Goal: Task Accomplishment & Management: Manage account settings

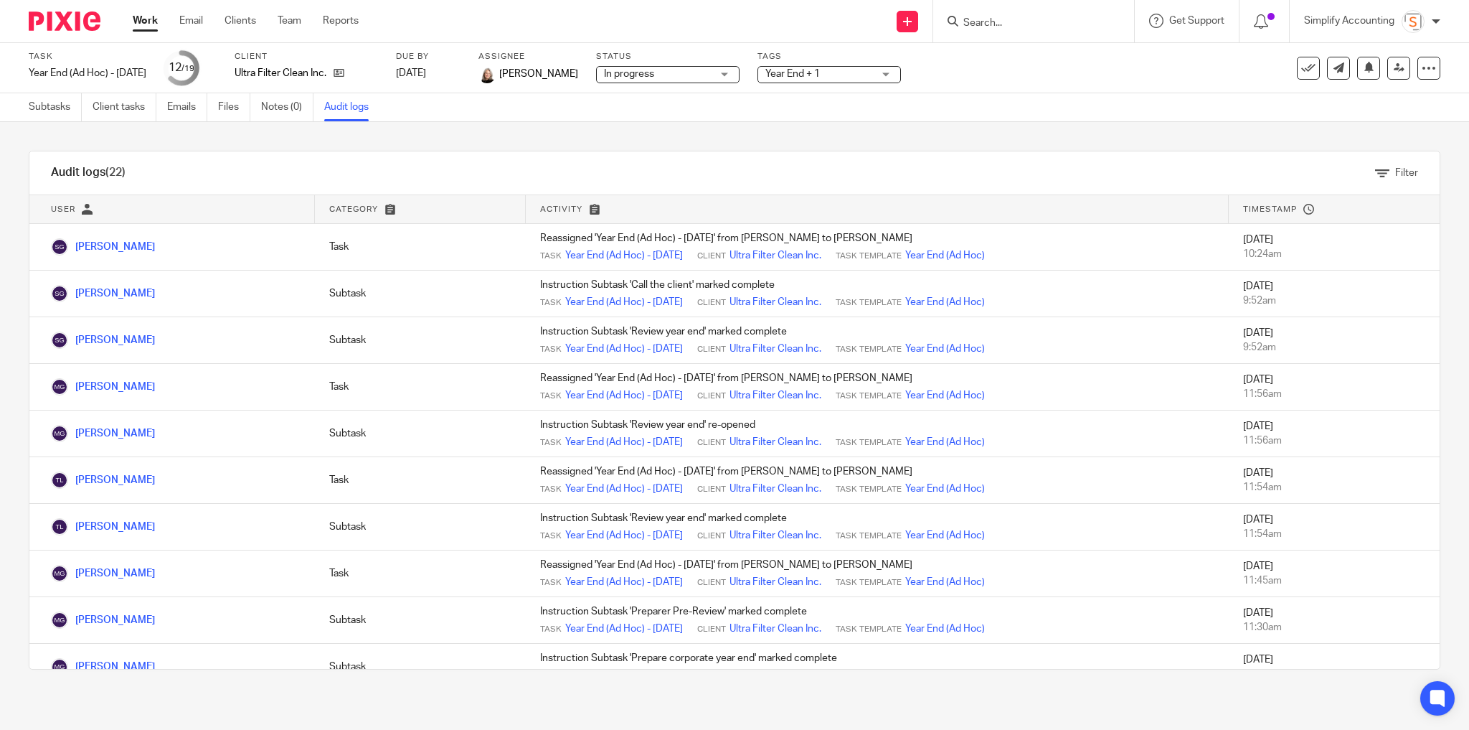
click at [1016, 22] on input "Search" at bounding box center [1026, 23] width 129 height 13
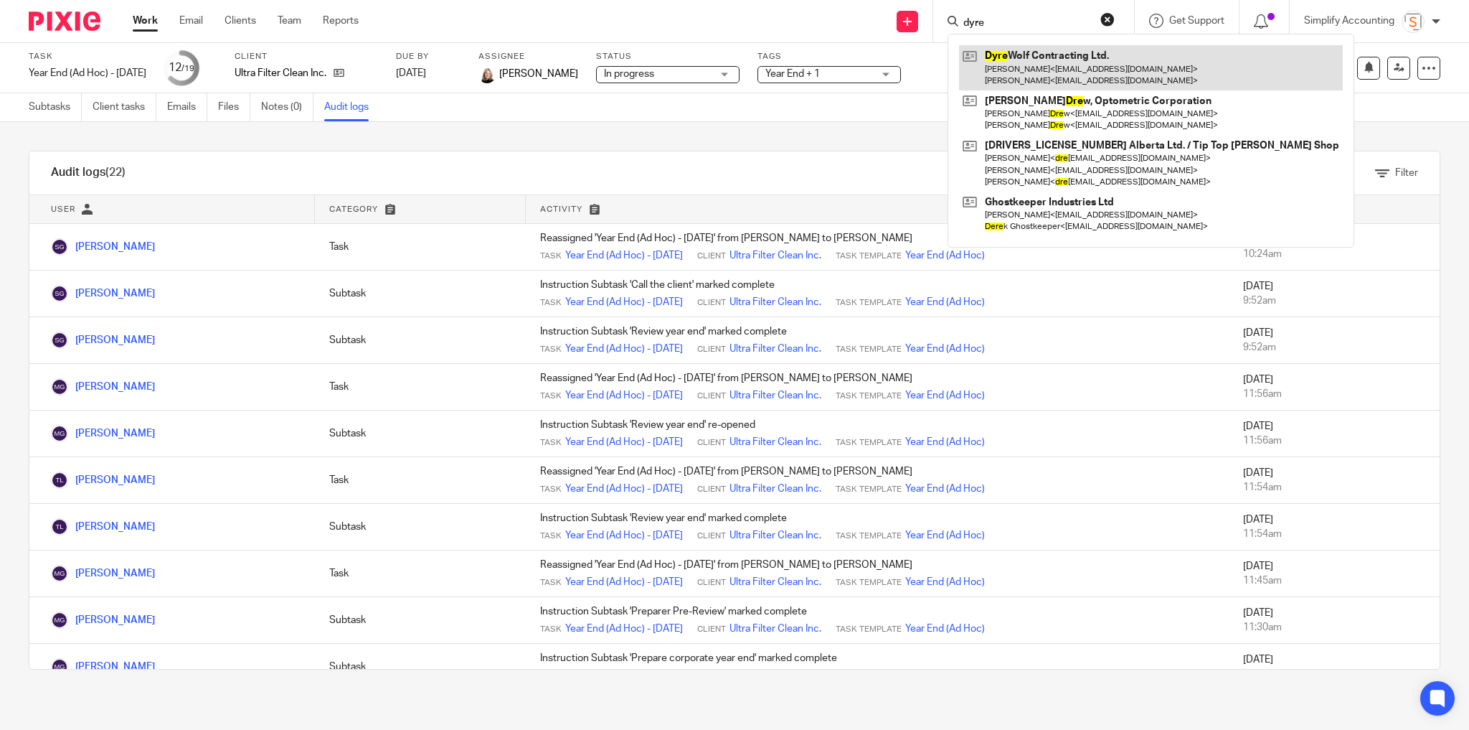
type input "dyre"
click at [1042, 75] on link at bounding box center [1151, 67] width 384 height 44
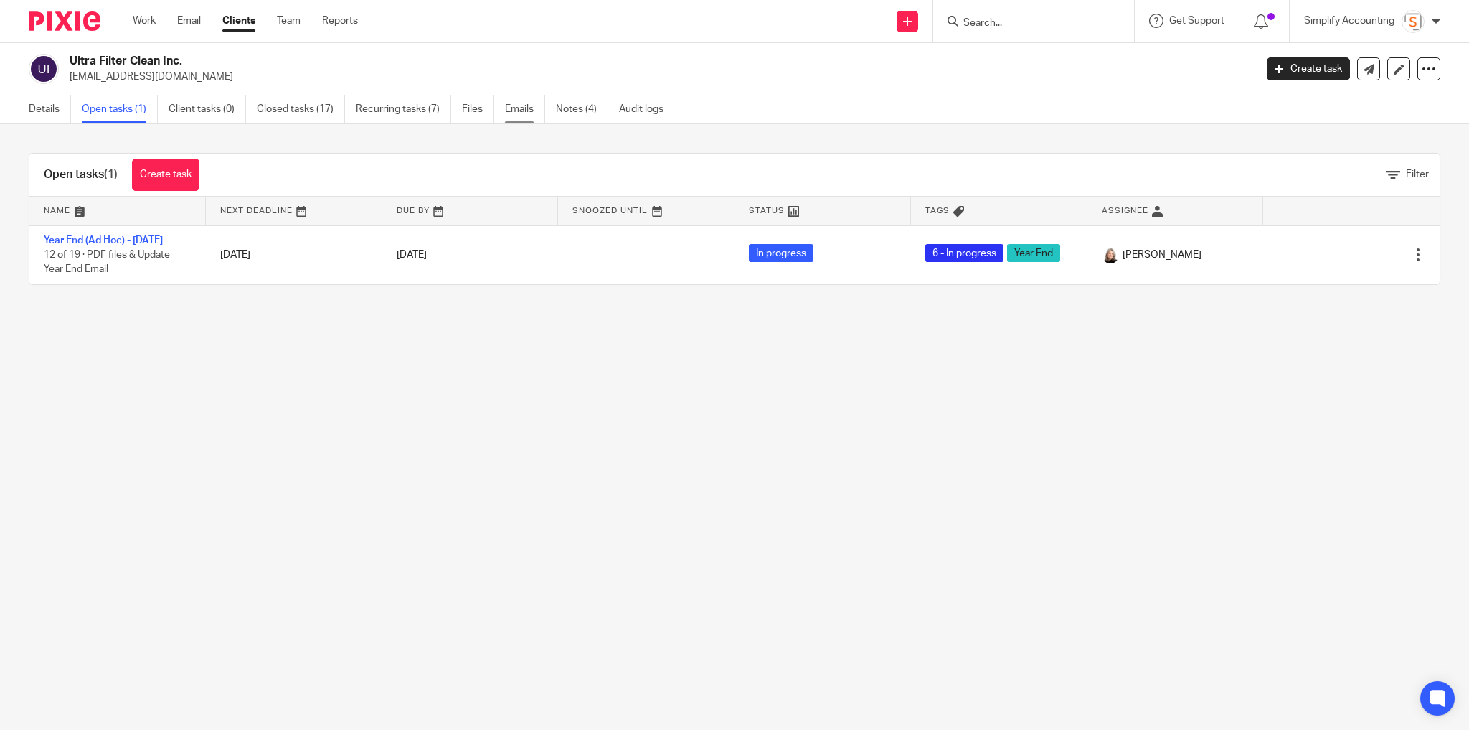
click at [520, 107] on link "Emails" at bounding box center [525, 109] width 40 height 28
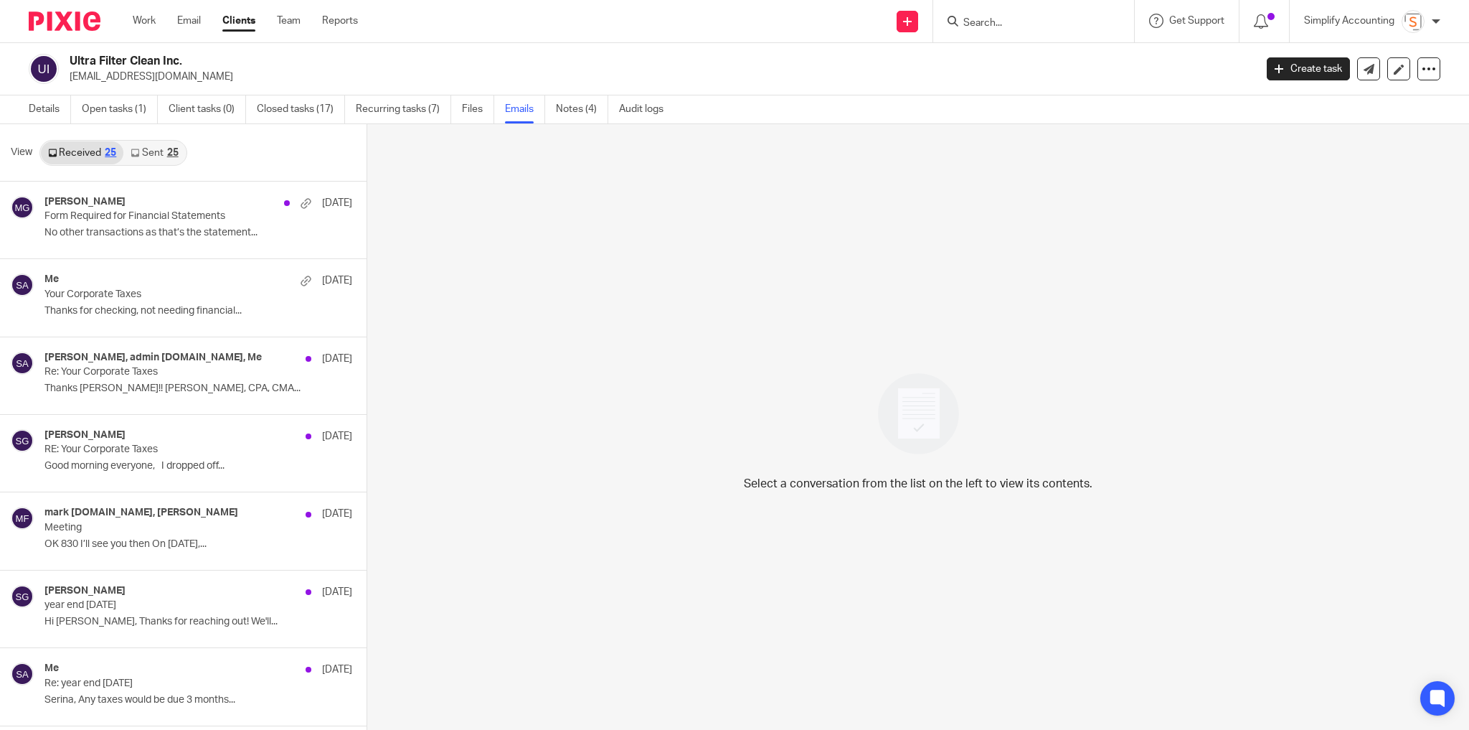
click at [157, 154] on link "Sent 25" at bounding box center [154, 152] width 62 height 23
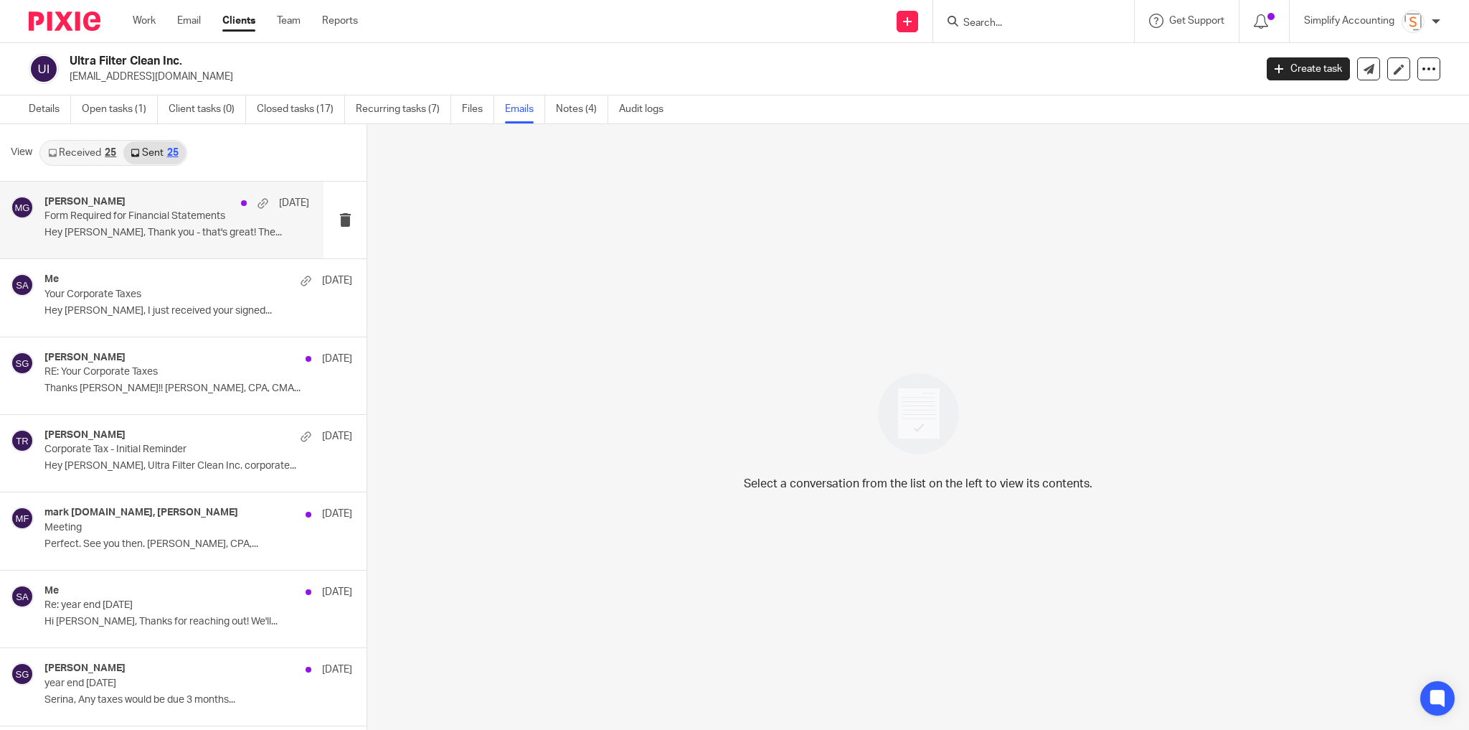
click at [134, 222] on p "Form Required for Financial Statements" at bounding box center [150, 216] width 212 height 12
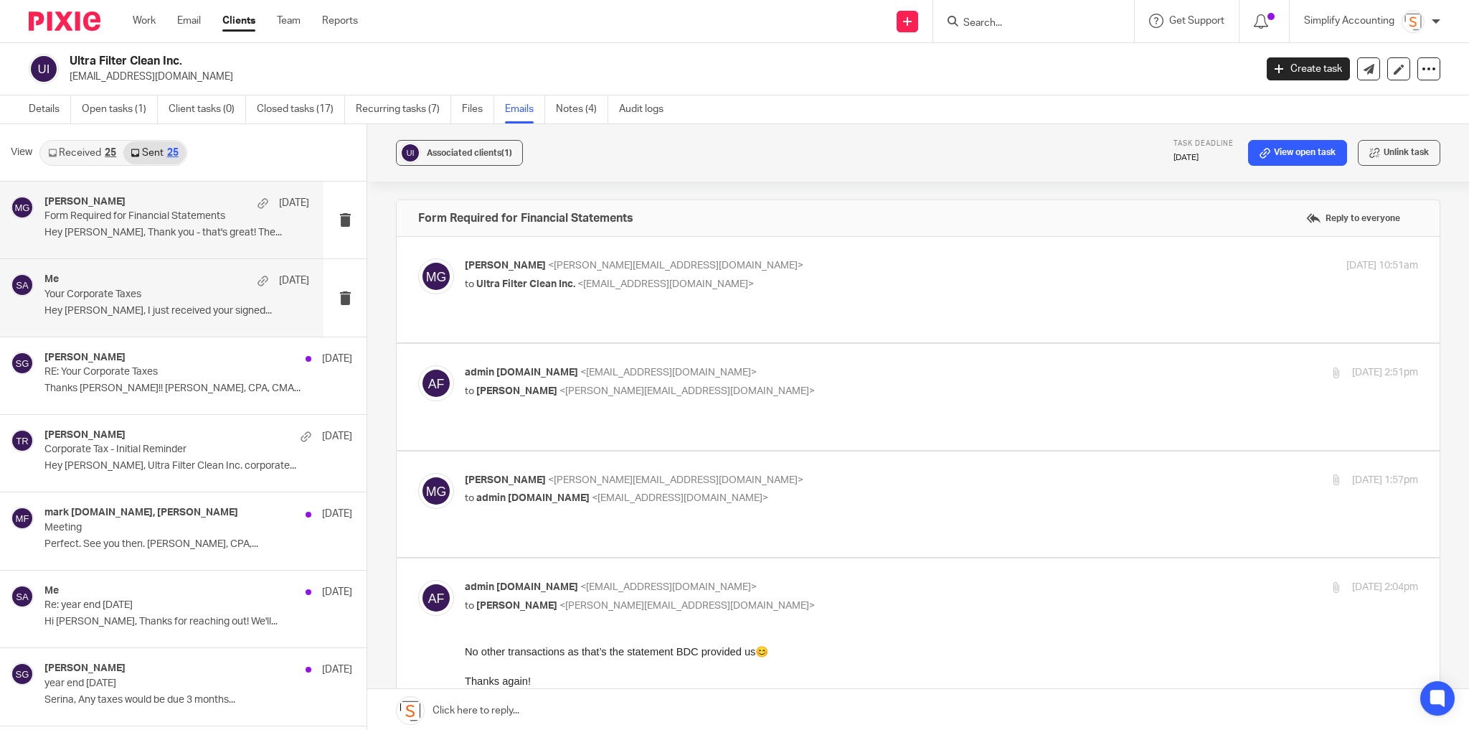
click at [153, 296] on p "Your Corporate Taxes" at bounding box center [150, 294] width 212 height 12
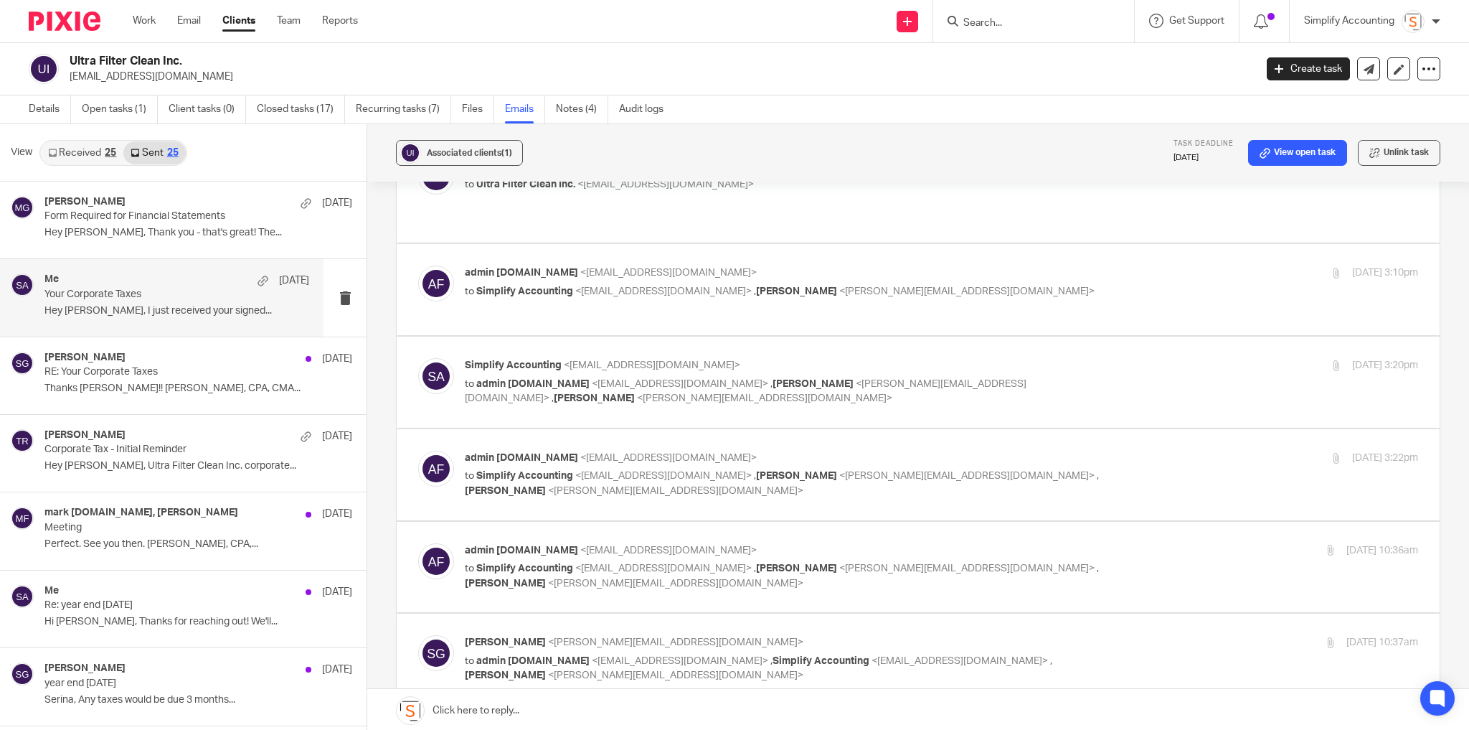
scroll to position [172, 0]
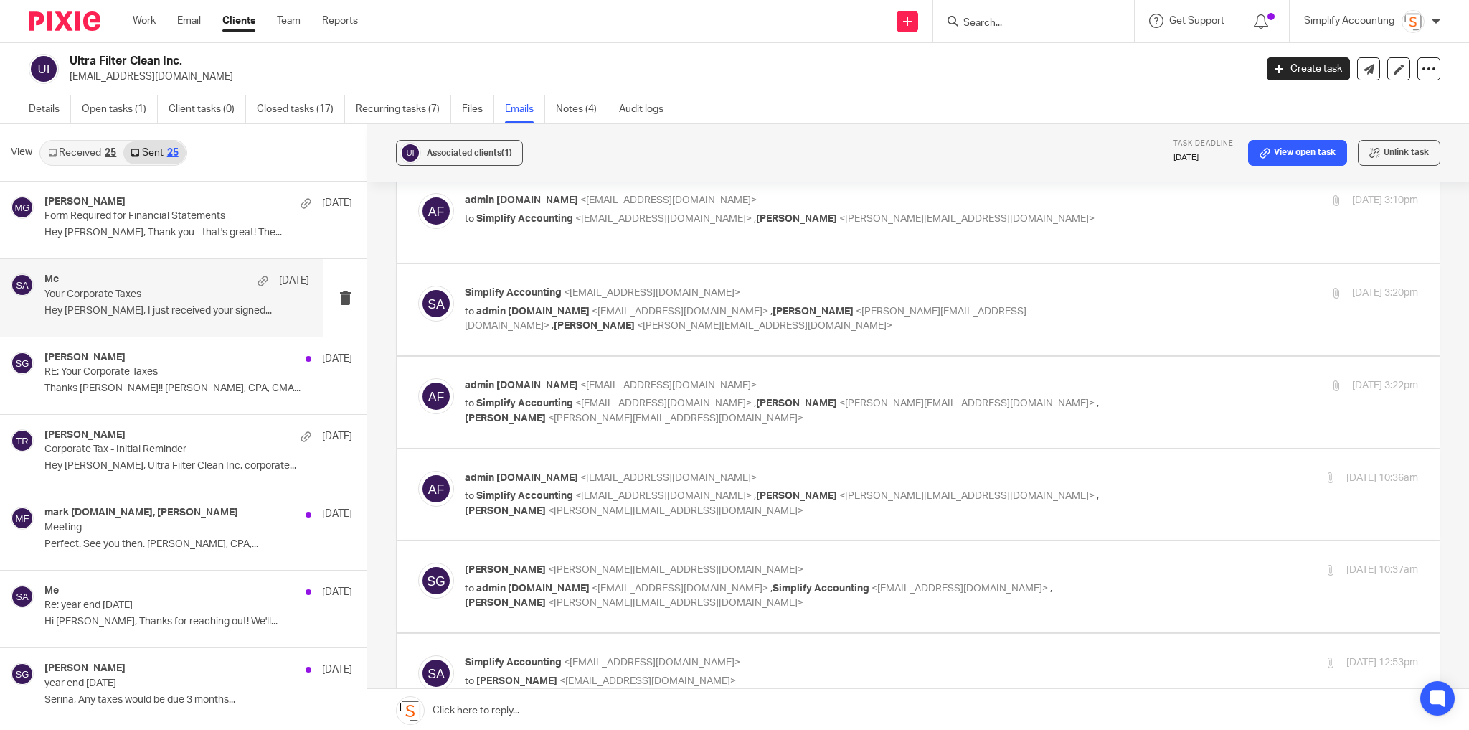
click at [1029, 674] on p "to Mark King <admin@filterclean.ca>" at bounding box center [783, 681] width 636 height 15
checkbox input "true"
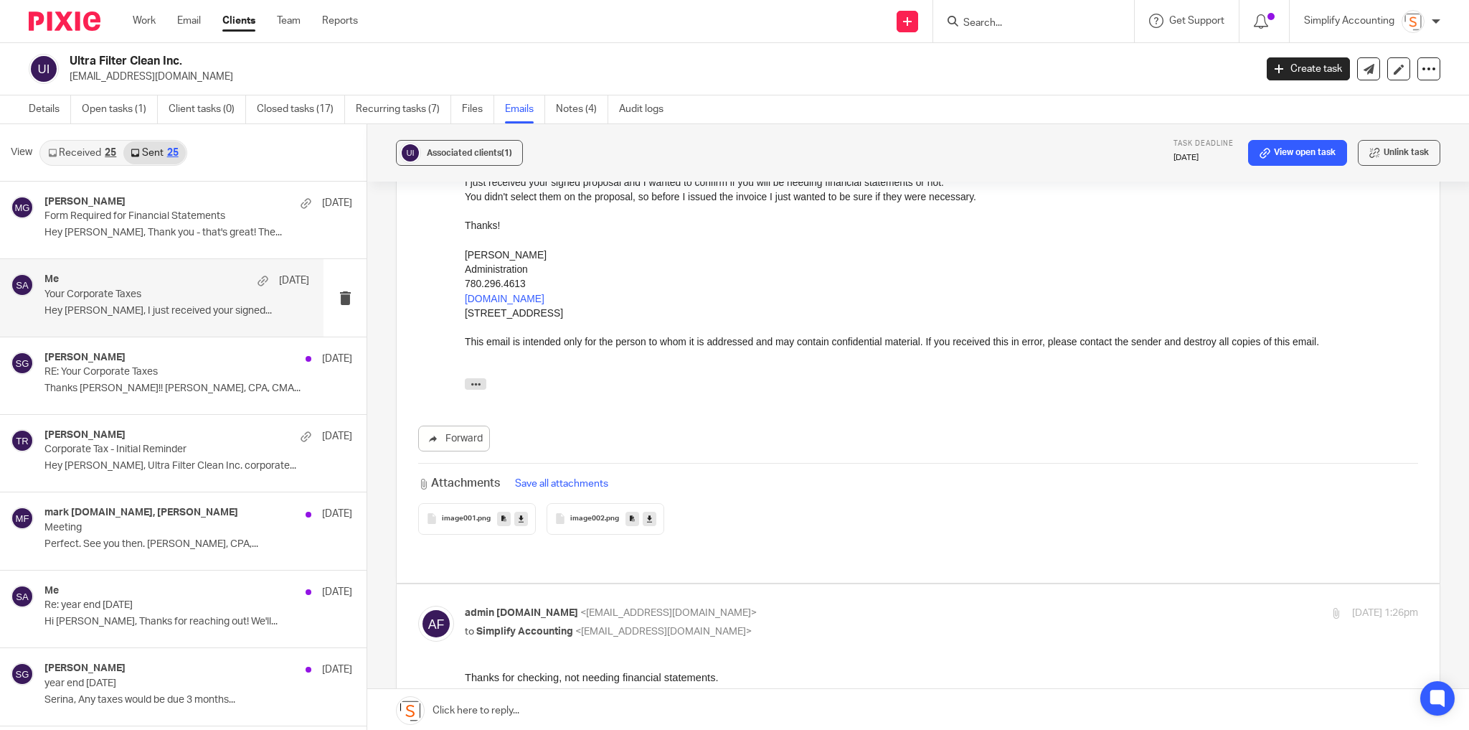
scroll to position [1090, 0]
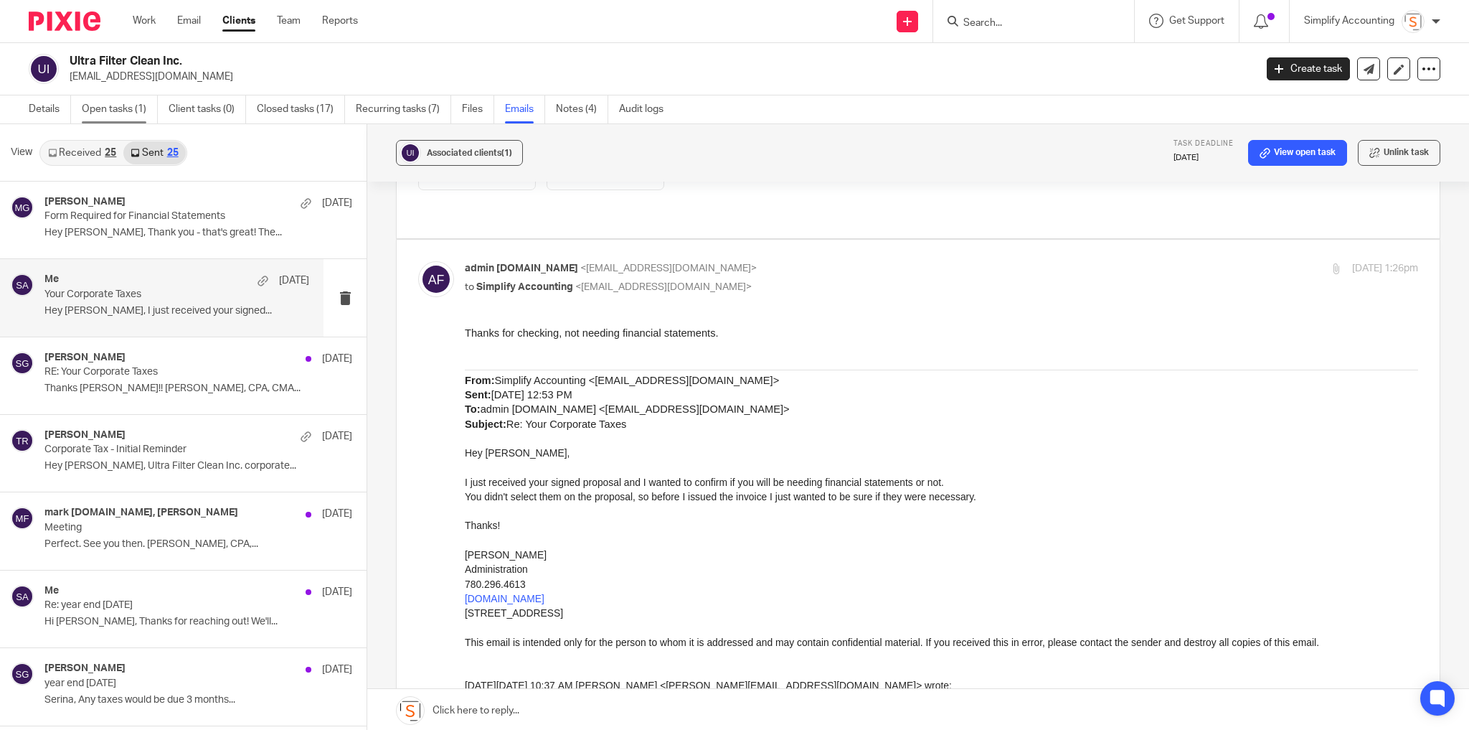
click at [110, 103] on link "Open tasks (1)" at bounding box center [120, 109] width 76 height 28
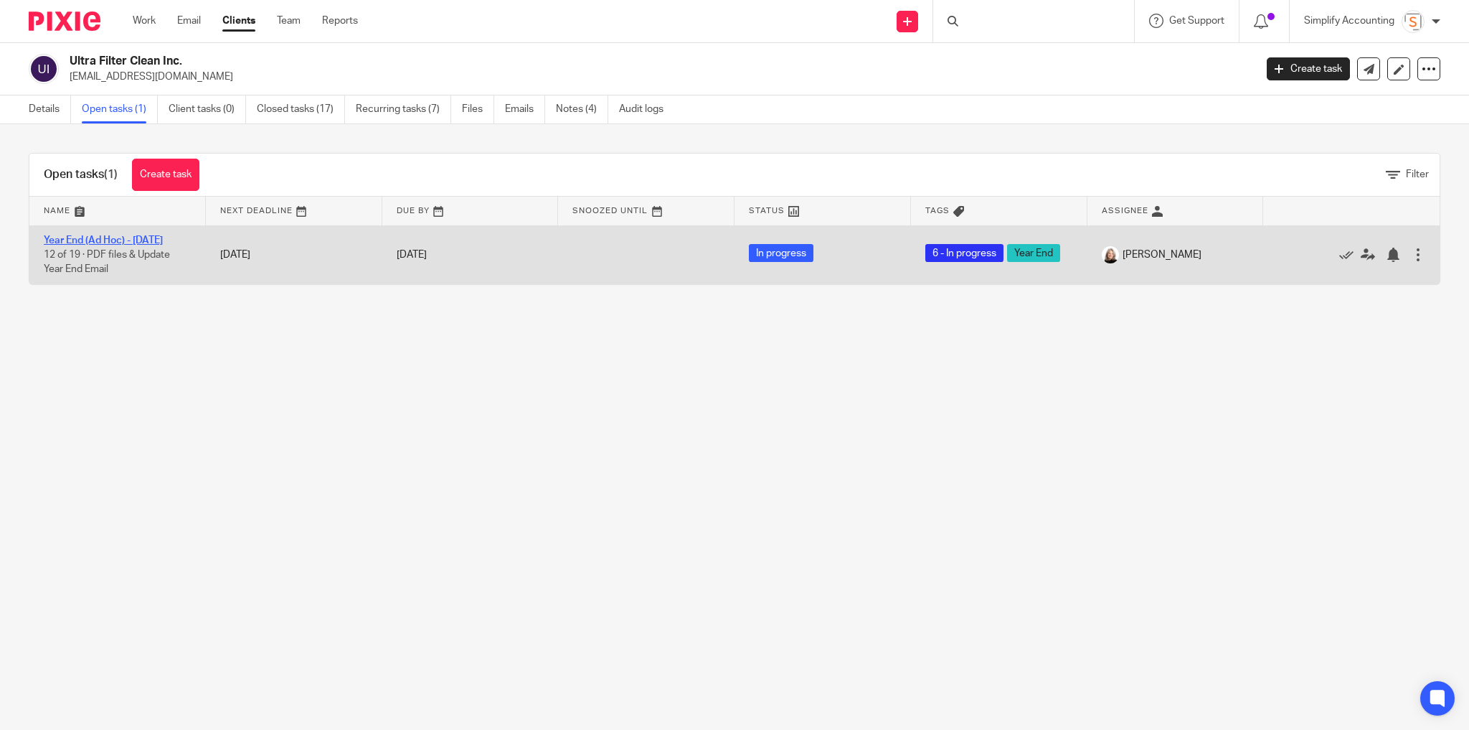
click at [130, 243] on link "Year End (Ad Hoc) - [DATE]" at bounding box center [103, 240] width 119 height 10
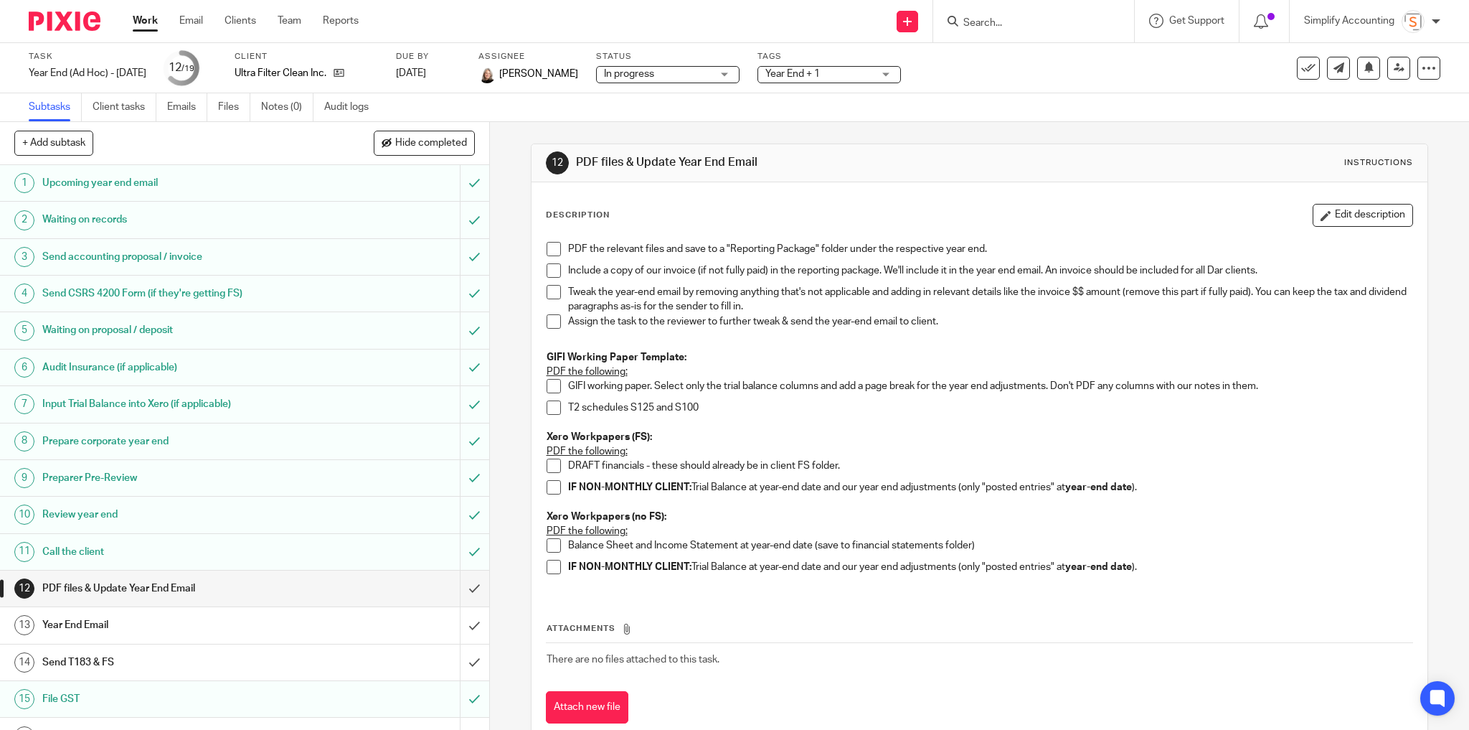
click at [1326, 217] on button "Edit description" at bounding box center [1363, 215] width 100 height 23
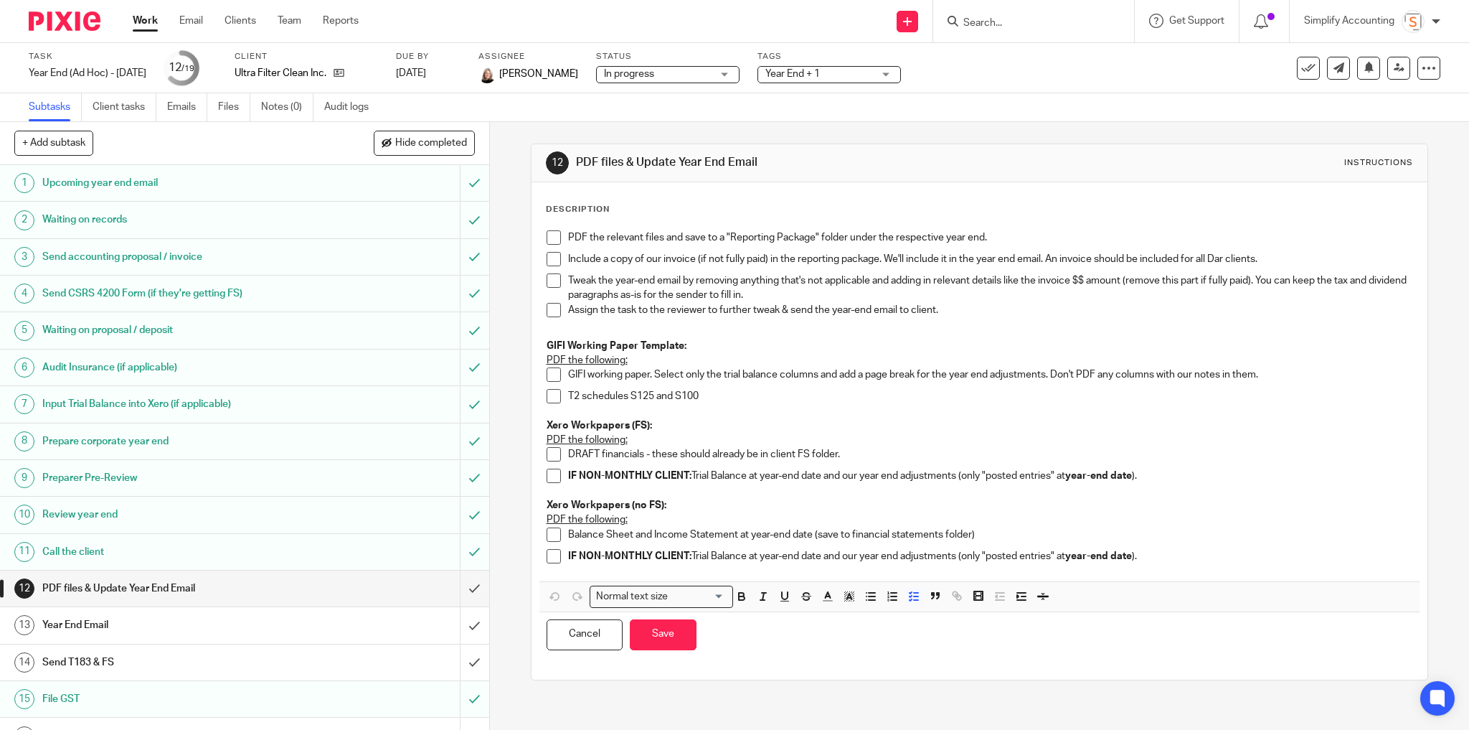
click at [1281, 258] on p "Include a copy of our invoice (if not fully paid) in the reporting package. We'…" at bounding box center [990, 259] width 845 height 14
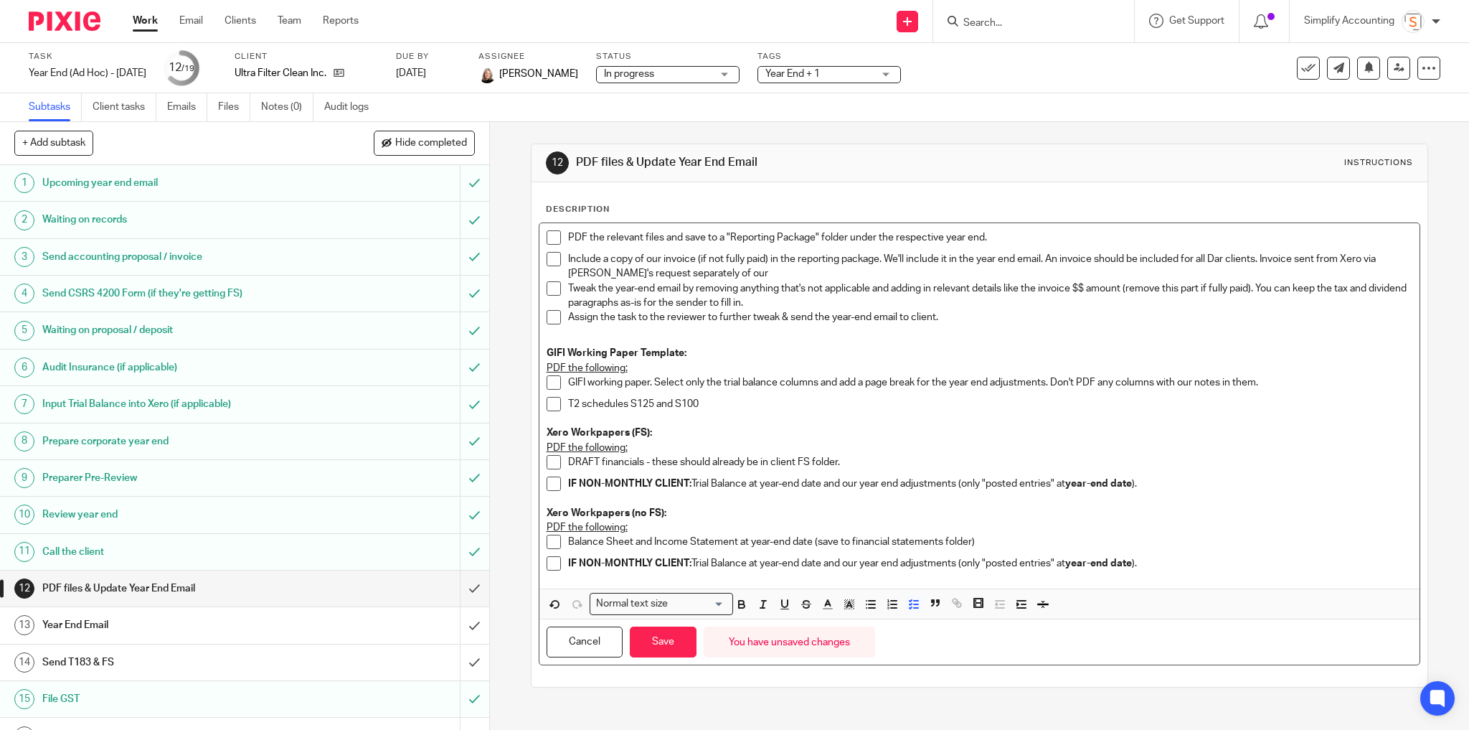
click at [1369, 259] on p "Include a copy of our invoice (if not fully paid) in the reporting package. We'…" at bounding box center [990, 266] width 845 height 29
click at [740, 276] on p "Include a copy of our invoice (if not fully paid) in the reporting package. We'…" at bounding box center [990, 266] width 845 height 29
drag, startPoint x: 1258, startPoint y: 258, endPoint x: 1265, endPoint y: 268, distance: 12.3
click at [1265, 268] on p "Include a copy of our invoice (if not fully paid) in the reporting package. We'…" at bounding box center [990, 266] width 845 height 29
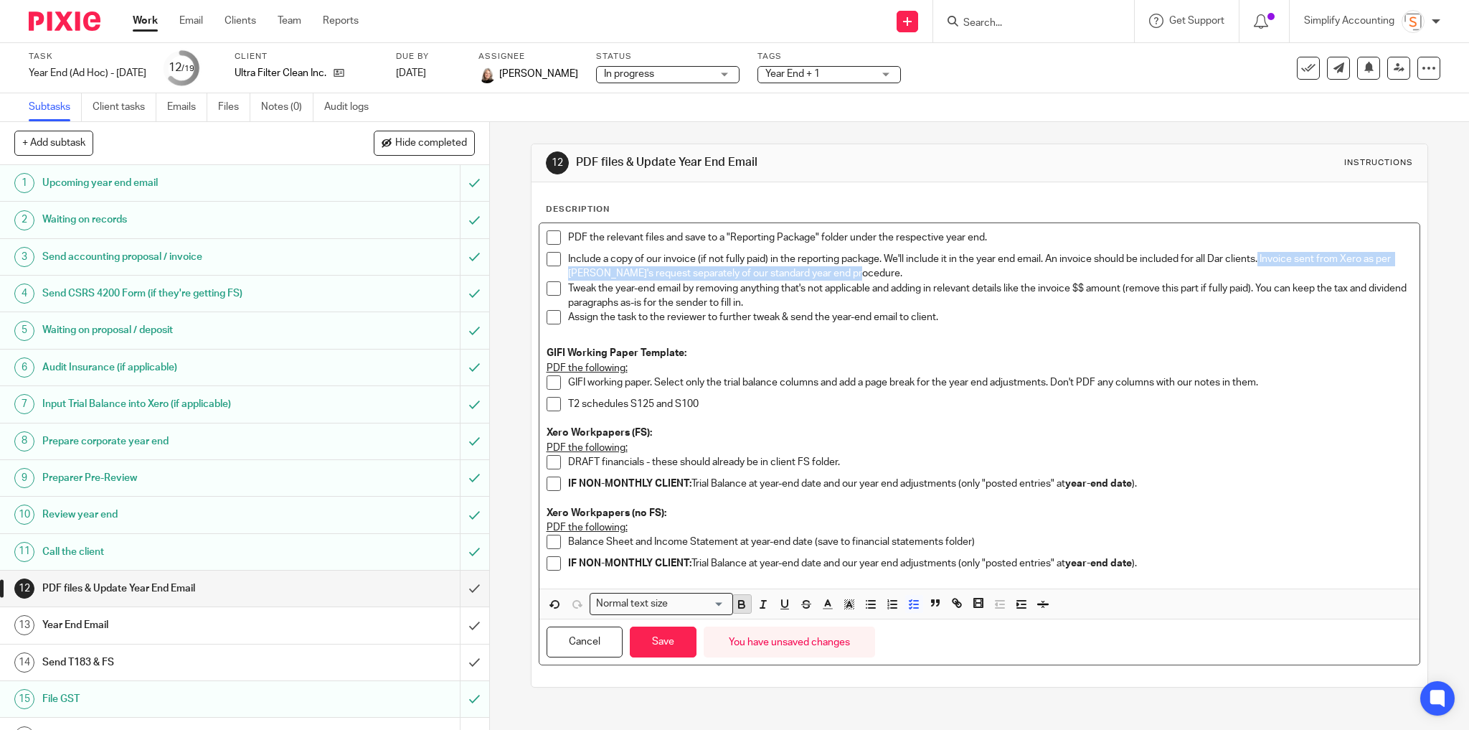
click at [741, 604] on icon "button" at bounding box center [742, 606] width 6 height 4
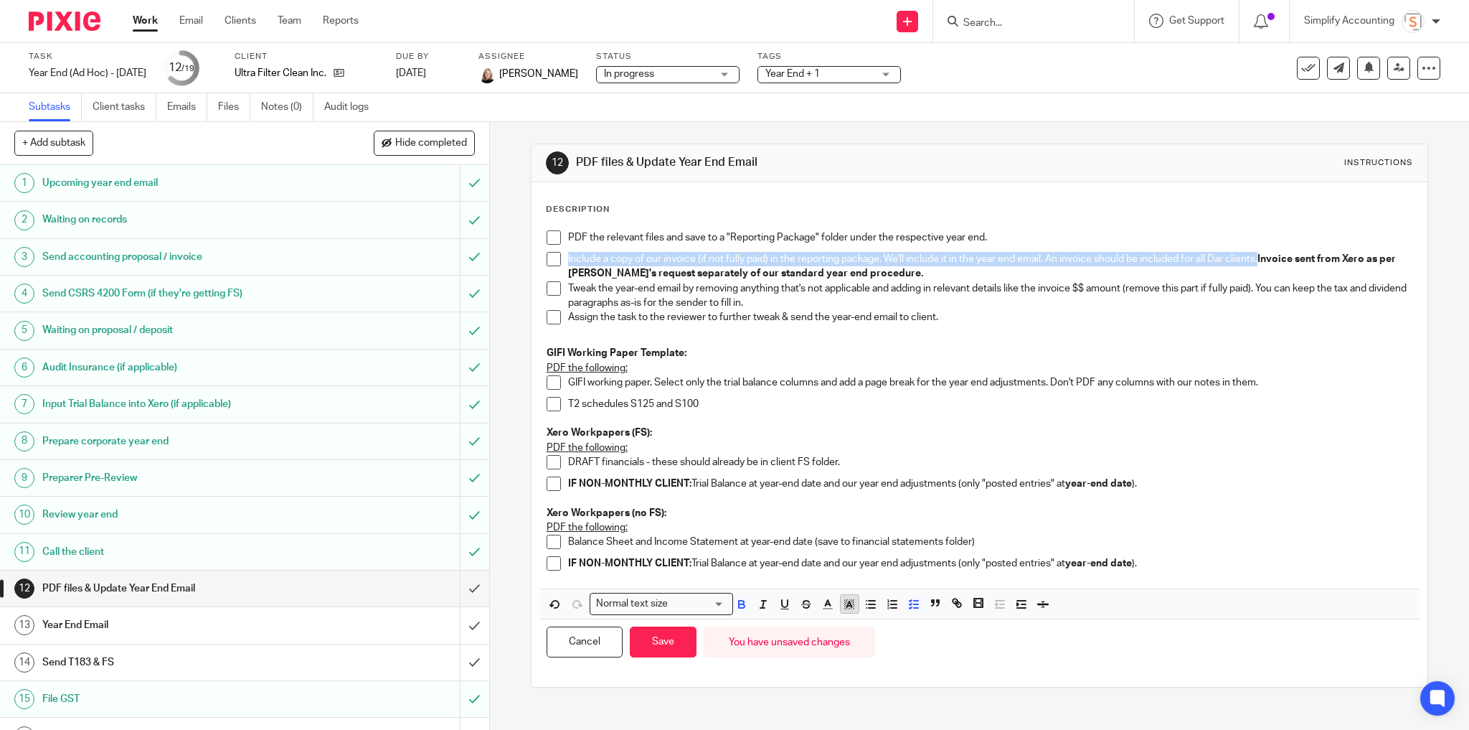
click at [846, 601] on polyline "button" at bounding box center [848, 604] width 5 height 6
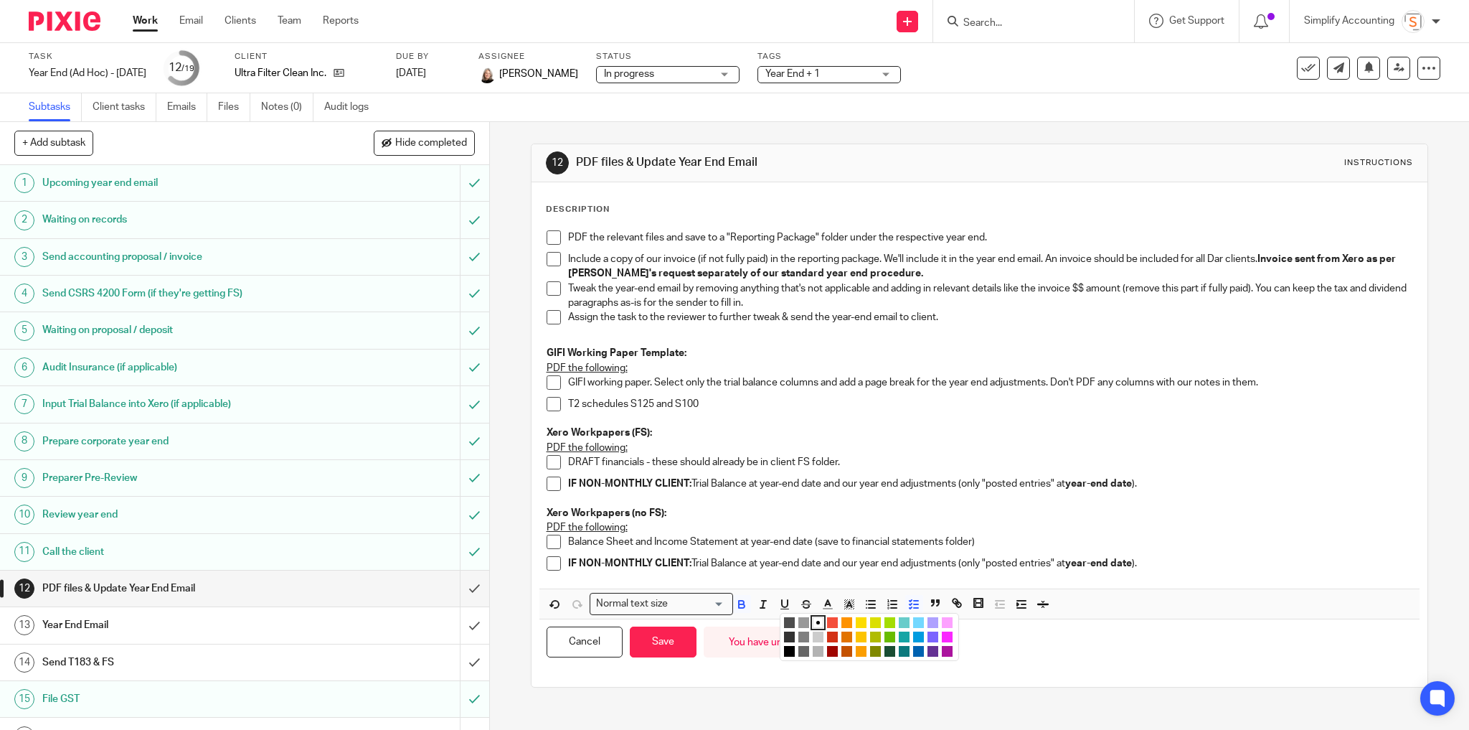
click at [856, 620] on li "color:#FCDC00" at bounding box center [861, 622] width 11 height 11
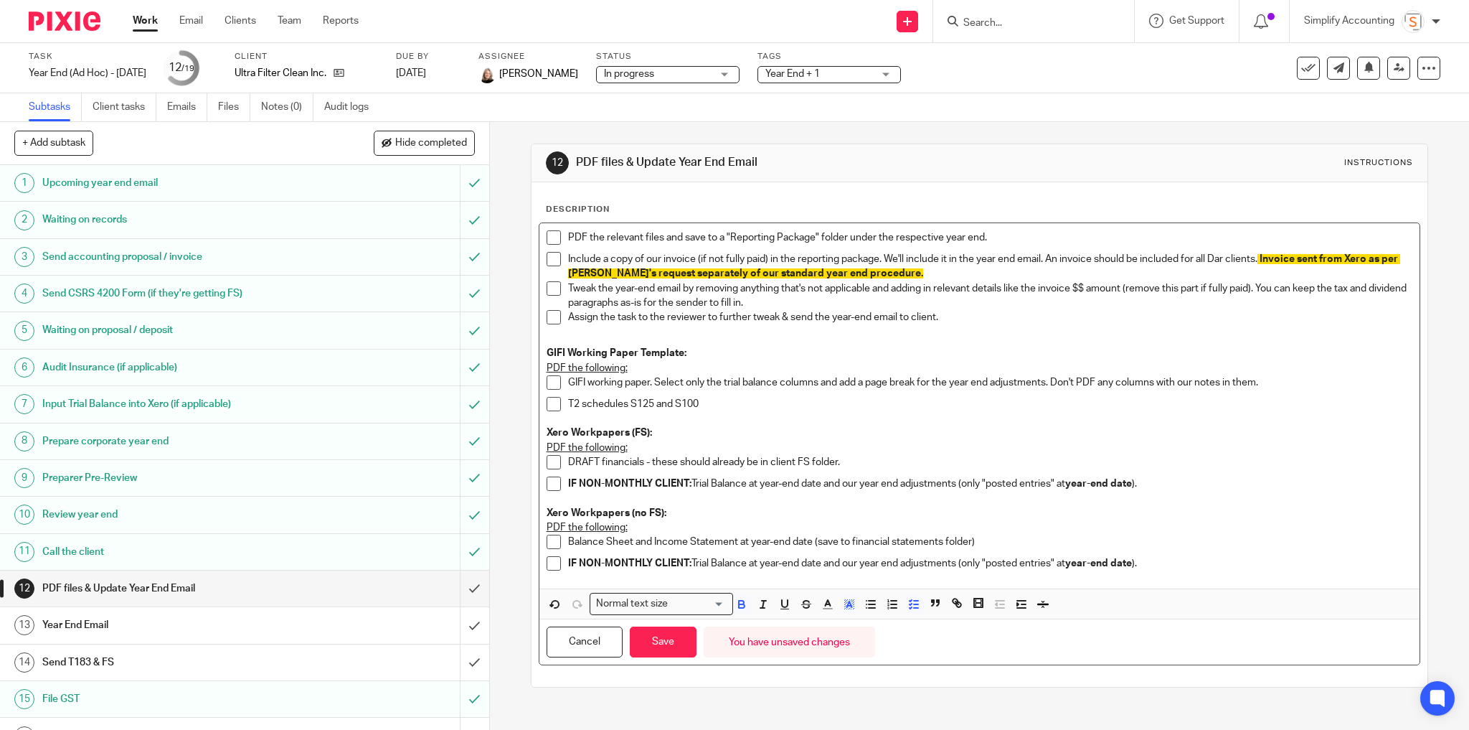
click at [1057, 259] on p "Include a copy of our invoice (if not fully paid) in the reporting package. We'…" at bounding box center [990, 266] width 845 height 29
drag, startPoint x: 1047, startPoint y: 259, endPoint x: 1259, endPoint y: 251, distance: 212.5
click at [1259, 252] on p "Include a copy of our invoice (if not fully paid) in the reporting package. We'…" at bounding box center [990, 266] width 845 height 29
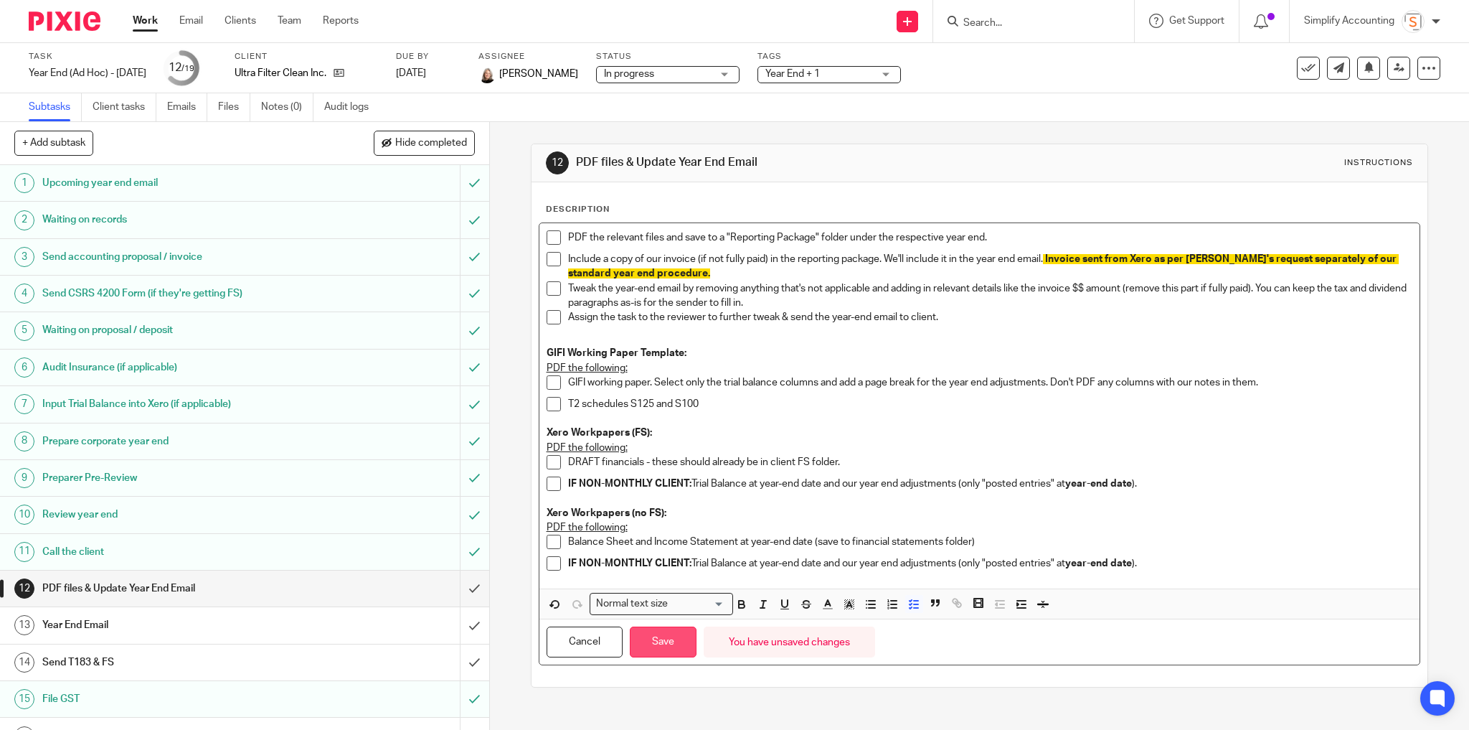
click at [670, 638] on button "Save" at bounding box center [663, 641] width 67 height 31
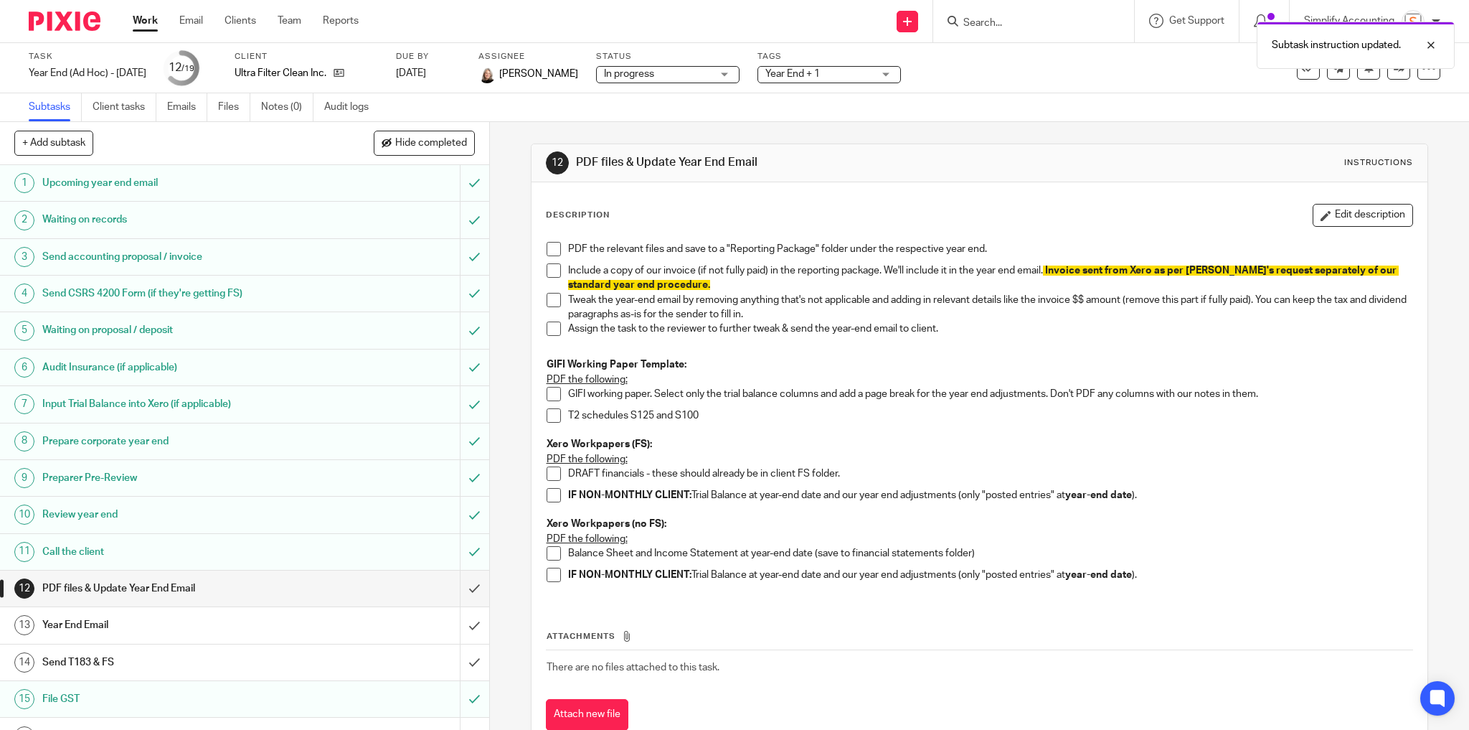
drag, startPoint x: 208, startPoint y: 591, endPoint x: 226, endPoint y: 590, distance: 18.0
click at [208, 591] on h1 "PDF files & Update Year End Email" at bounding box center [176, 588] width 269 height 22
click at [193, 620] on h1 "Year End Email" at bounding box center [176, 625] width 269 height 22
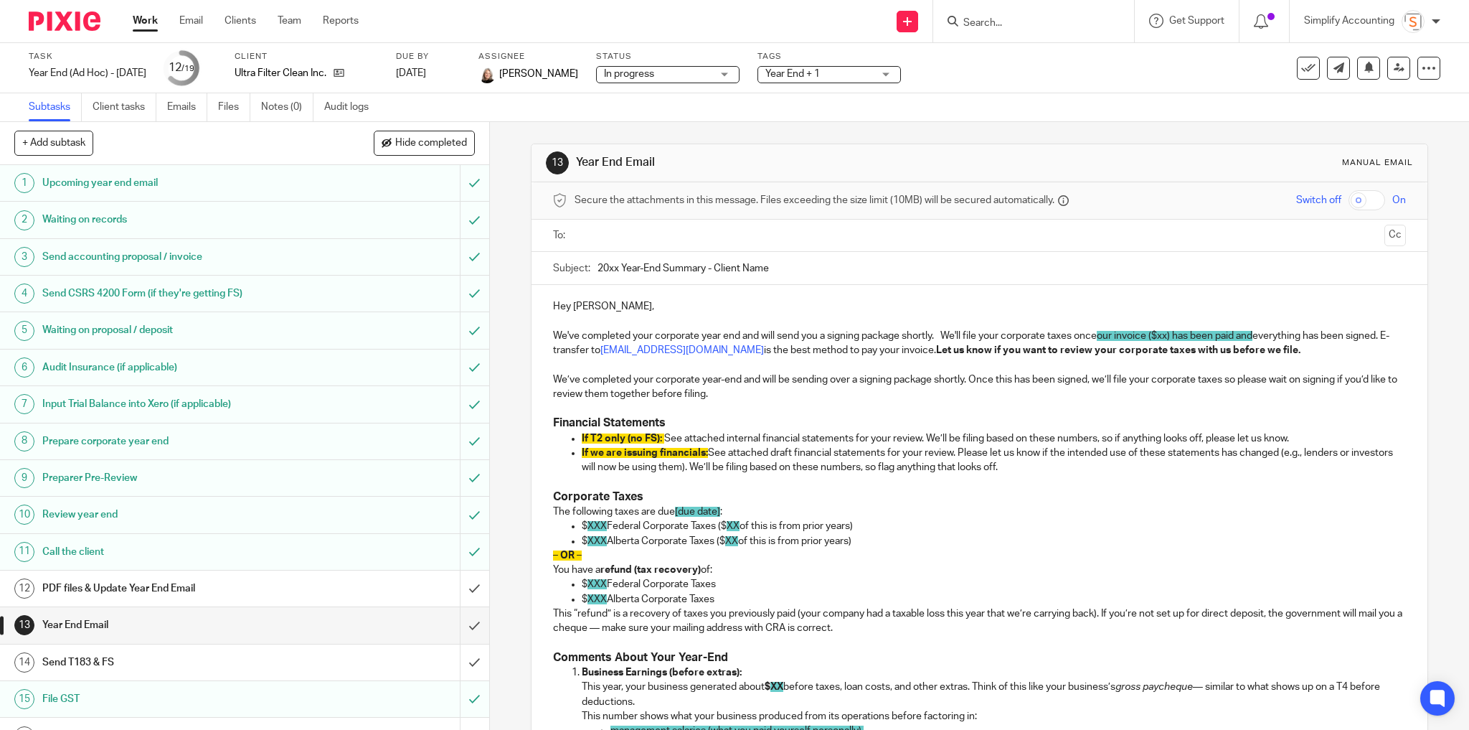
click at [1161, 334] on span "our invoice ($xx) has been paid and" at bounding box center [1175, 336] width 156 height 10
click at [1171, 336] on span "our invoice ($xx) has been paid and" at bounding box center [1175, 336] width 156 height 10
click at [1204, 334] on span "our invoice ($1963.50) has been paid and" at bounding box center [1188, 336] width 182 height 10
click at [1199, 334] on span "our invoice ($1963.50) has been paid and" at bounding box center [1188, 336] width 182 height 10
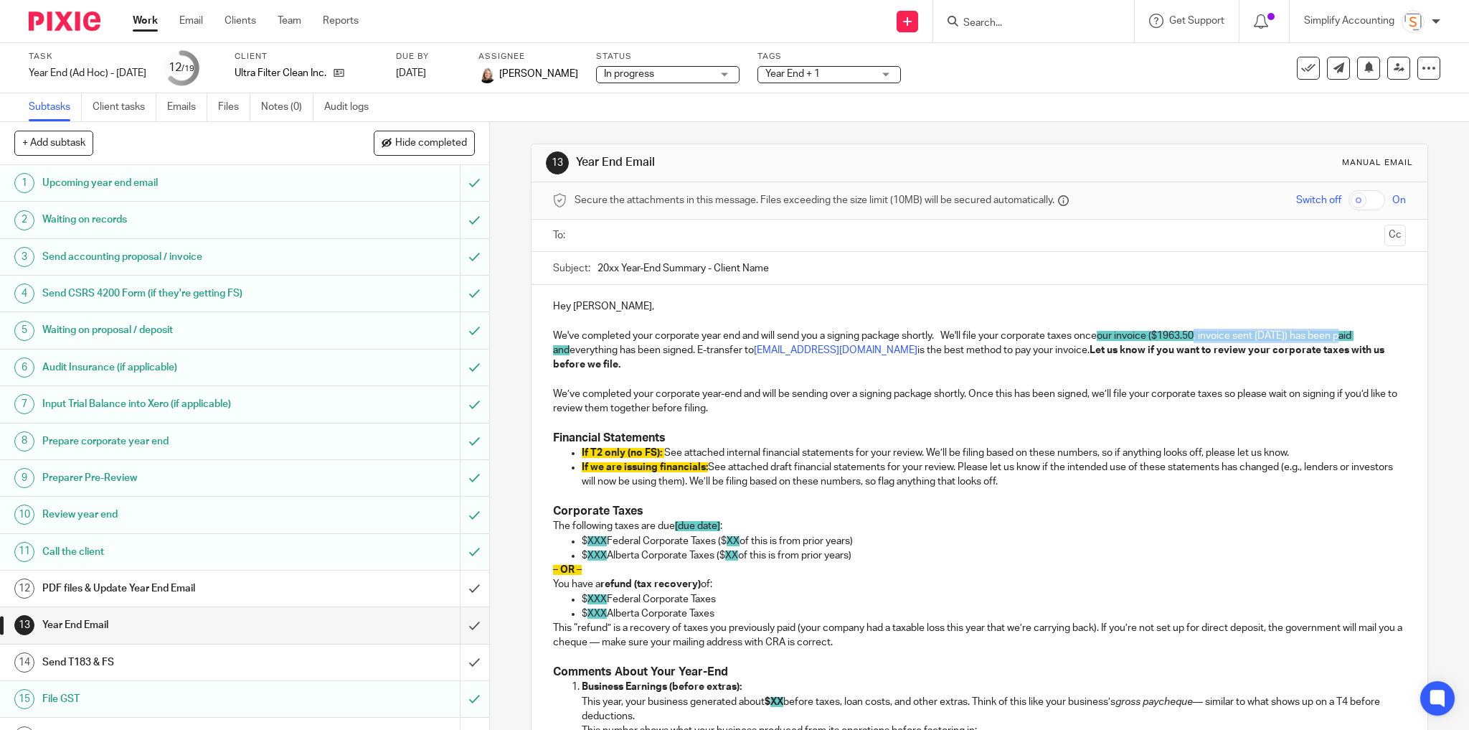
drag, startPoint x: 1352, startPoint y: 335, endPoint x: 1200, endPoint y: 336, distance: 152.1
click at [1200, 336] on span "our invoice ($1963.50, invoice sent September 26, 2025) has been paid and" at bounding box center [953, 343] width 801 height 24
copy span ", invoice sent September 26, 2025"
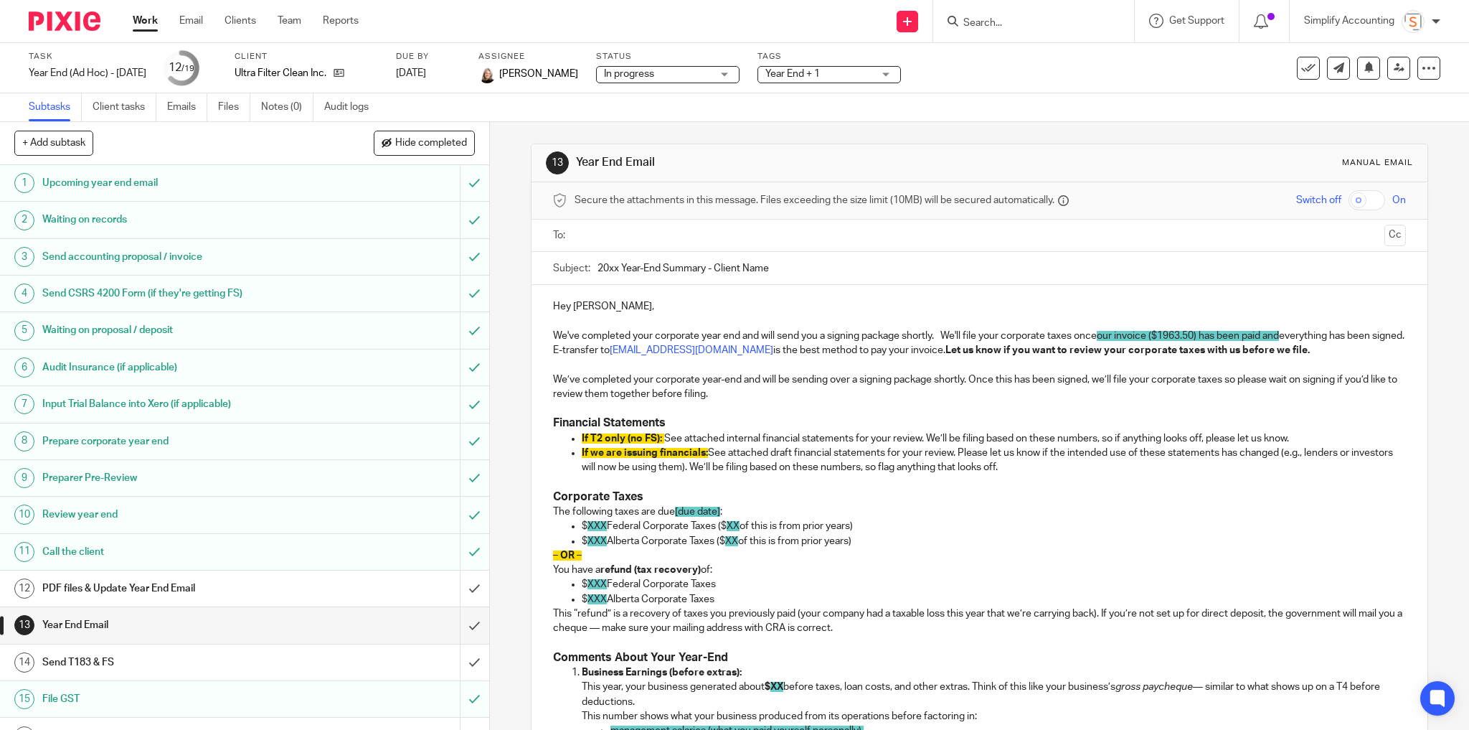
click at [582, 349] on p "We've completed your corporate year end and will send you a signing package sho…" at bounding box center [980, 343] width 854 height 29
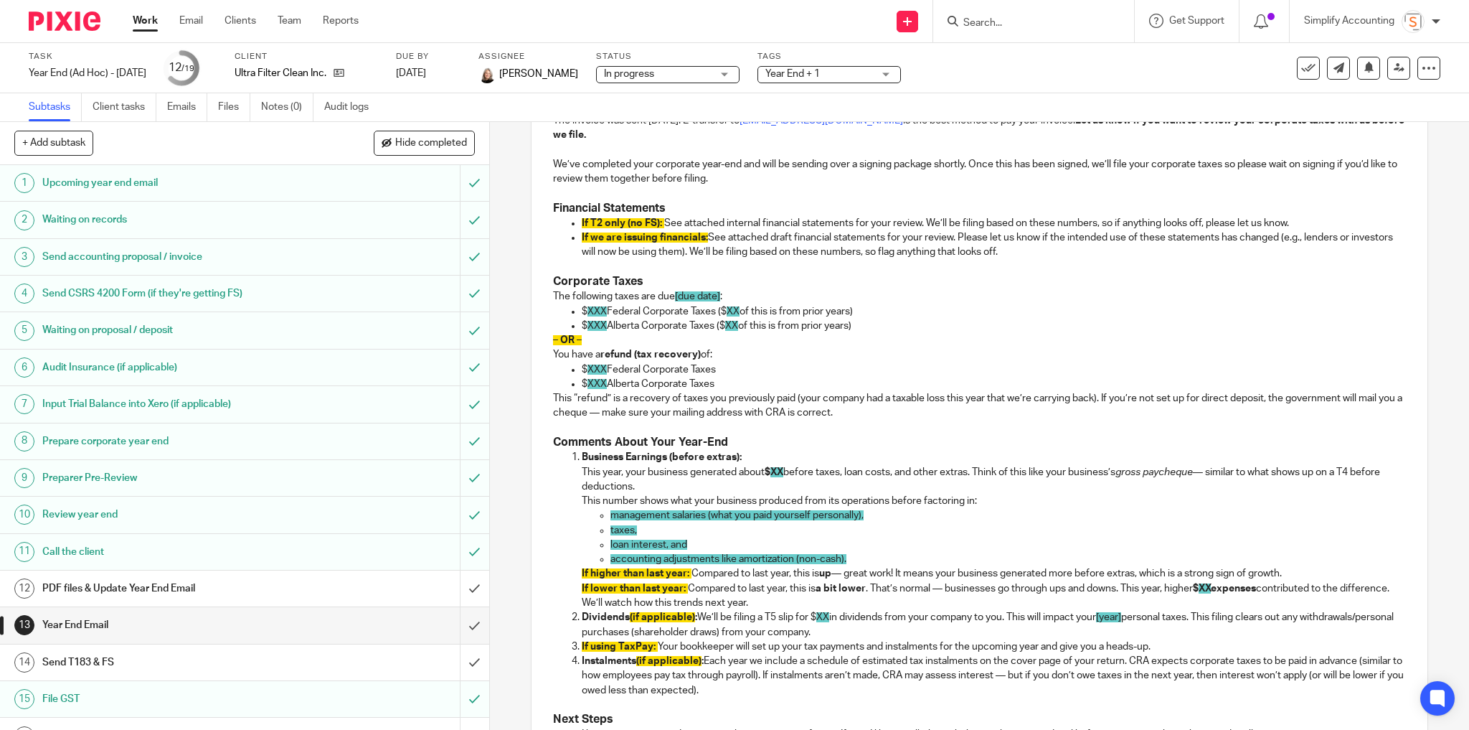
scroll to position [420, 0]
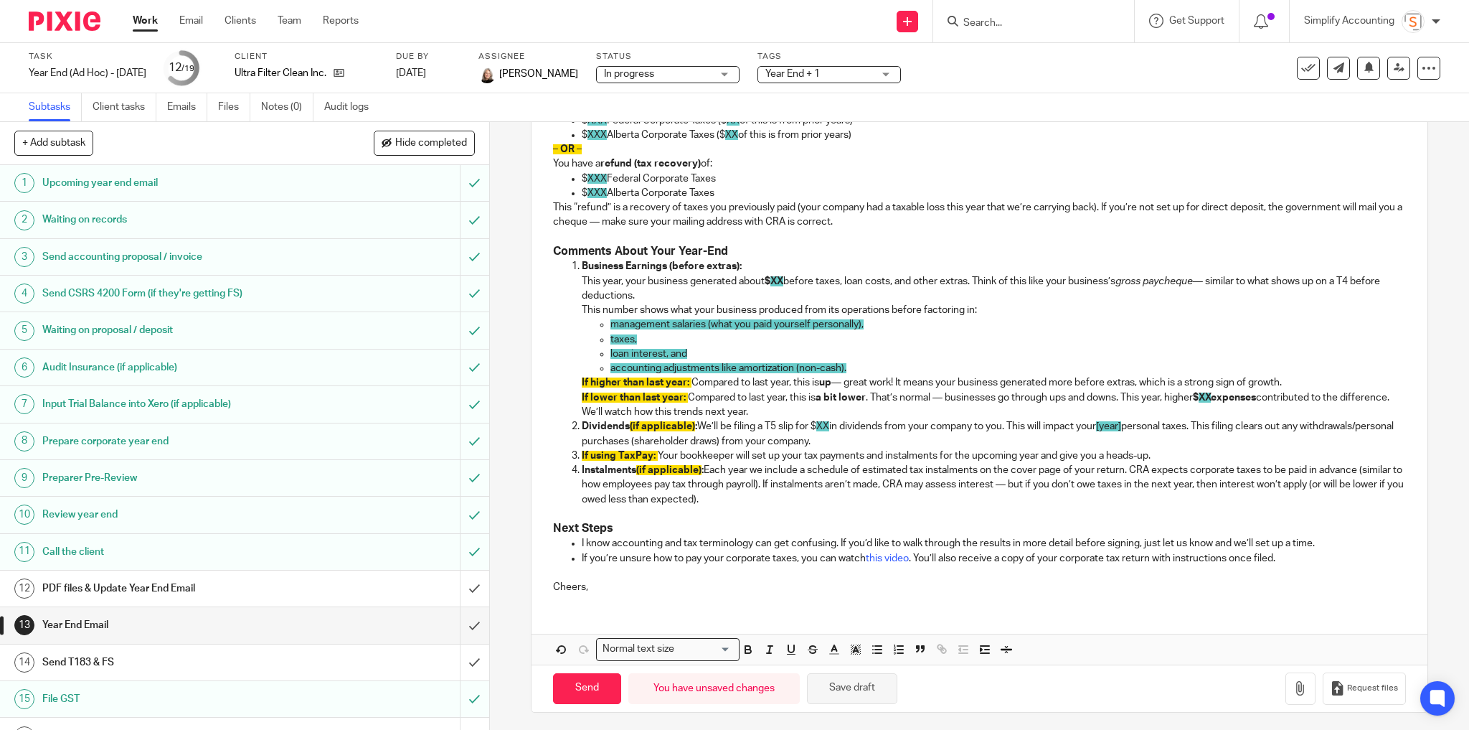
click at [839, 678] on button "Save draft" at bounding box center [852, 688] width 90 height 31
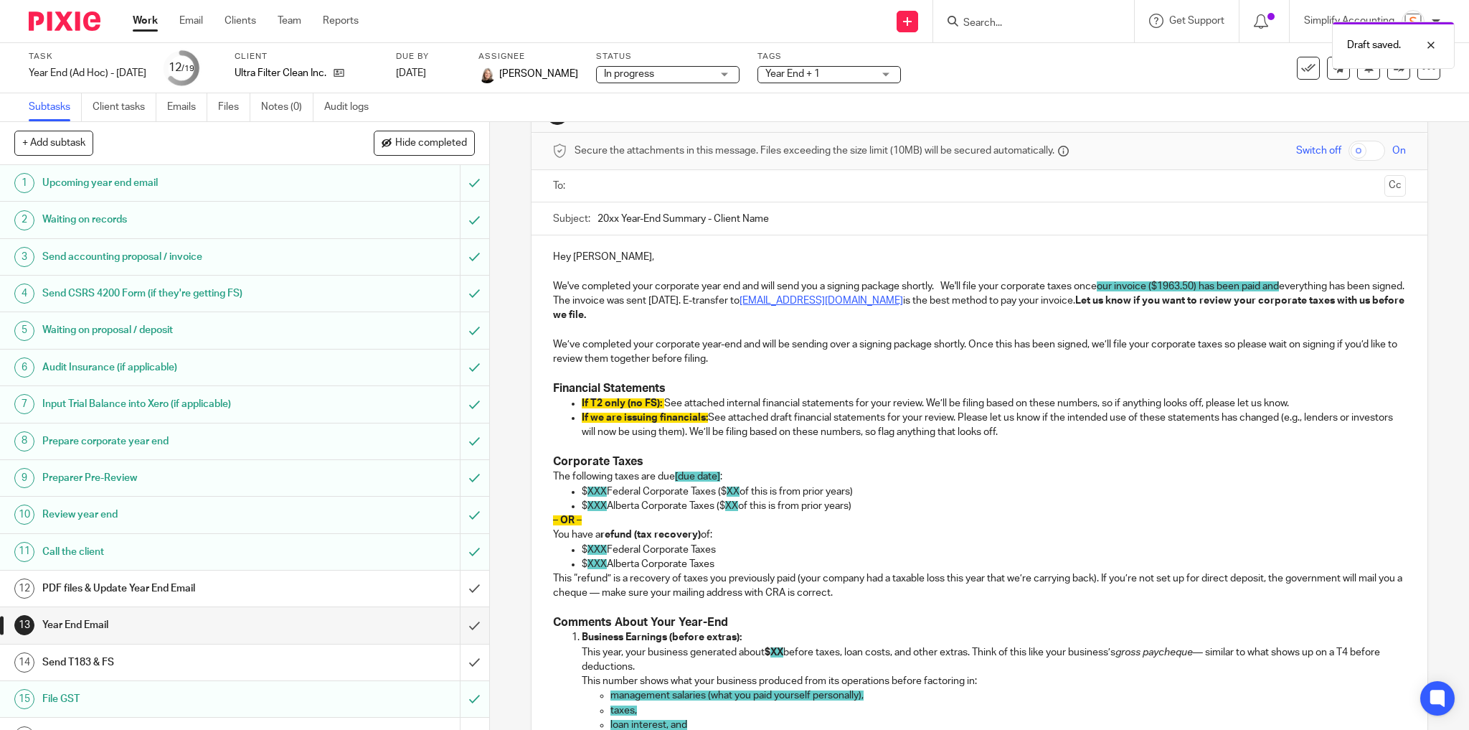
scroll to position [19, 0]
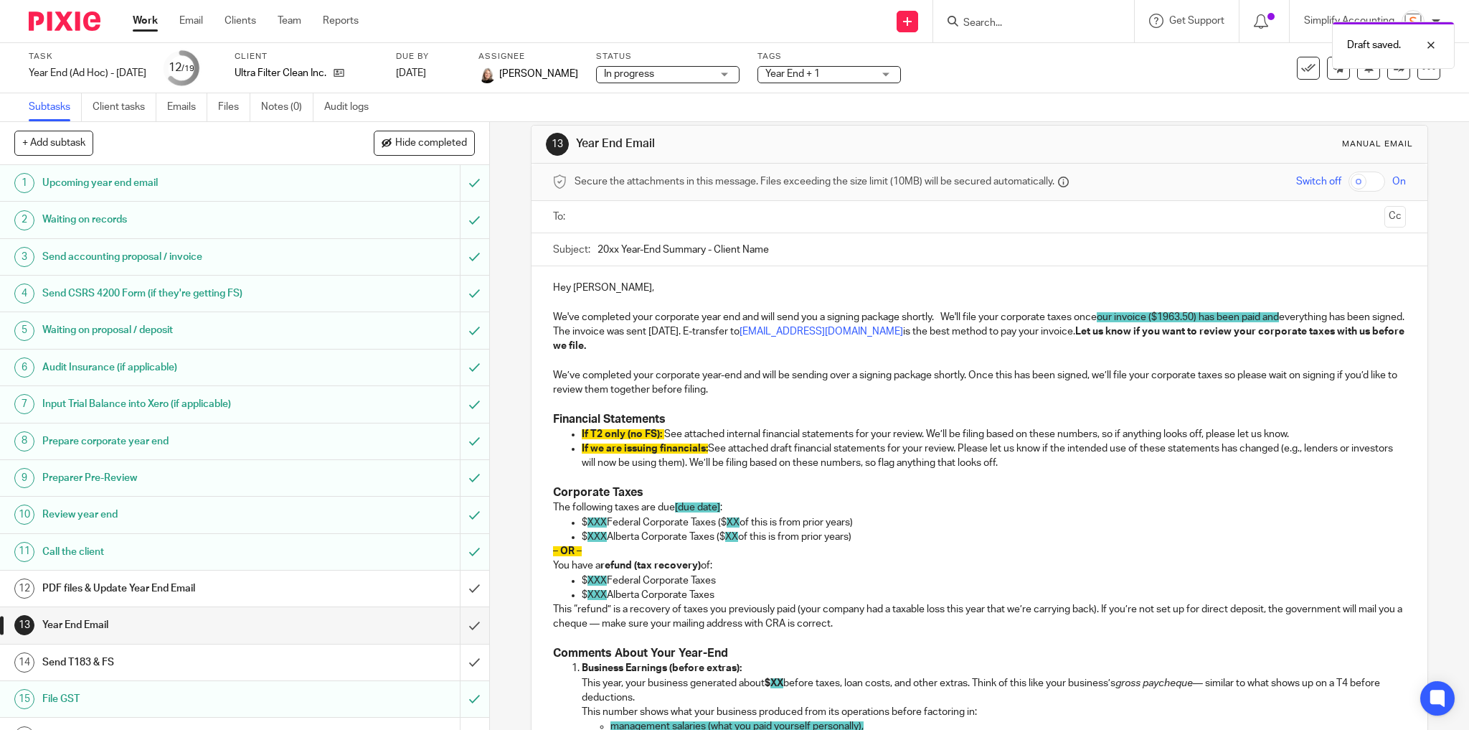
click at [980, 312] on p "We've completed your corporate year end and will send you a signing package sho…" at bounding box center [980, 332] width 854 height 44
click at [203, 577] on h1 "PDF files & Update Year End Email" at bounding box center [176, 588] width 269 height 22
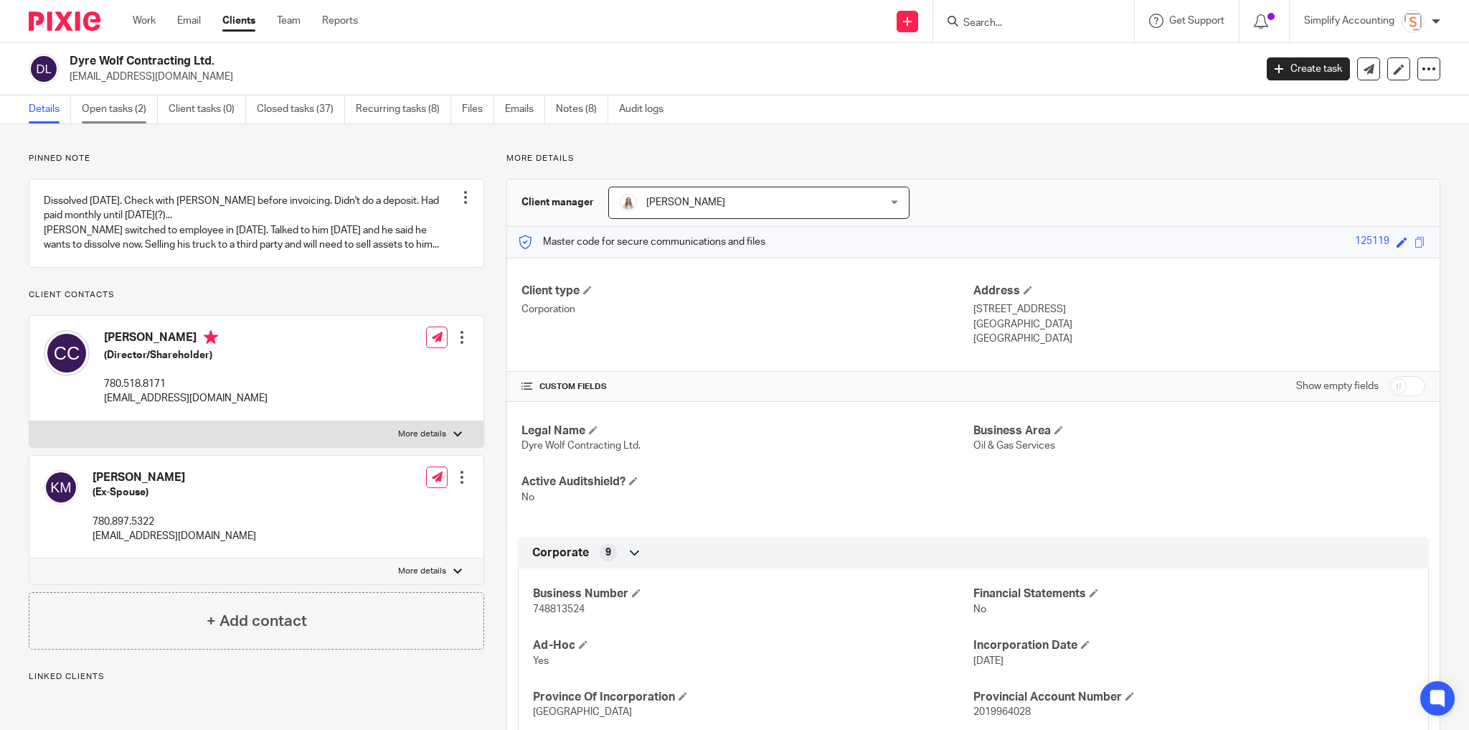
click at [107, 110] on link "Open tasks (2)" at bounding box center [120, 109] width 76 height 28
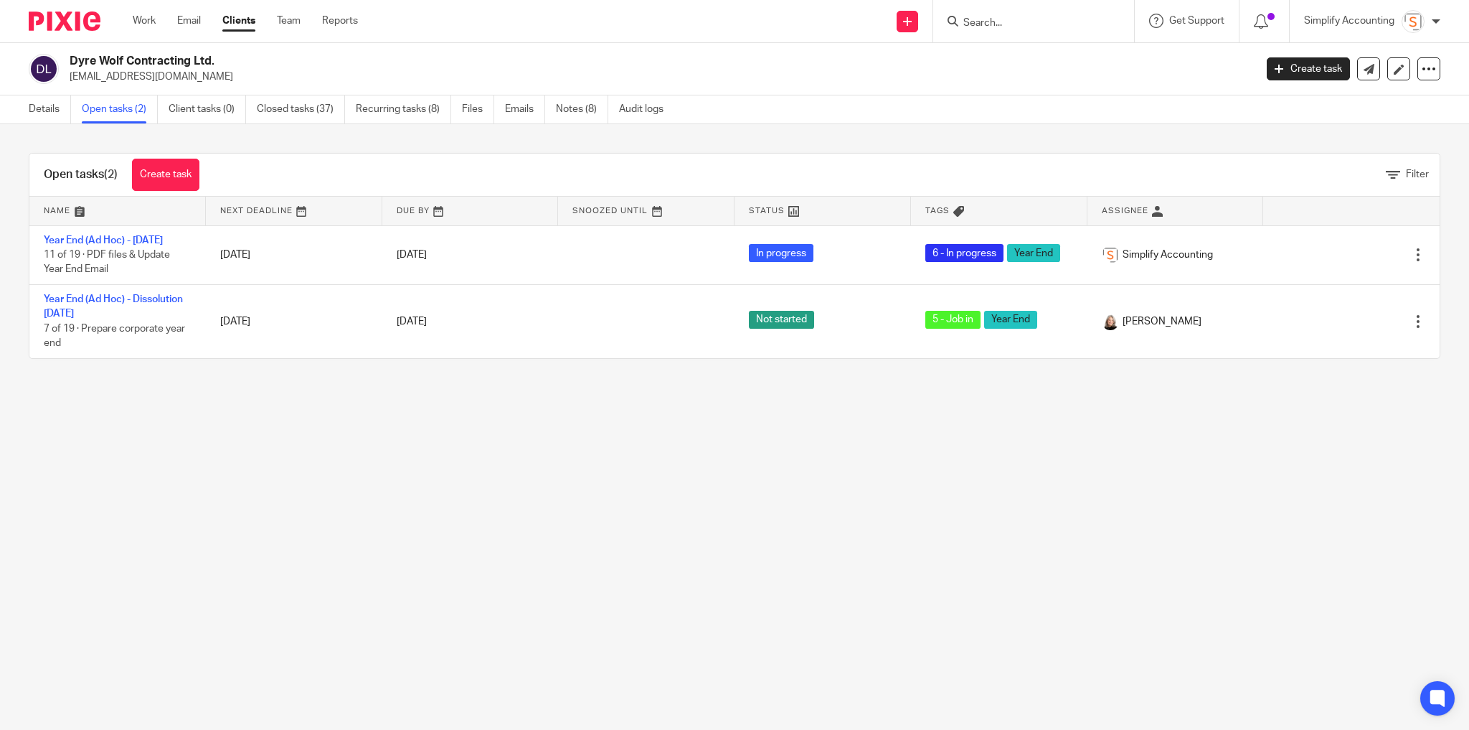
click at [102, 58] on h2 "Dyre Wolf Contracting Ltd." at bounding box center [540, 61] width 940 height 15
click at [102, 57] on h2 "Dyre Wolf Contracting Ltd." at bounding box center [540, 61] width 940 height 15
copy div "Dyre Wolf Contracting Ltd."
click at [576, 115] on link "Notes (8)" at bounding box center [582, 109] width 52 height 28
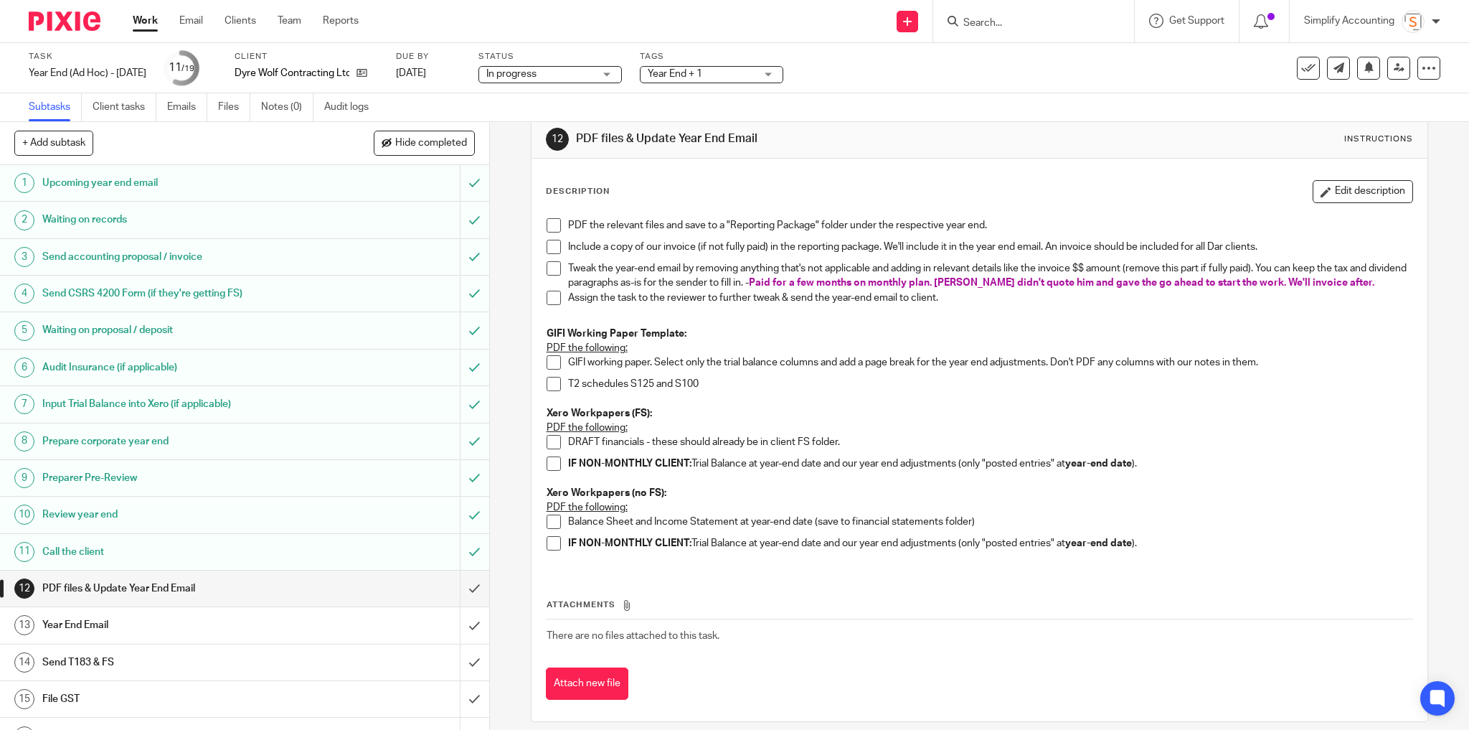
scroll to position [35, 0]
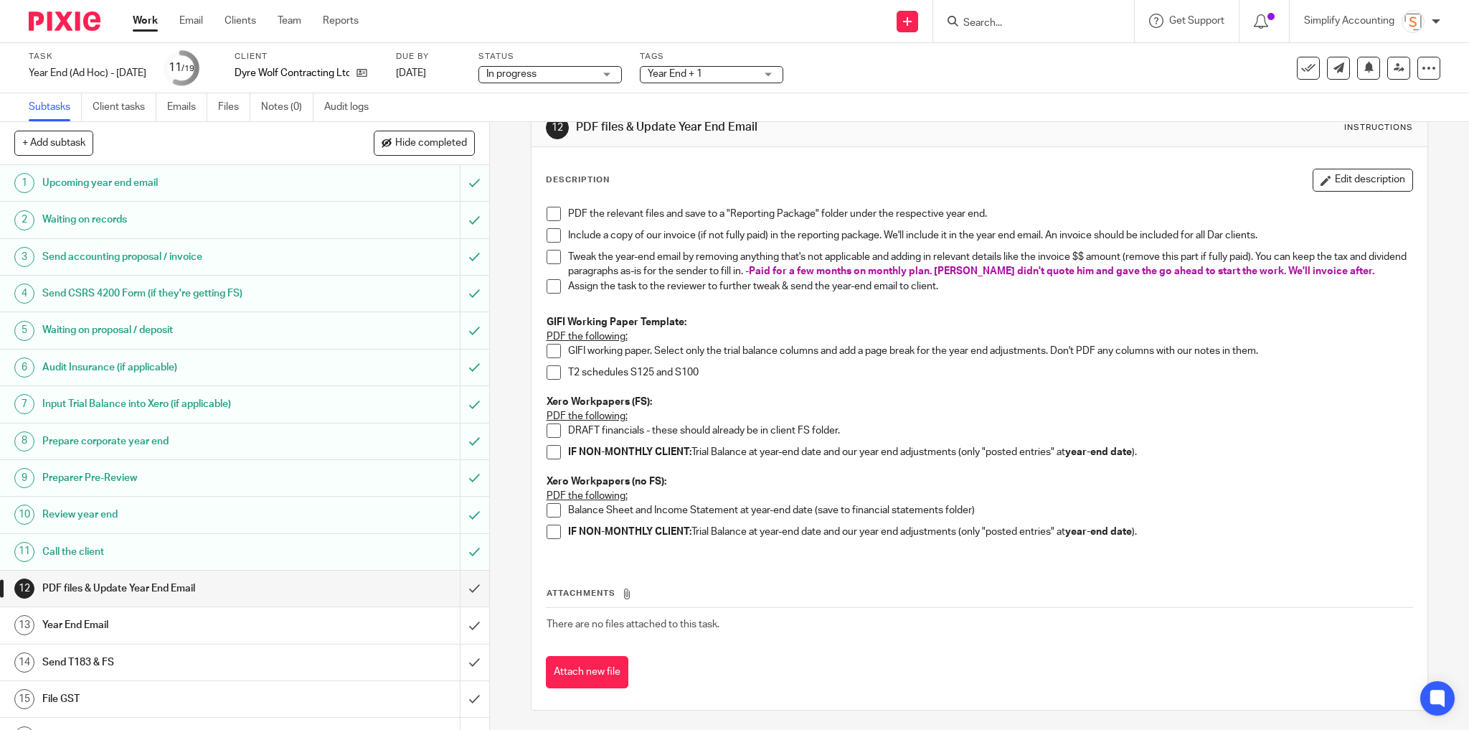
click at [547, 507] on span at bounding box center [554, 510] width 14 height 14
click at [549, 529] on span at bounding box center [554, 531] width 14 height 14
click at [555, 204] on div "PDF the relevant files and save to a "Reporting Package" folder under the respe…" at bounding box center [979, 377] width 881 height 357
click at [553, 212] on span at bounding box center [554, 214] width 14 height 14
click at [1011, 15] on form at bounding box center [1038, 21] width 153 height 18
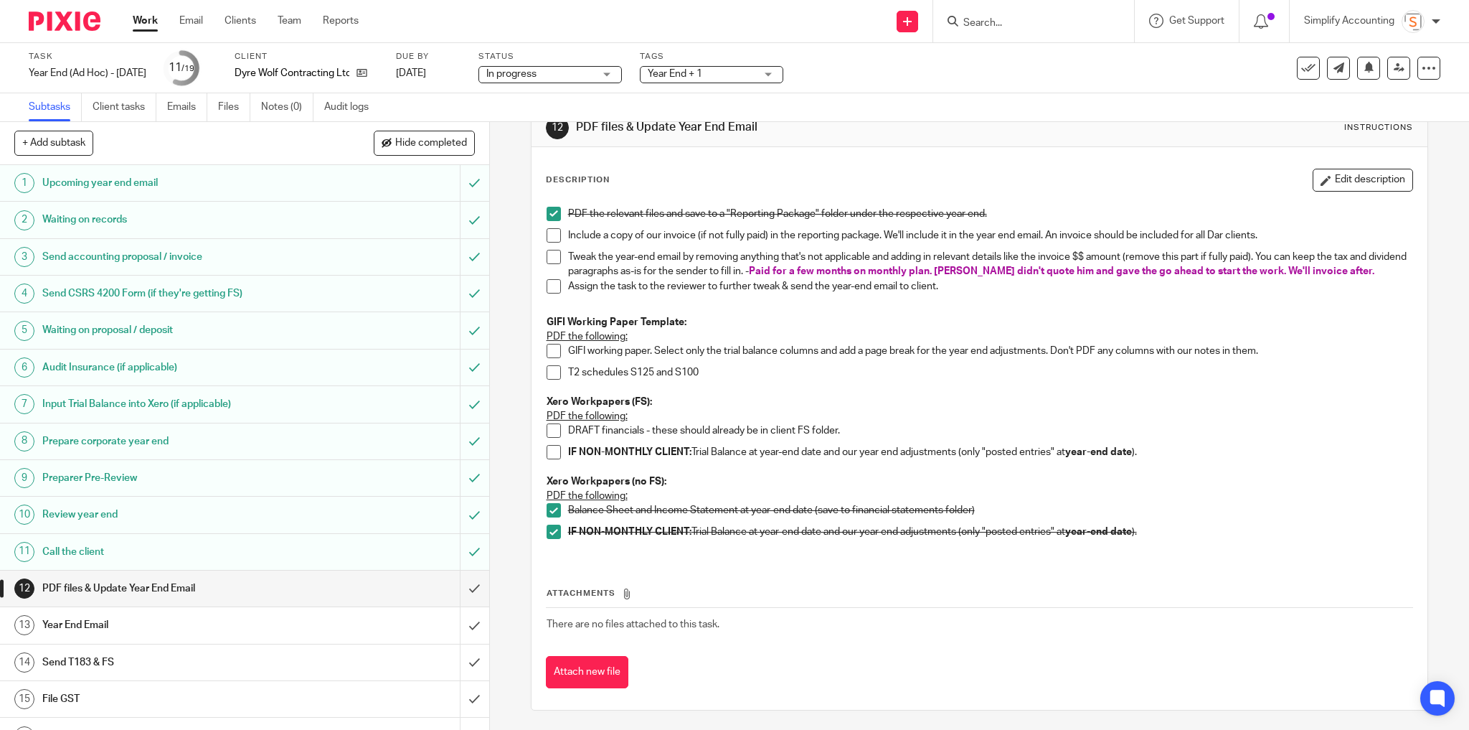
click at [1011, 18] on input "Search" at bounding box center [1026, 23] width 129 height 13
type input "780.518.6000"
click at [1112, 18] on button "reset" at bounding box center [1107, 19] width 14 height 14
click at [548, 254] on span at bounding box center [554, 257] width 14 height 14
click at [547, 235] on span at bounding box center [554, 235] width 14 height 14
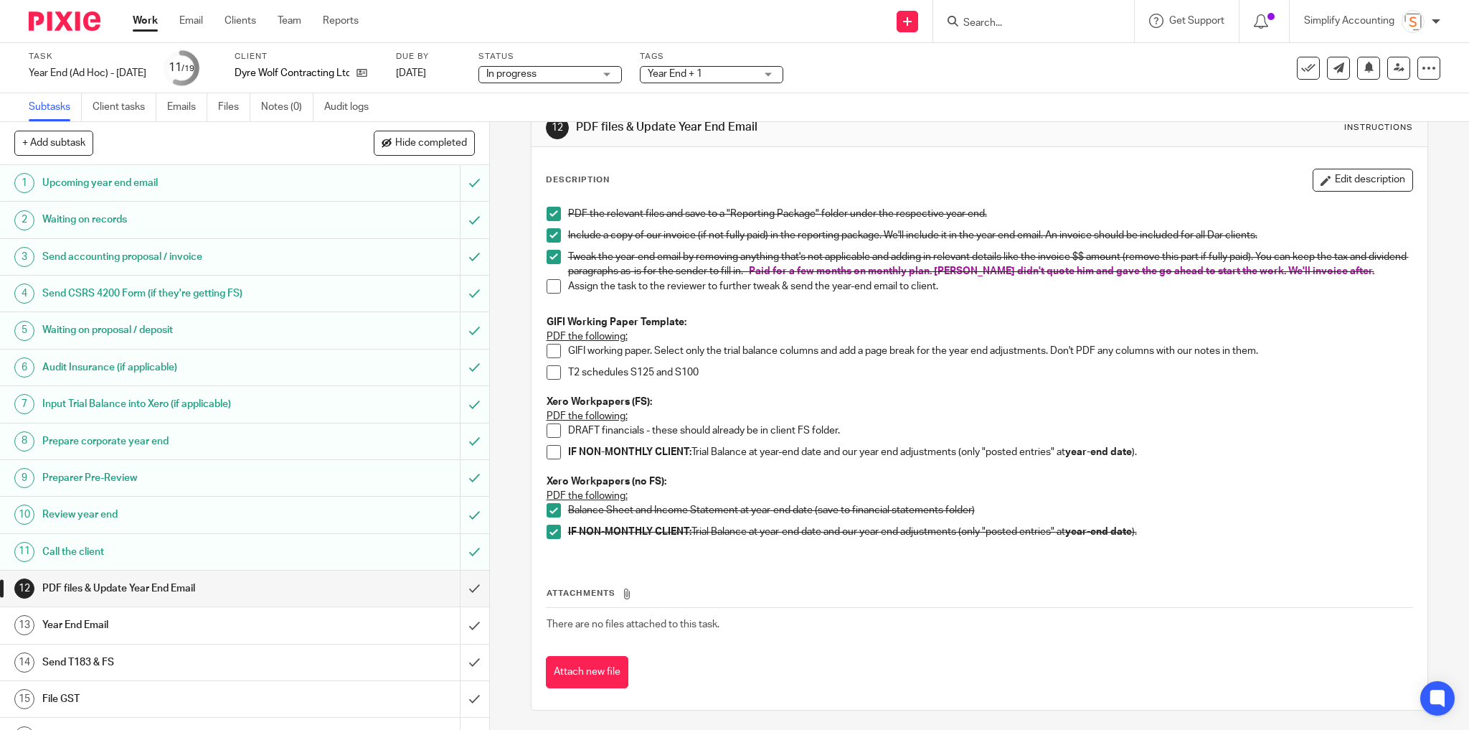
click at [550, 285] on span at bounding box center [554, 286] width 14 height 14
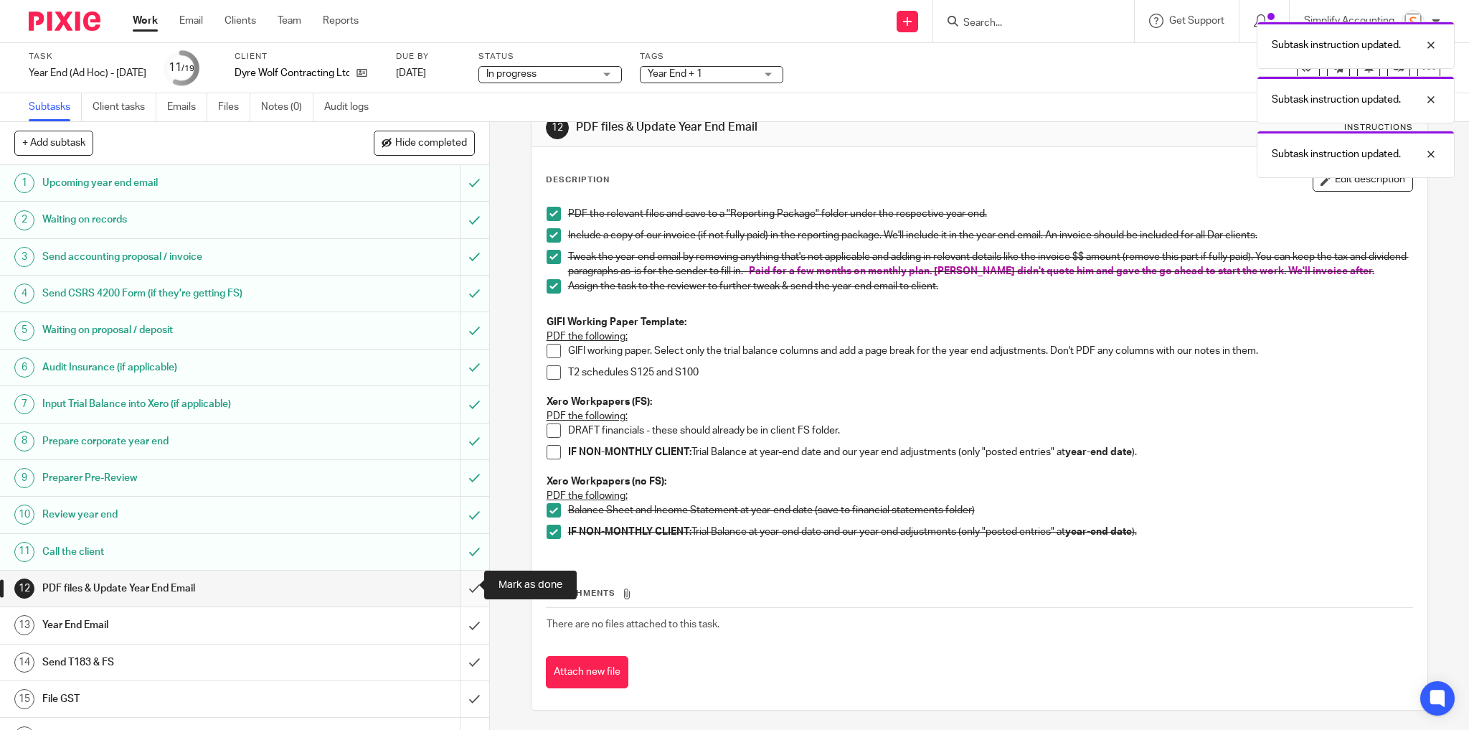
click at [458, 586] on input "submit" at bounding box center [244, 588] width 489 height 36
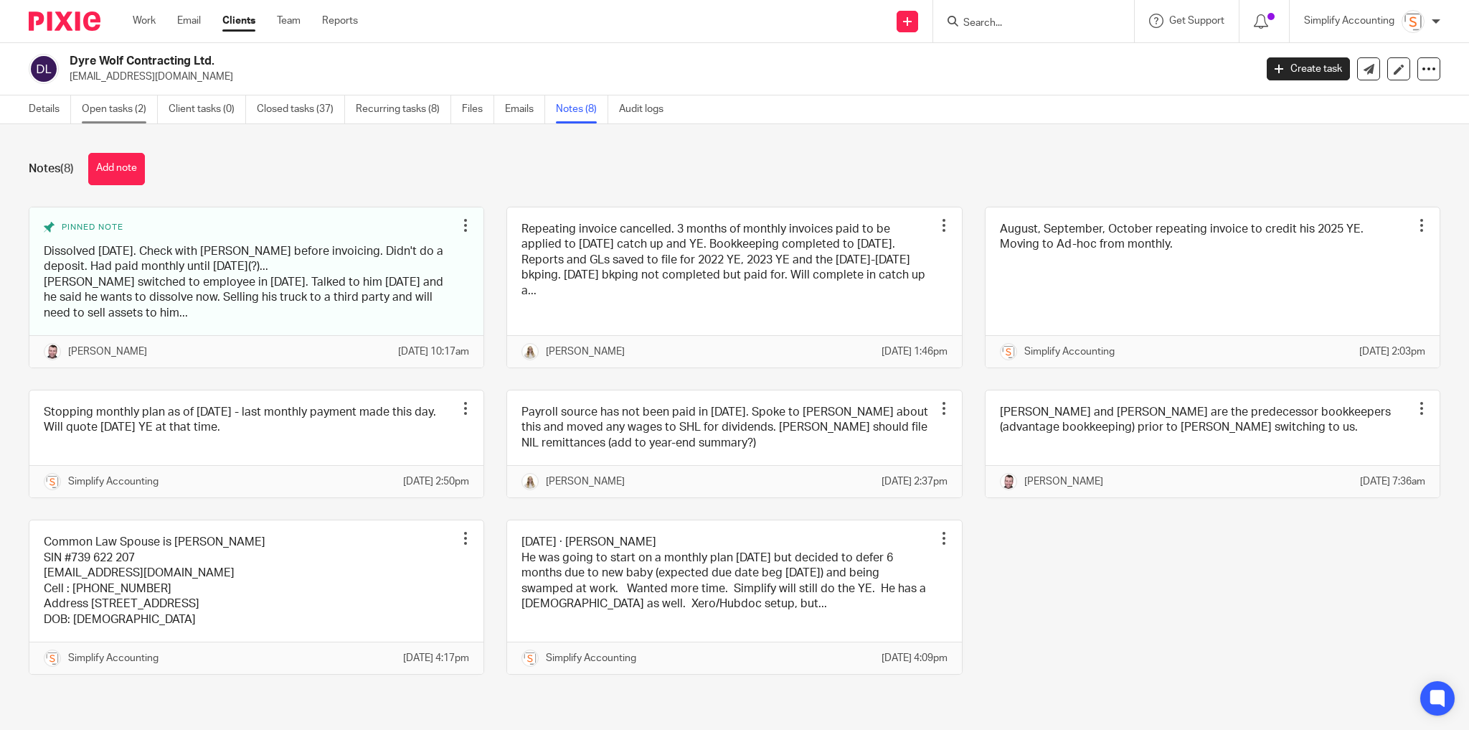
click at [98, 110] on link "Open tasks (2)" at bounding box center [120, 109] width 76 height 28
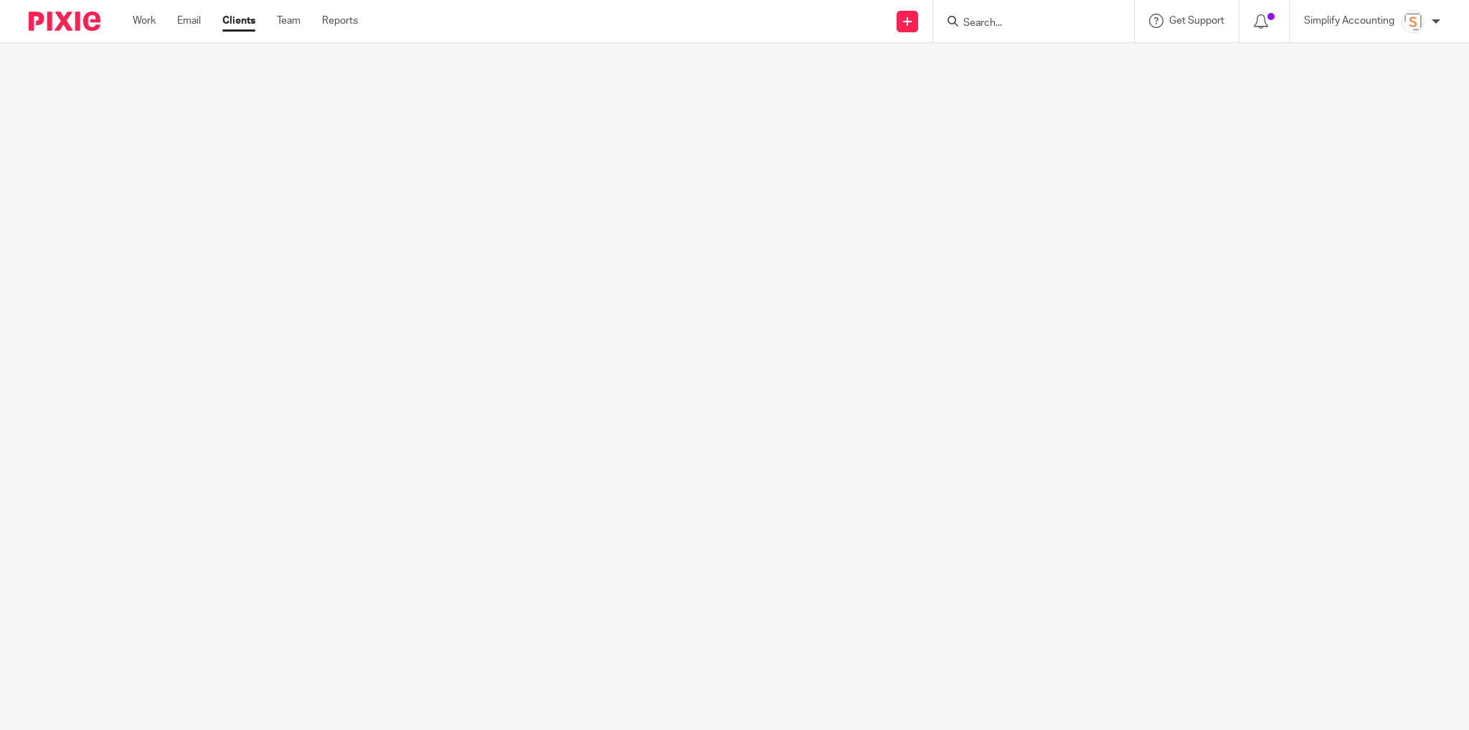
click at [973, 22] on input "Search" at bounding box center [1026, 23] width 129 height 13
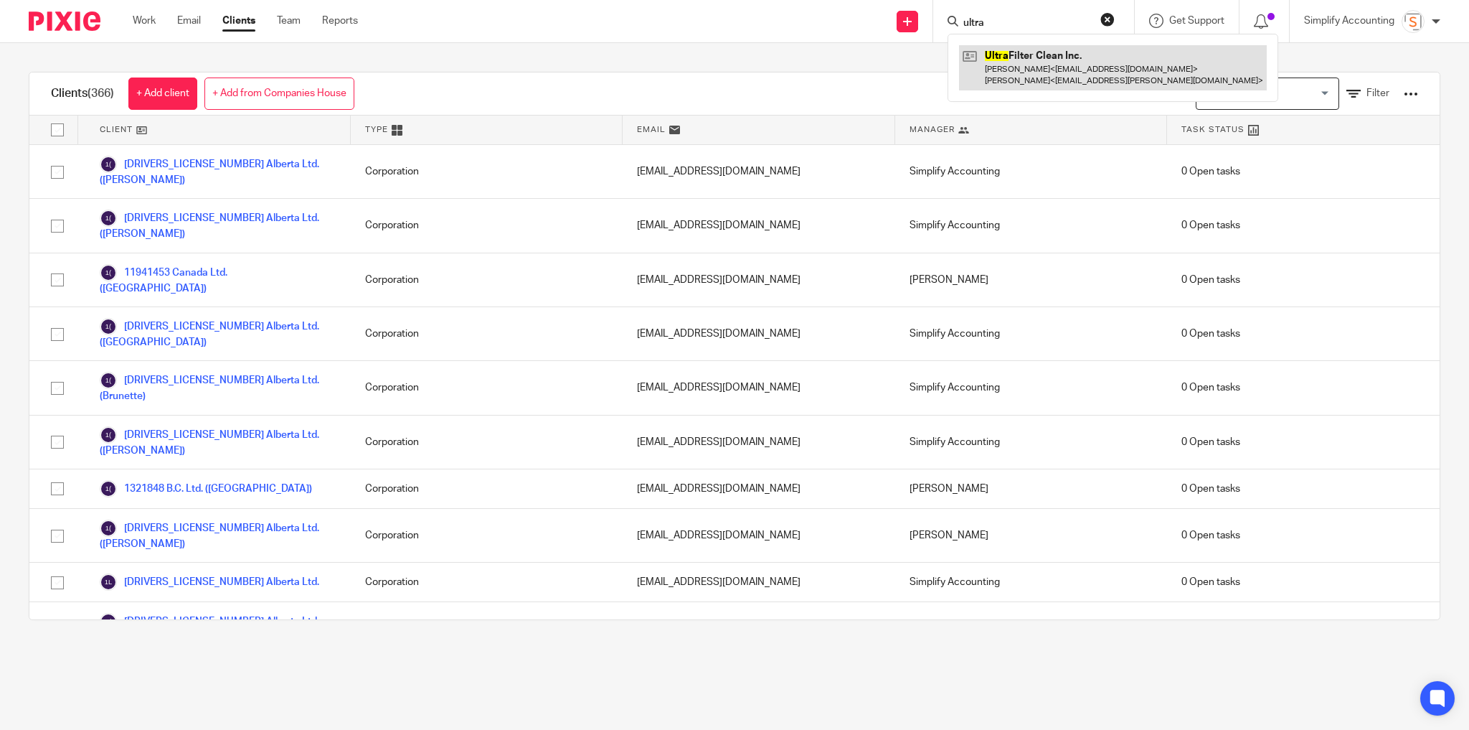
type input "ultra"
click at [1005, 57] on link at bounding box center [1113, 67] width 308 height 44
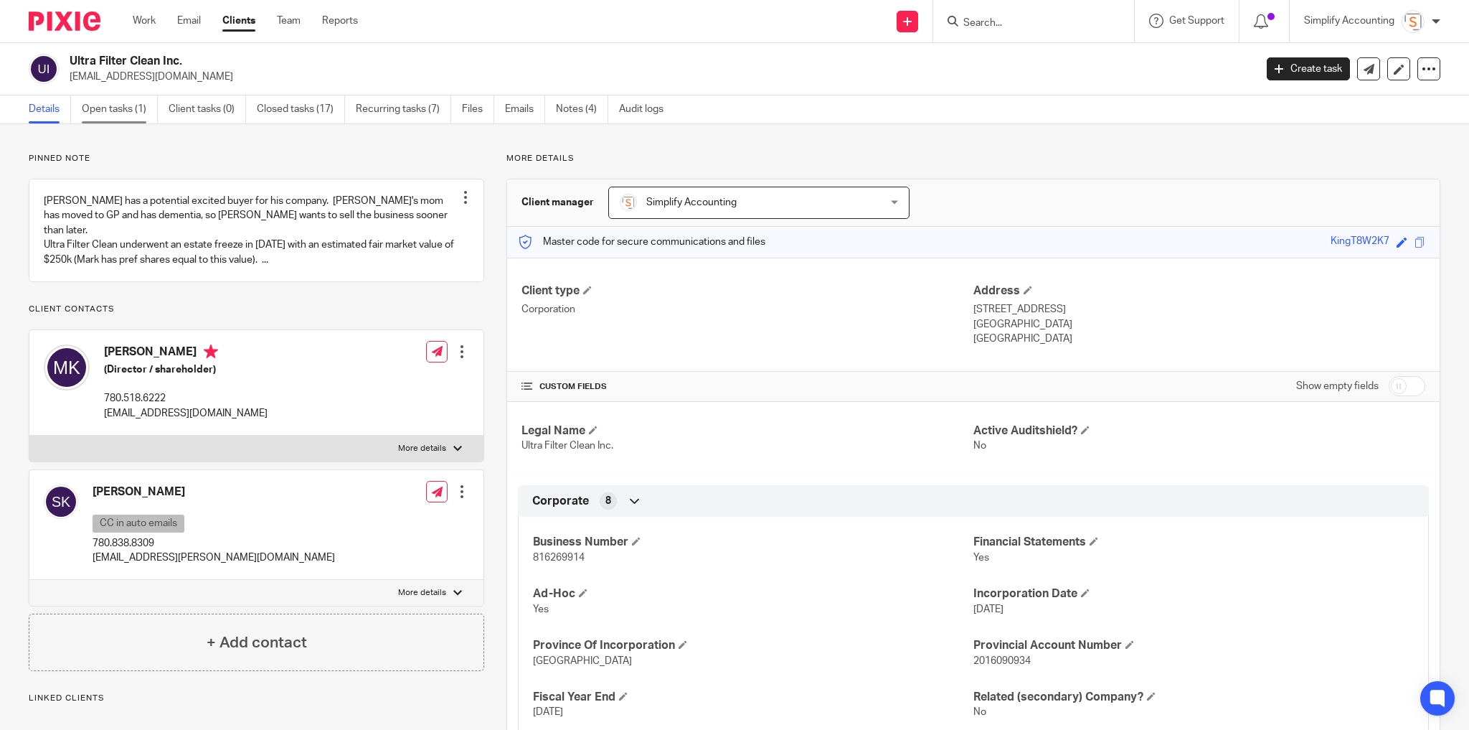
click at [108, 108] on link "Open tasks (1)" at bounding box center [120, 109] width 76 height 28
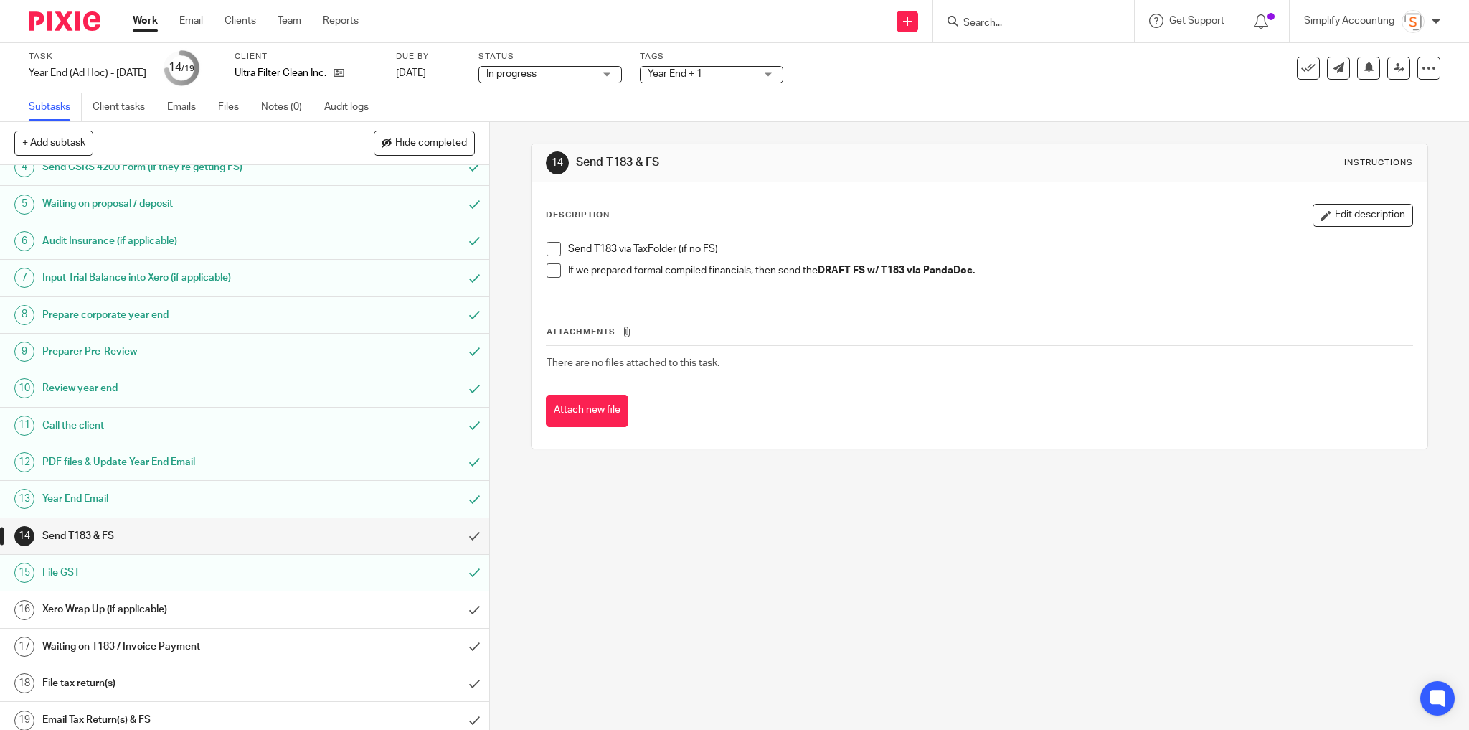
scroll to position [129, 0]
click at [1358, 217] on button "Edit description" at bounding box center [1363, 215] width 100 height 23
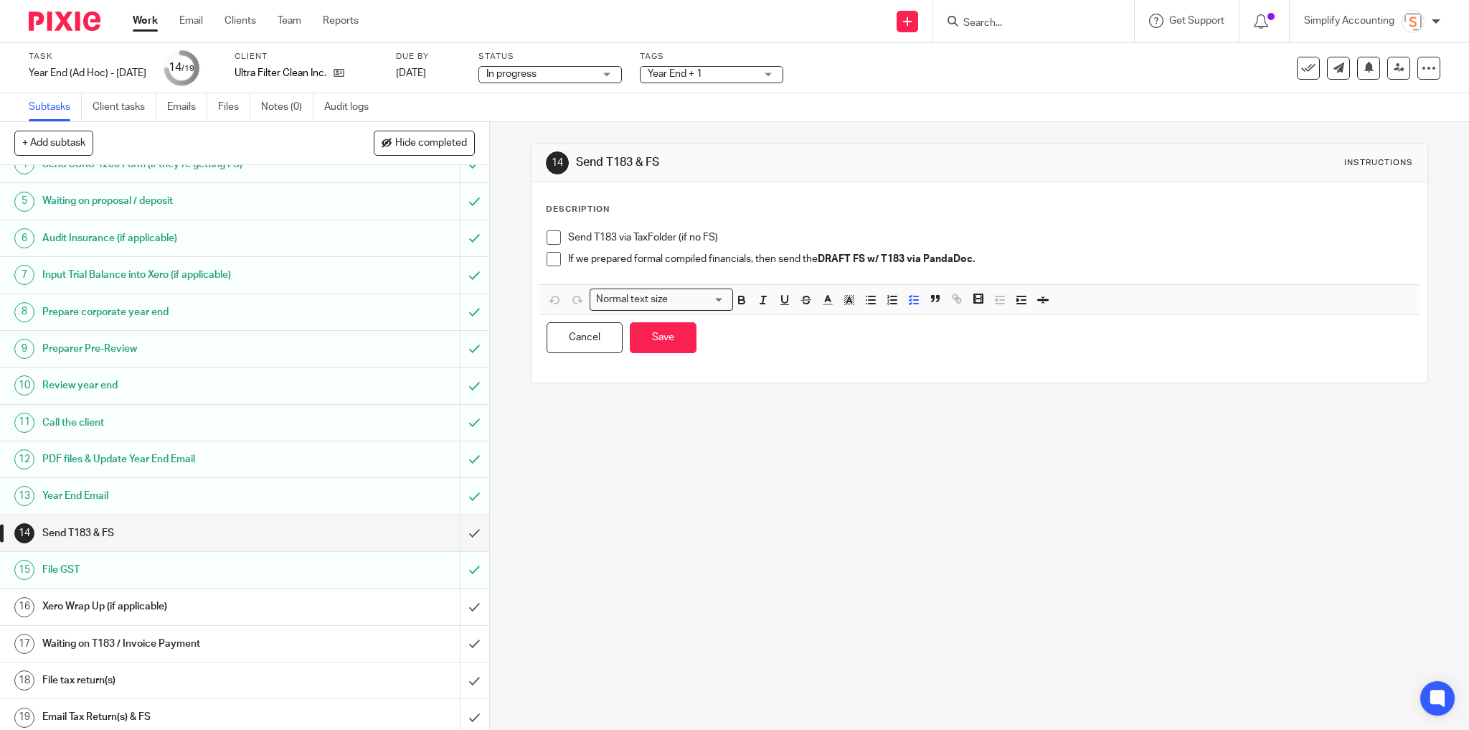
click at [1090, 255] on p "If we prepared formal compiled financials, then send the DRAFT FS w/ T183 via P…" at bounding box center [990, 259] width 845 height 14
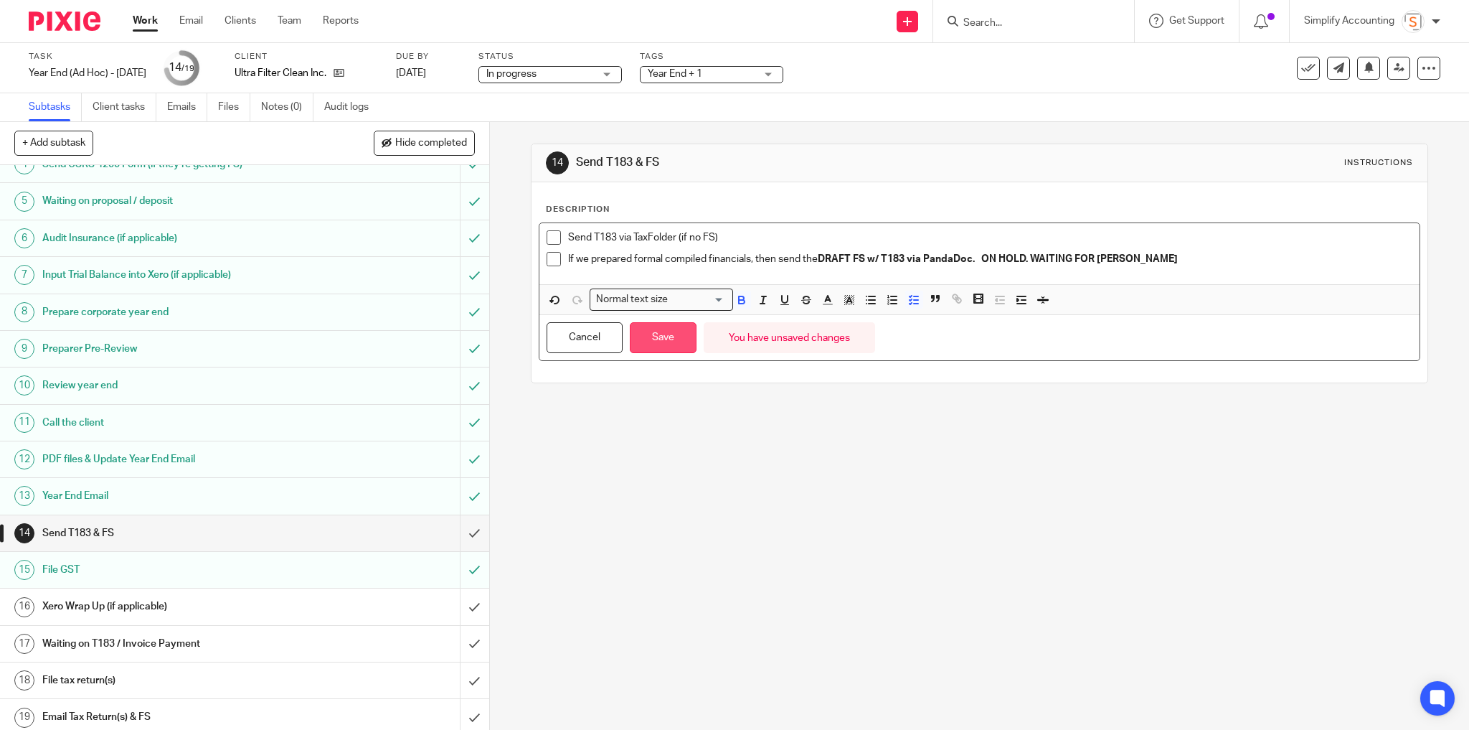
click at [641, 338] on button "Save" at bounding box center [663, 337] width 67 height 31
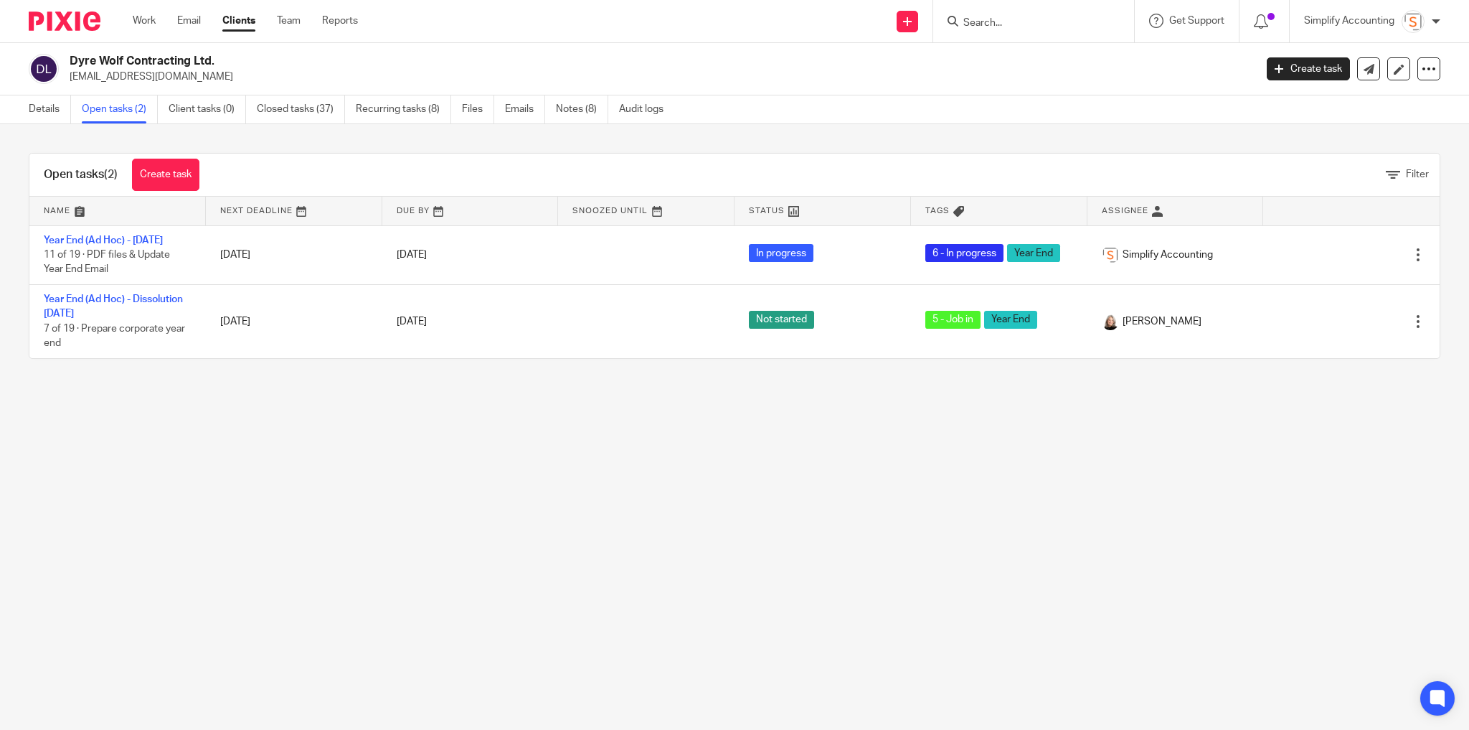
click at [129, 107] on link "Open tasks (2)" at bounding box center [120, 109] width 76 height 28
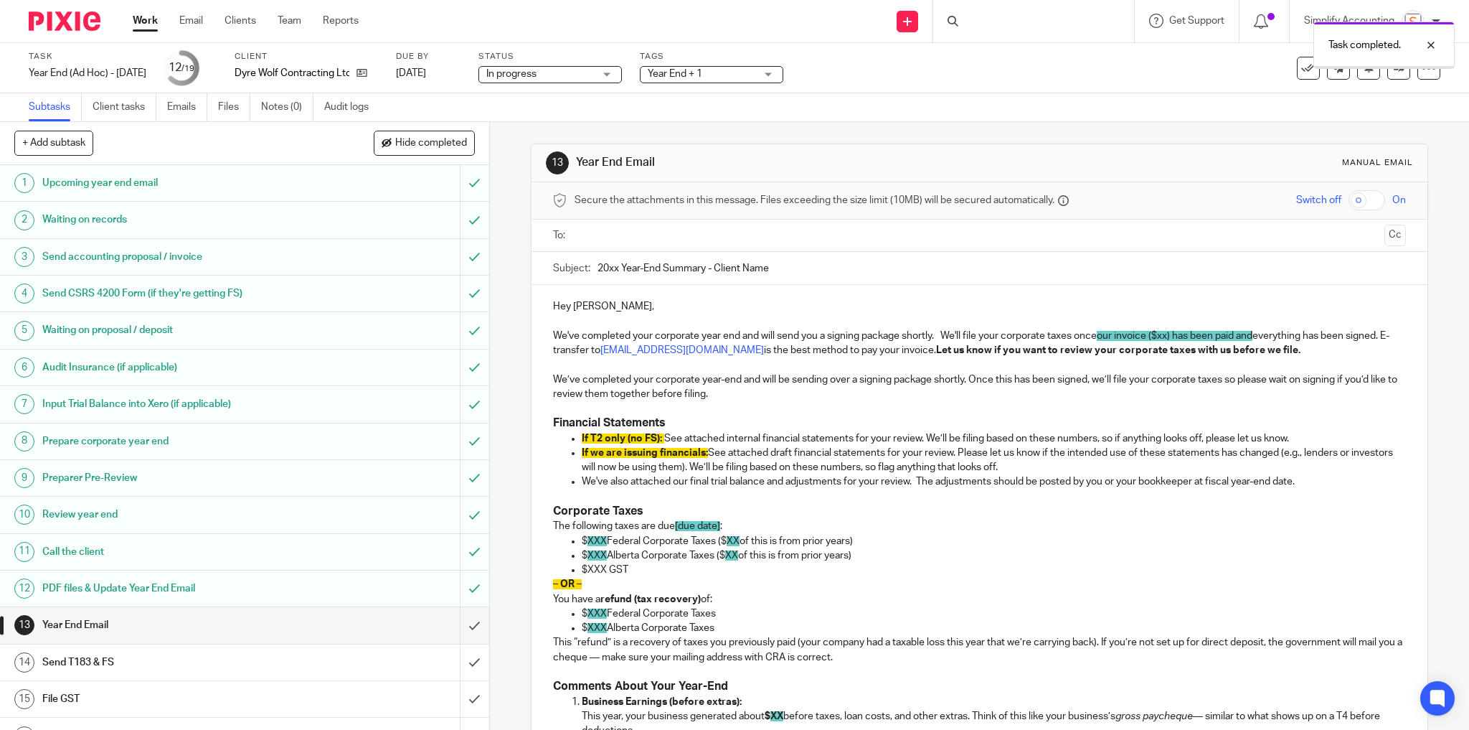
click at [1167, 341] on p "We've completed your corporate year end and will send you a signing package sho…" at bounding box center [980, 343] width 854 height 29
click at [1171, 336] on span "our invoice ($xx) has been paid and" at bounding box center [1175, 336] width 156 height 10
drag, startPoint x: 1276, startPoint y: 333, endPoint x: 1081, endPoint y: 333, distance: 195.1
click at [1081, 333] on p "We've completed your corporate year end and will send you a signing package sho…" at bounding box center [980, 343] width 854 height 29
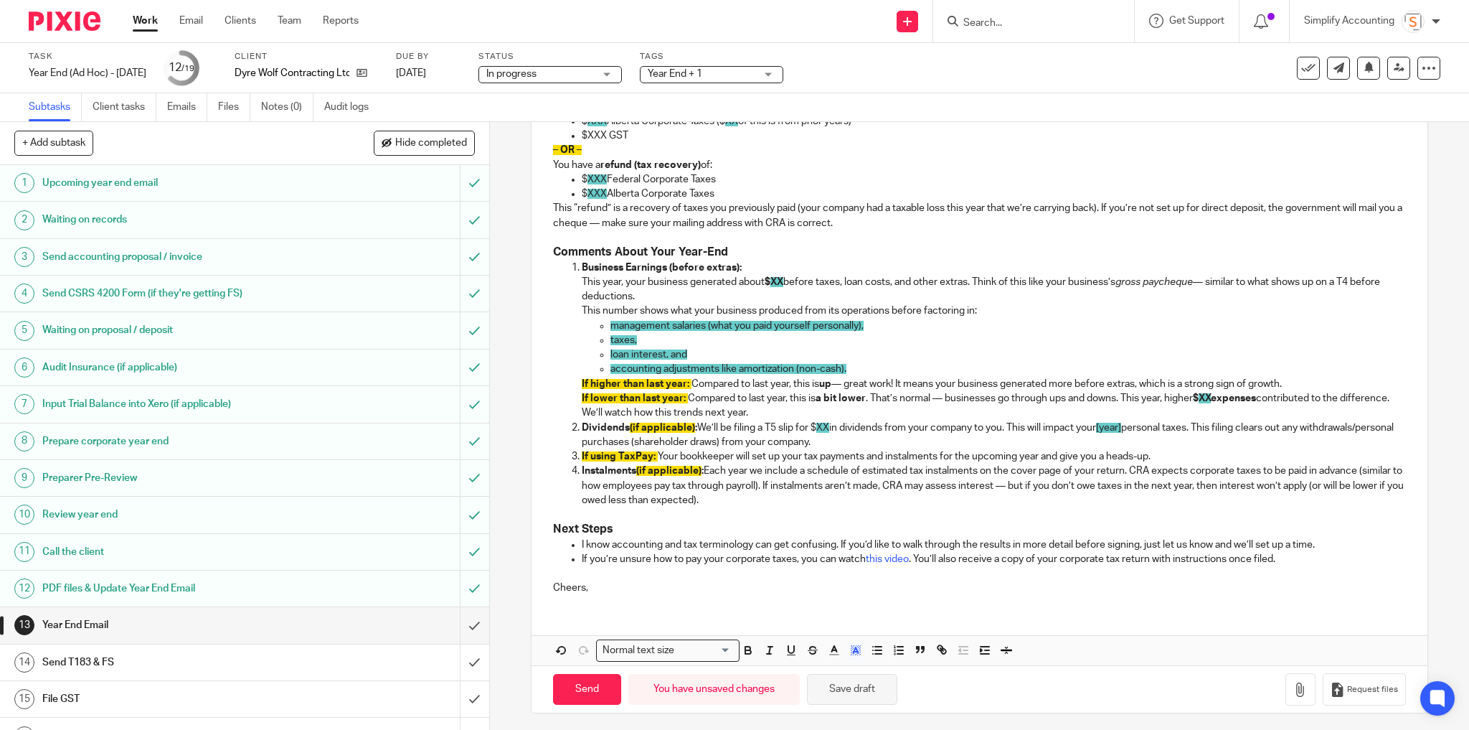
scroll to position [435, 0]
click at [854, 648] on polyline "button" at bounding box center [855, 649] width 5 height 6
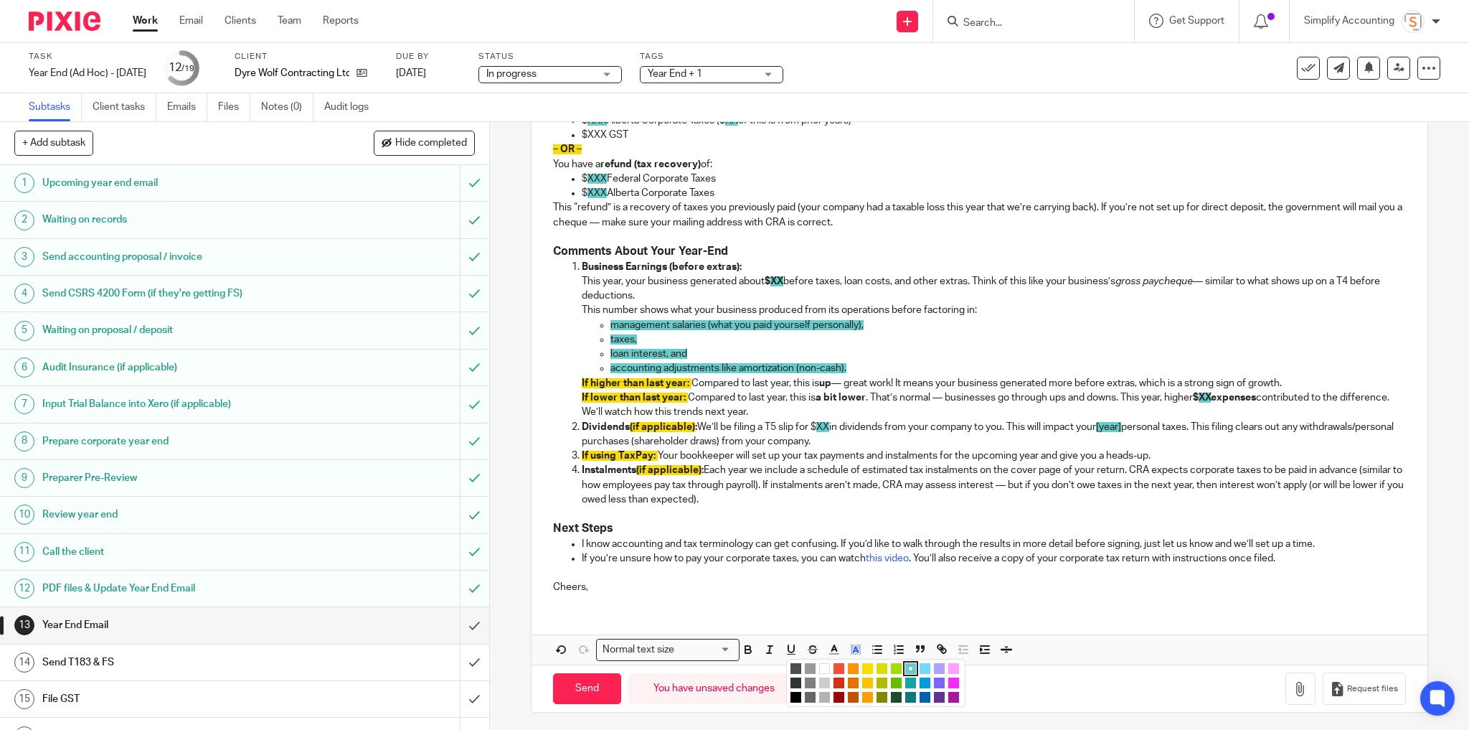
click at [819, 664] on li "color:#FFFFFF" at bounding box center [824, 668] width 11 height 11
click at [839, 680] on button "Save draft" at bounding box center [852, 688] width 90 height 31
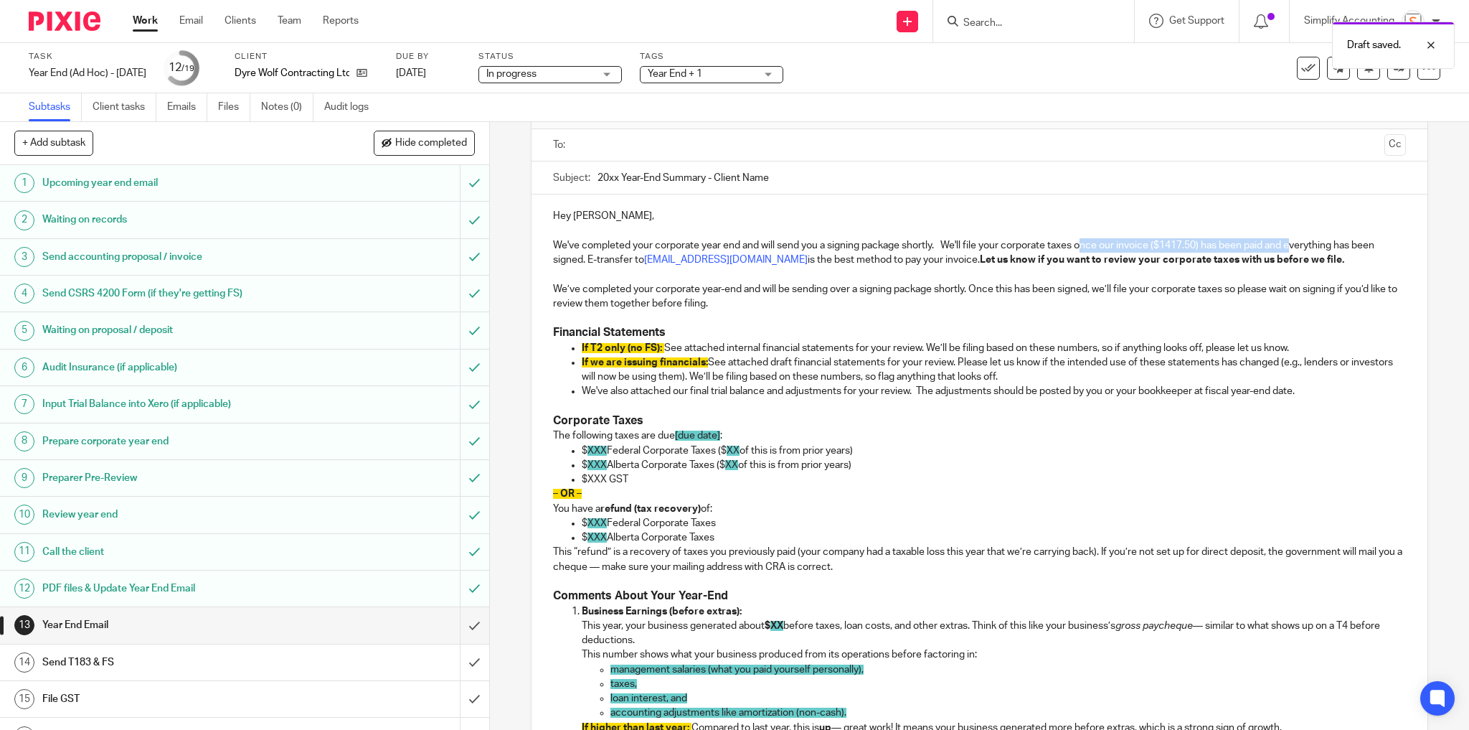
scroll to position [0, 0]
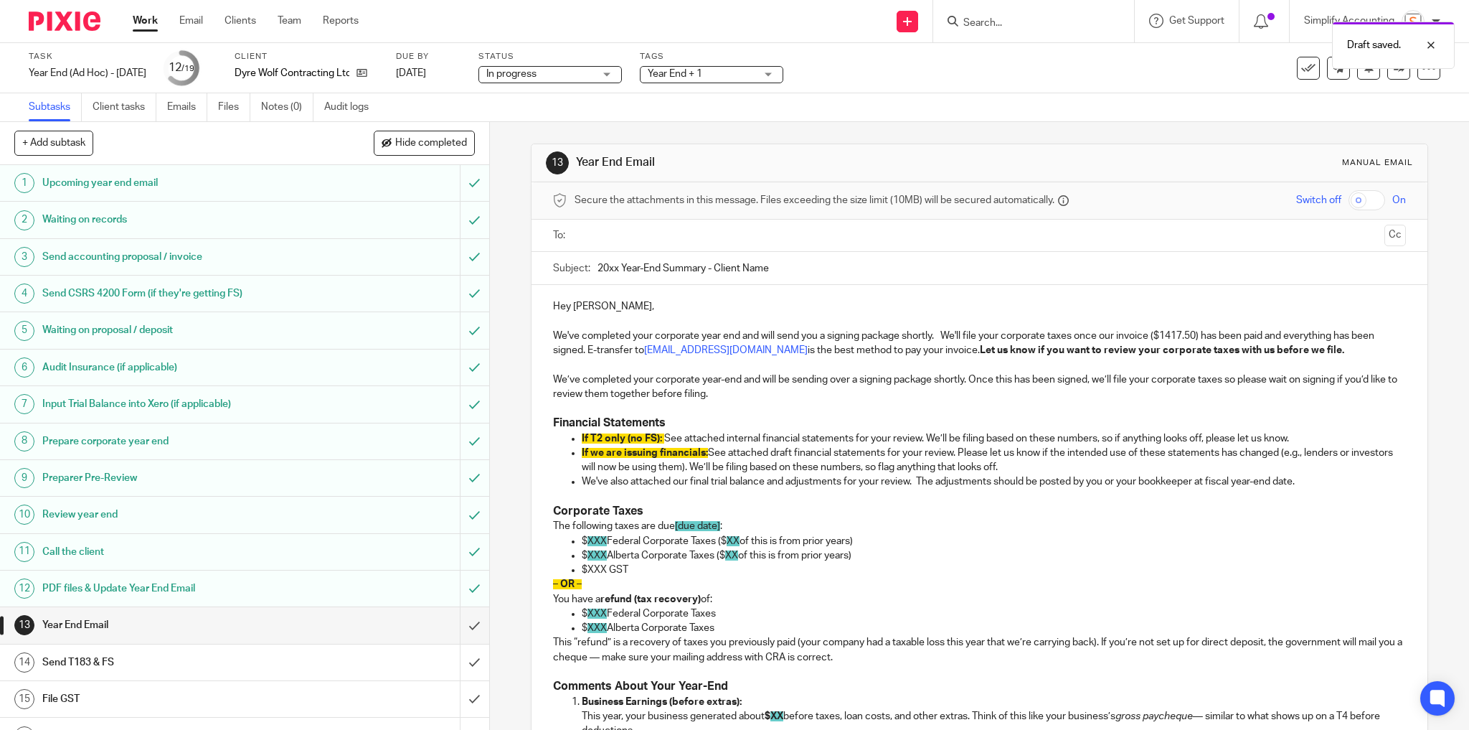
click at [1314, 335] on p "We've completed your corporate year end and will send you a signing package sho…" at bounding box center [980, 343] width 854 height 29
click at [584, 348] on p "We've completed your corporate year end and will send you a signing package sho…" at bounding box center [980, 343] width 854 height 29
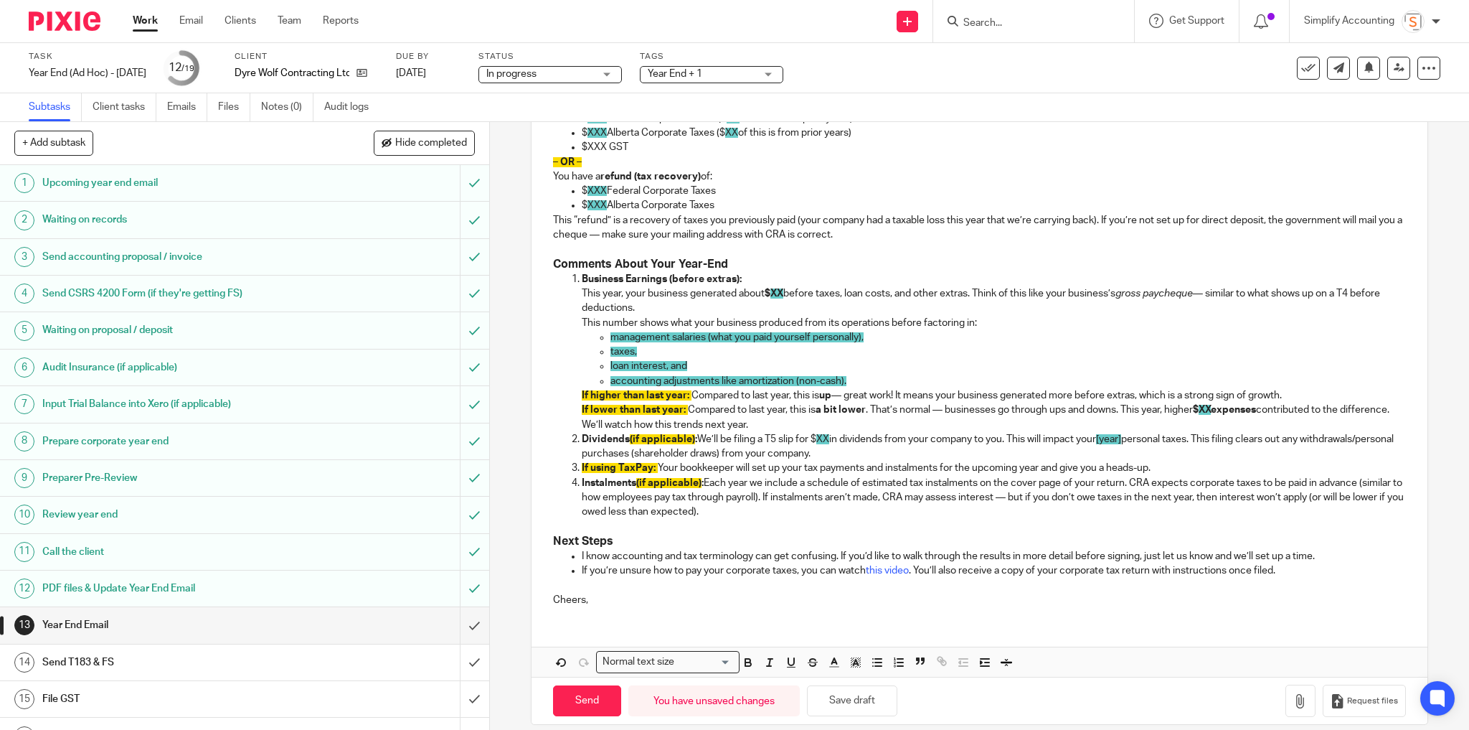
scroll to position [450, 0]
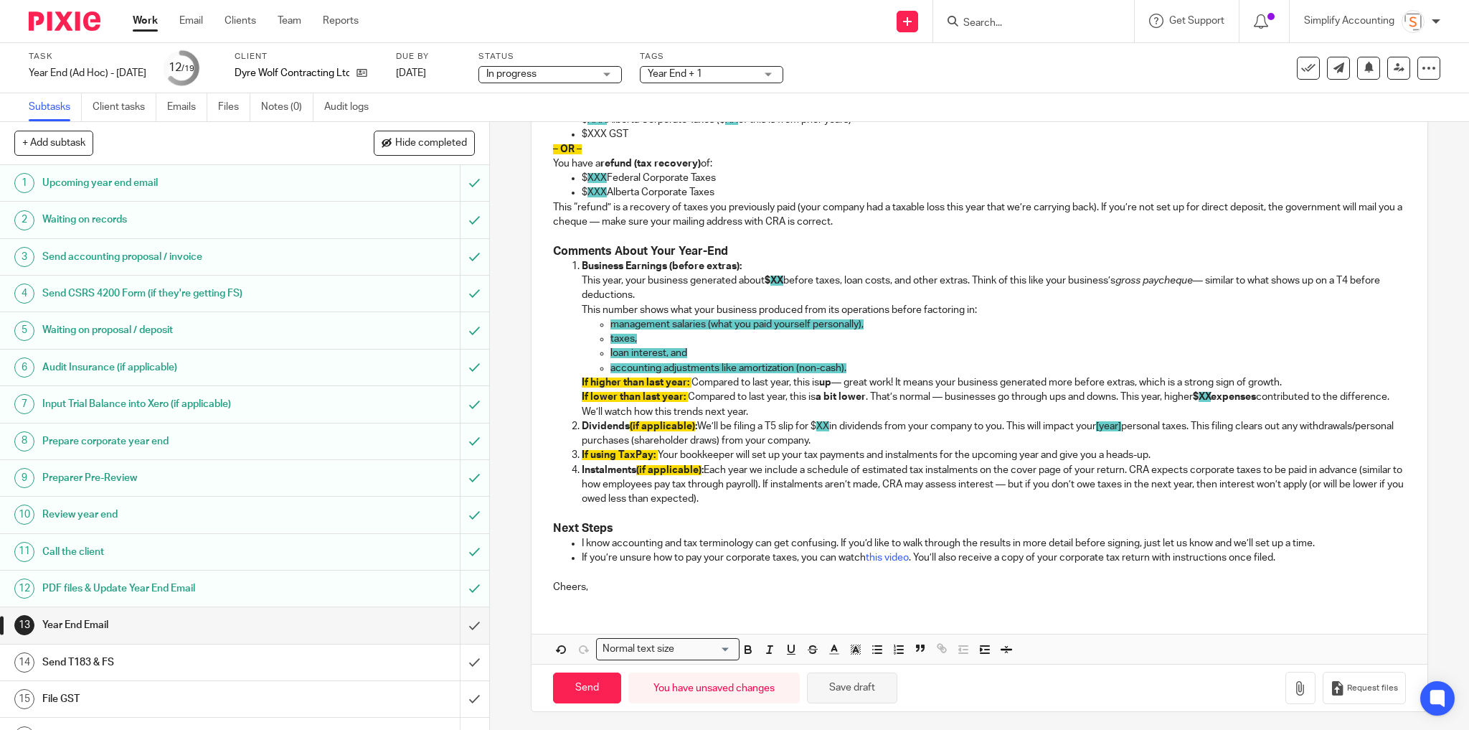
click at [863, 683] on button "Save draft" at bounding box center [852, 687] width 90 height 31
click at [1394, 69] on icon at bounding box center [1399, 67] width 11 height 11
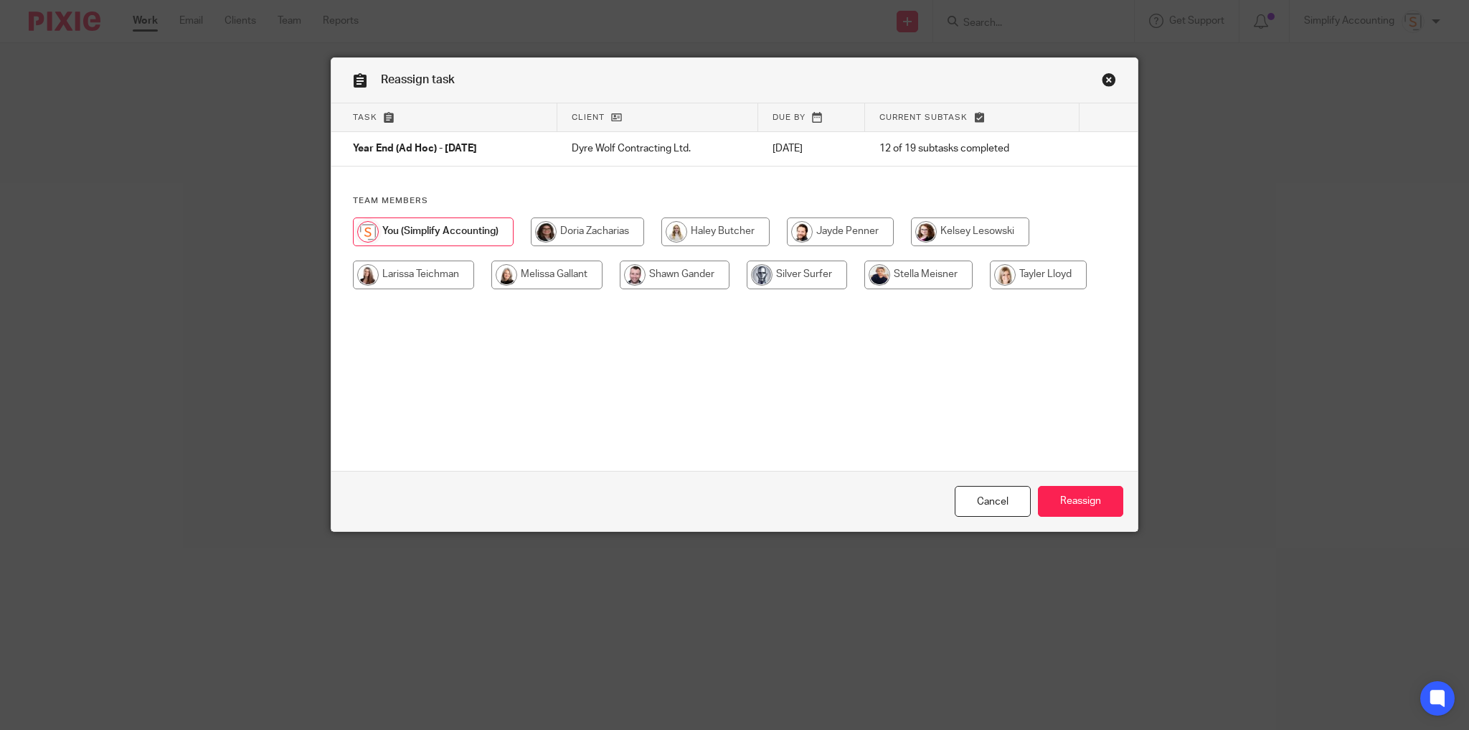
click at [542, 278] on input "radio" at bounding box center [546, 274] width 111 height 29
radio input "true"
click at [1083, 503] on input "Reassign" at bounding box center [1080, 501] width 85 height 31
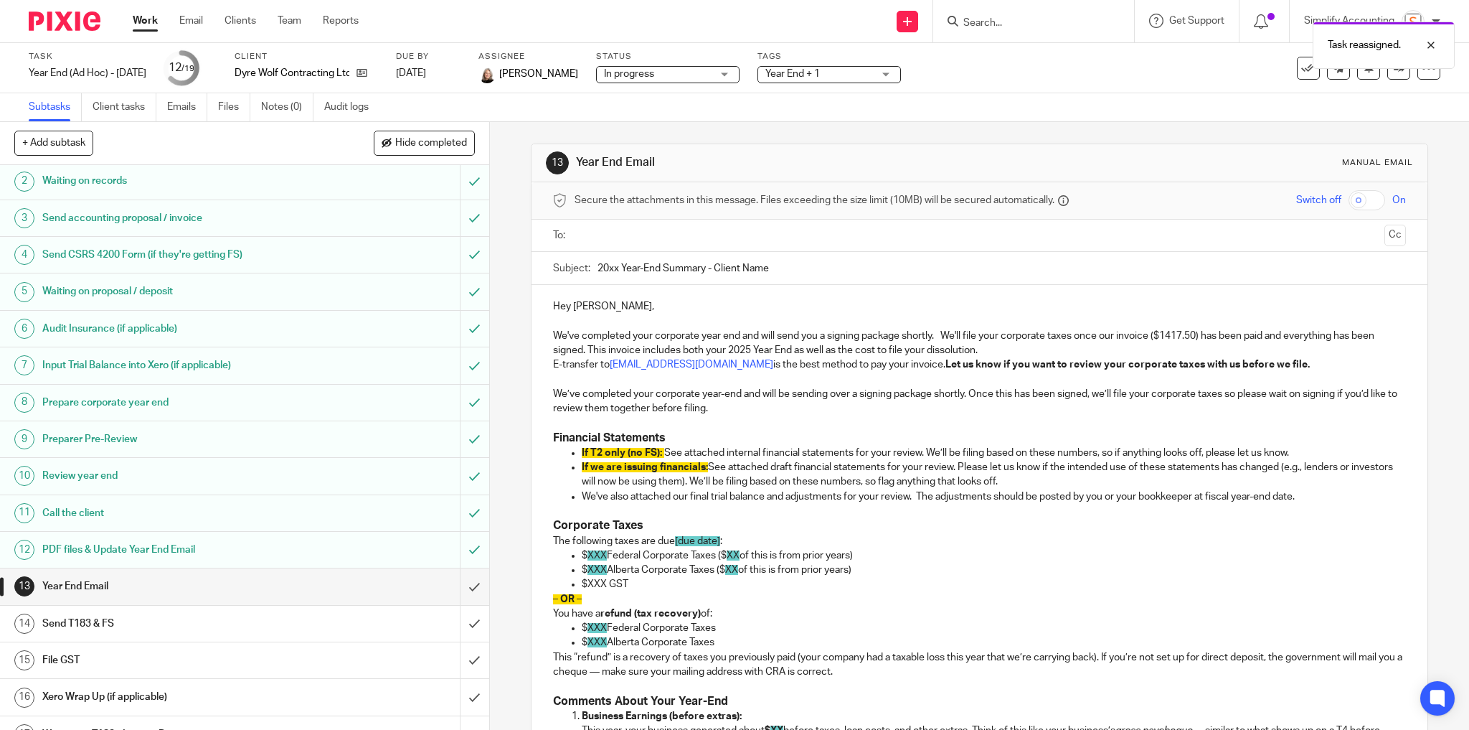
scroll to position [57, 0]
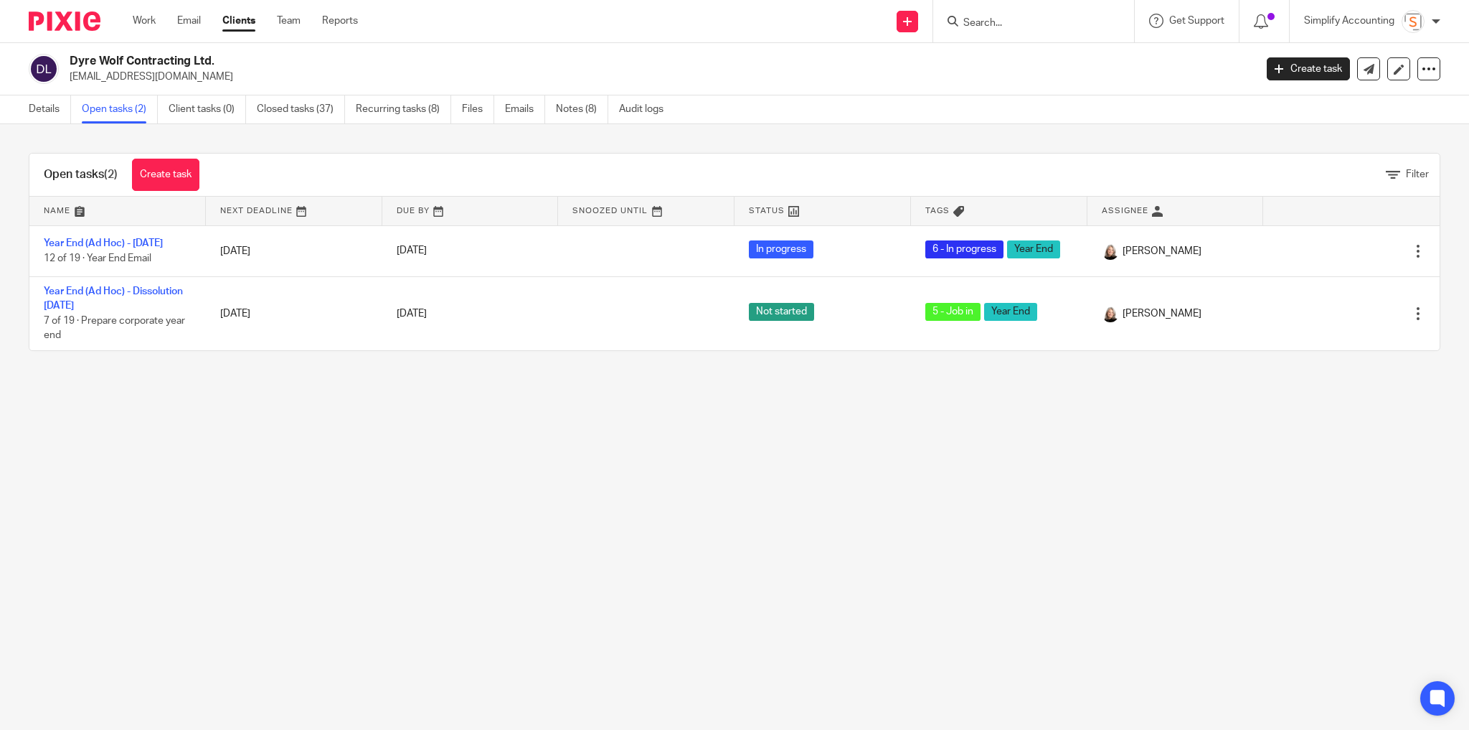
click at [992, 24] on input "Search" at bounding box center [1026, 23] width 129 height 13
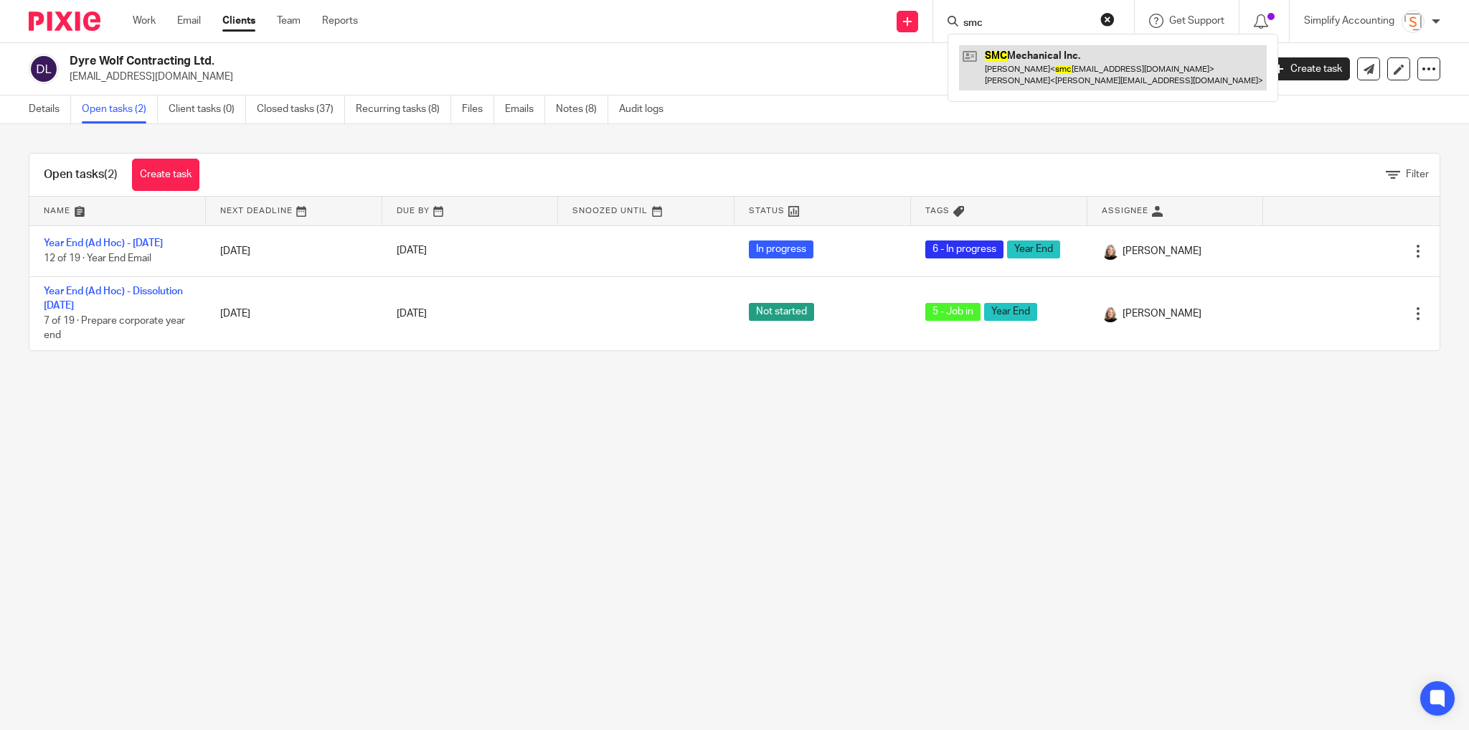
type input "smc"
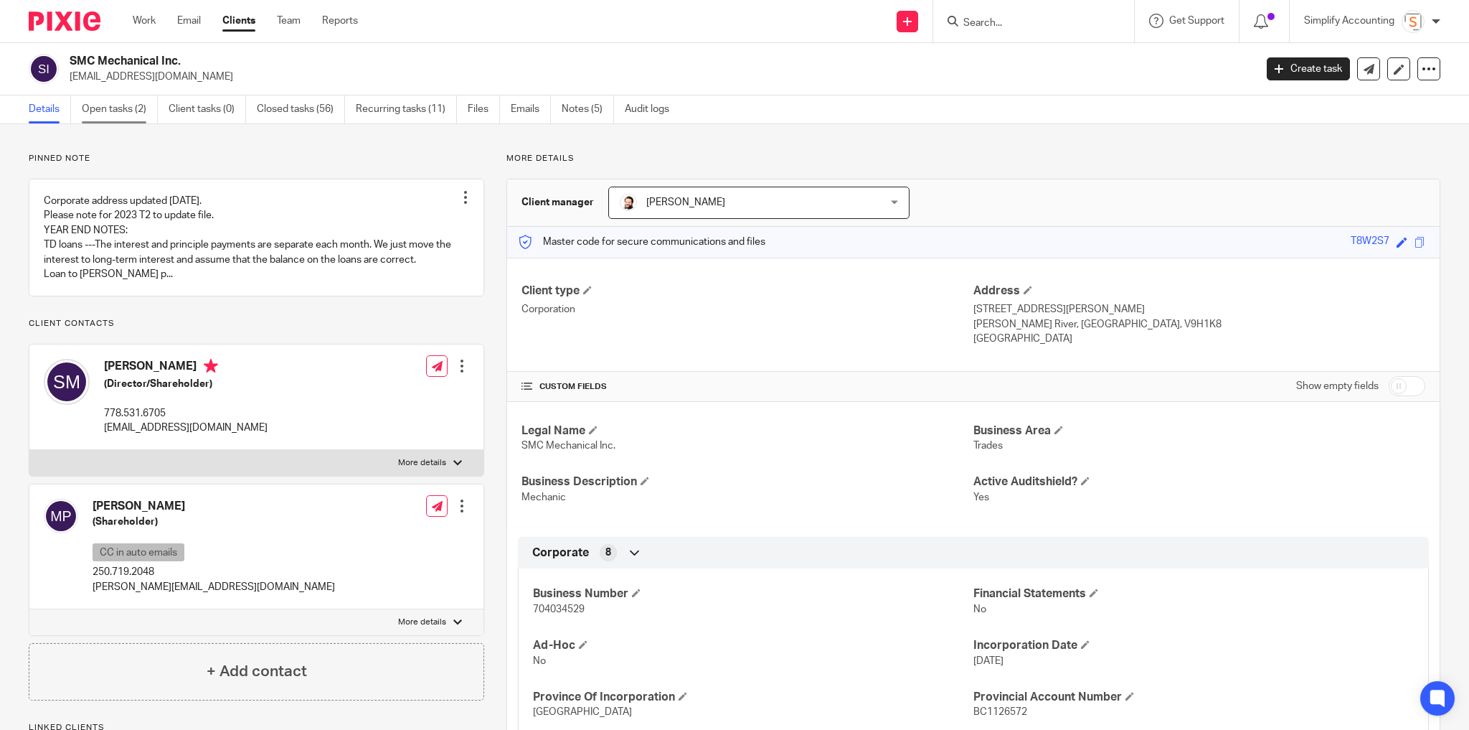
click at [108, 107] on link "Open tasks (2)" at bounding box center [120, 109] width 76 height 28
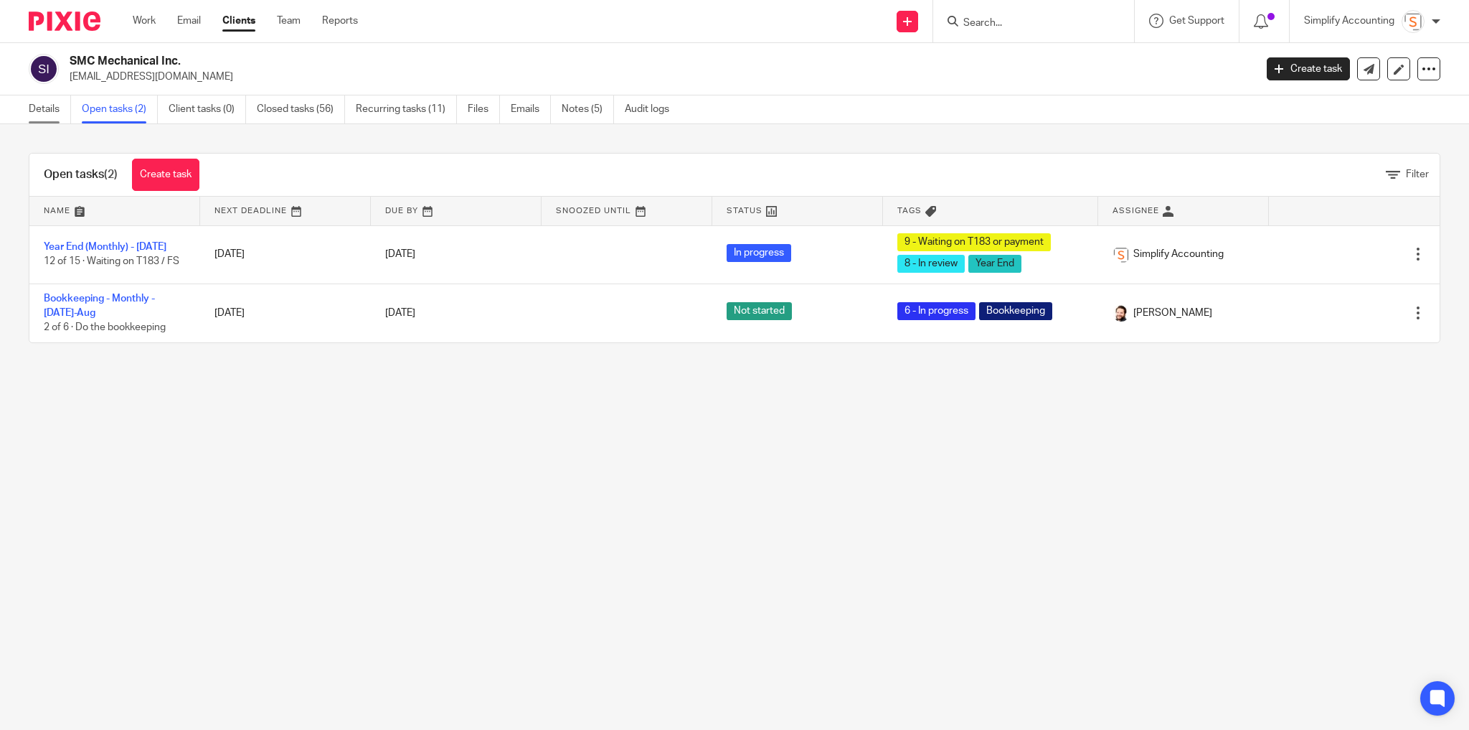
click at [40, 113] on link "Details" at bounding box center [50, 109] width 42 height 28
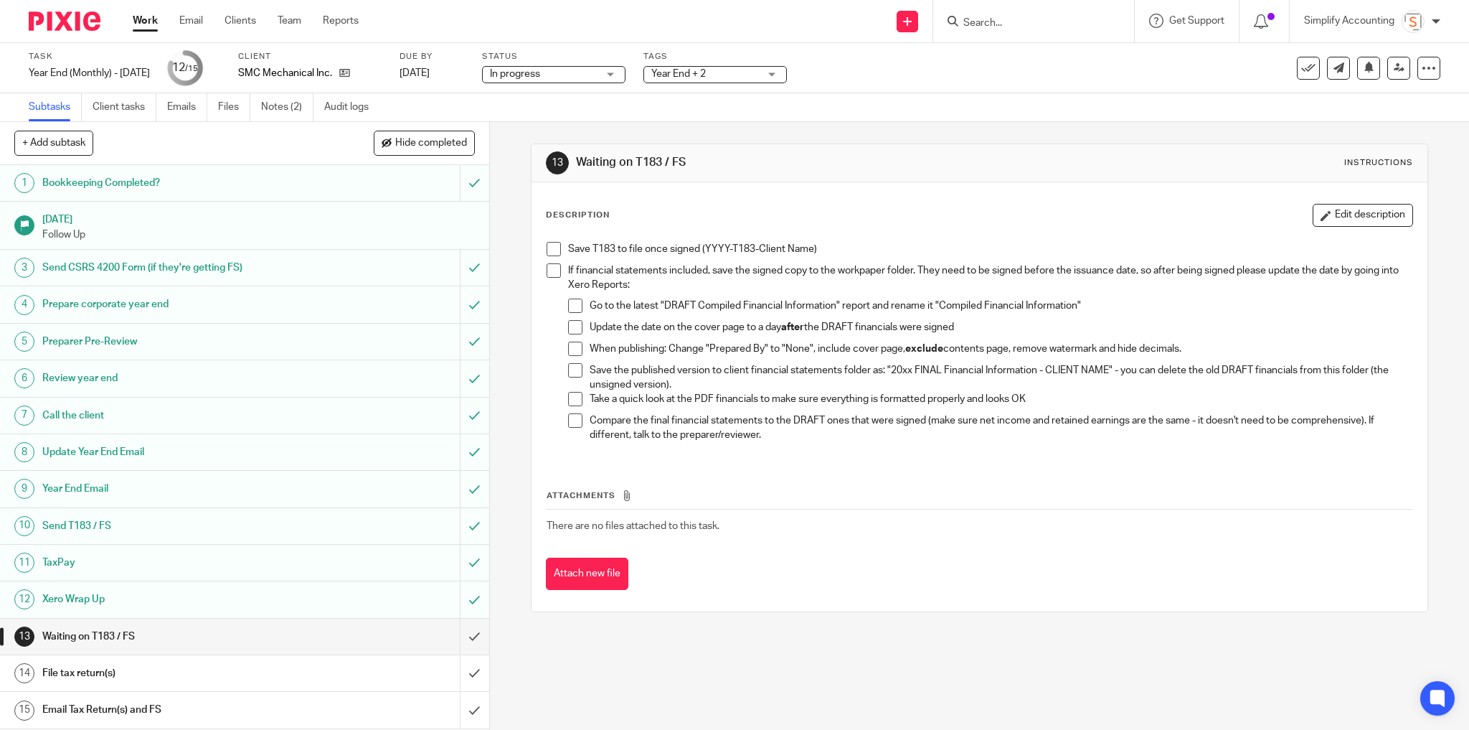
click at [548, 246] on span at bounding box center [554, 249] width 14 height 14
click at [725, 74] on span "Year End + 2" at bounding box center [705, 74] width 108 height 15
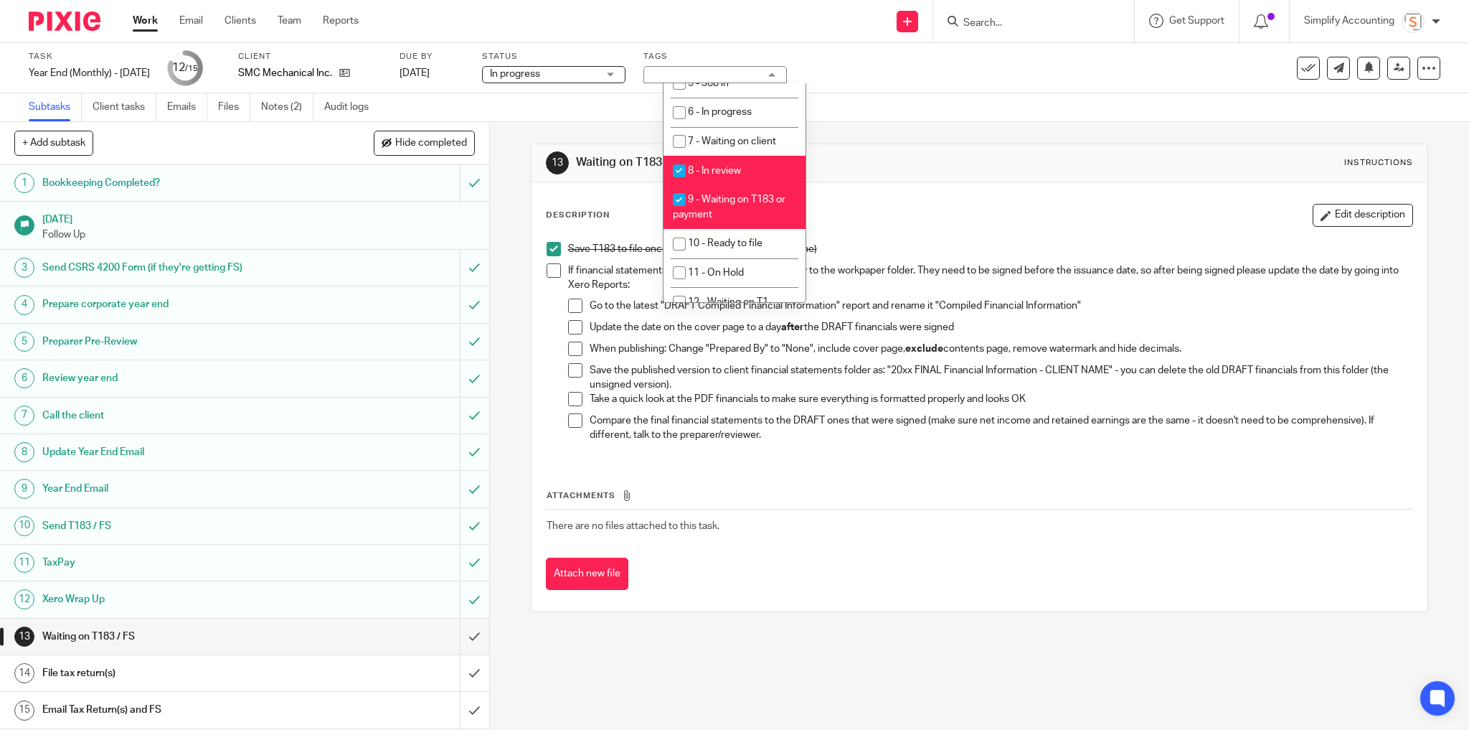
scroll to position [516, 0]
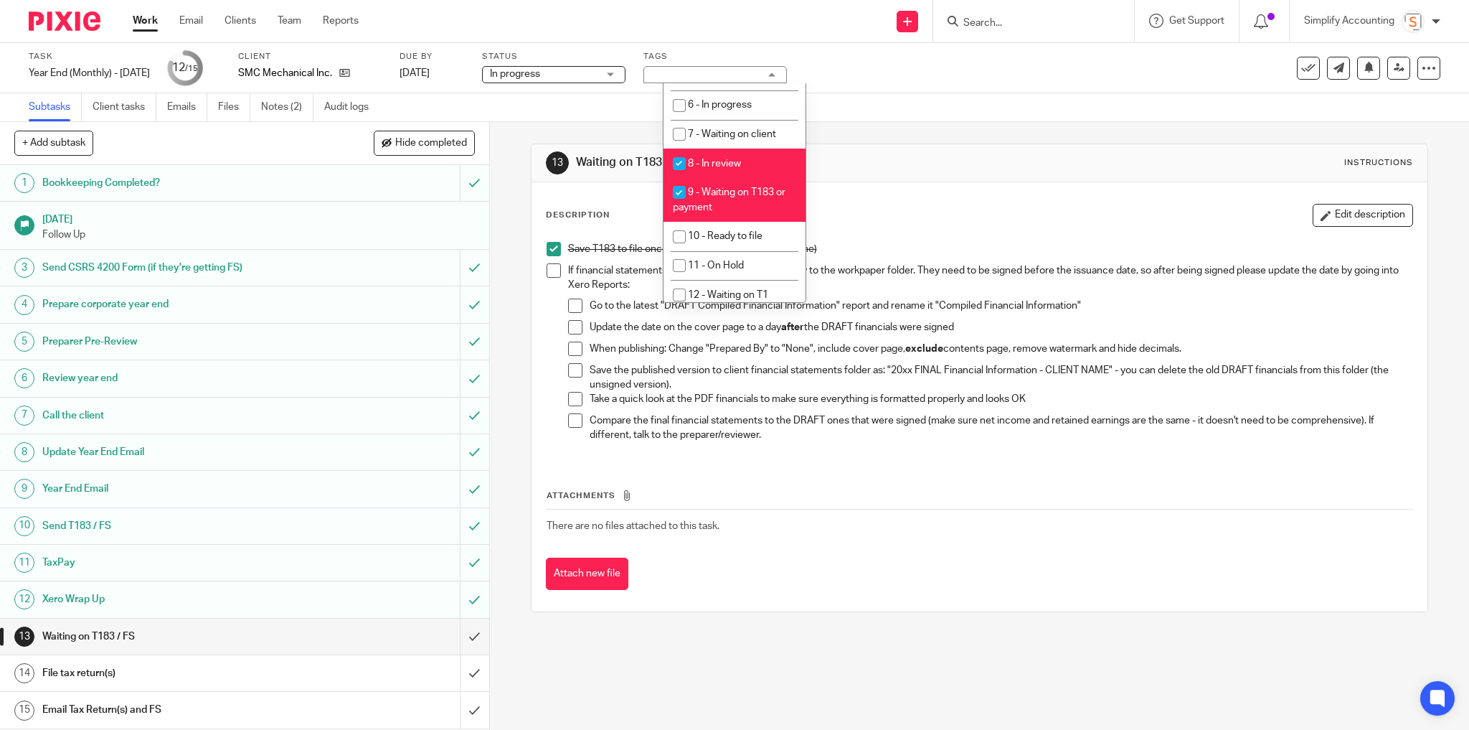
click at [740, 212] on span "9 - Waiting on T183 or payment" at bounding box center [729, 199] width 113 height 25
checkbox input "false"
click at [740, 250] on li "10 - Ready to file" at bounding box center [735, 236] width 142 height 29
checkbox input "true"
click at [753, 178] on li "8 - In review" at bounding box center [735, 162] width 142 height 29
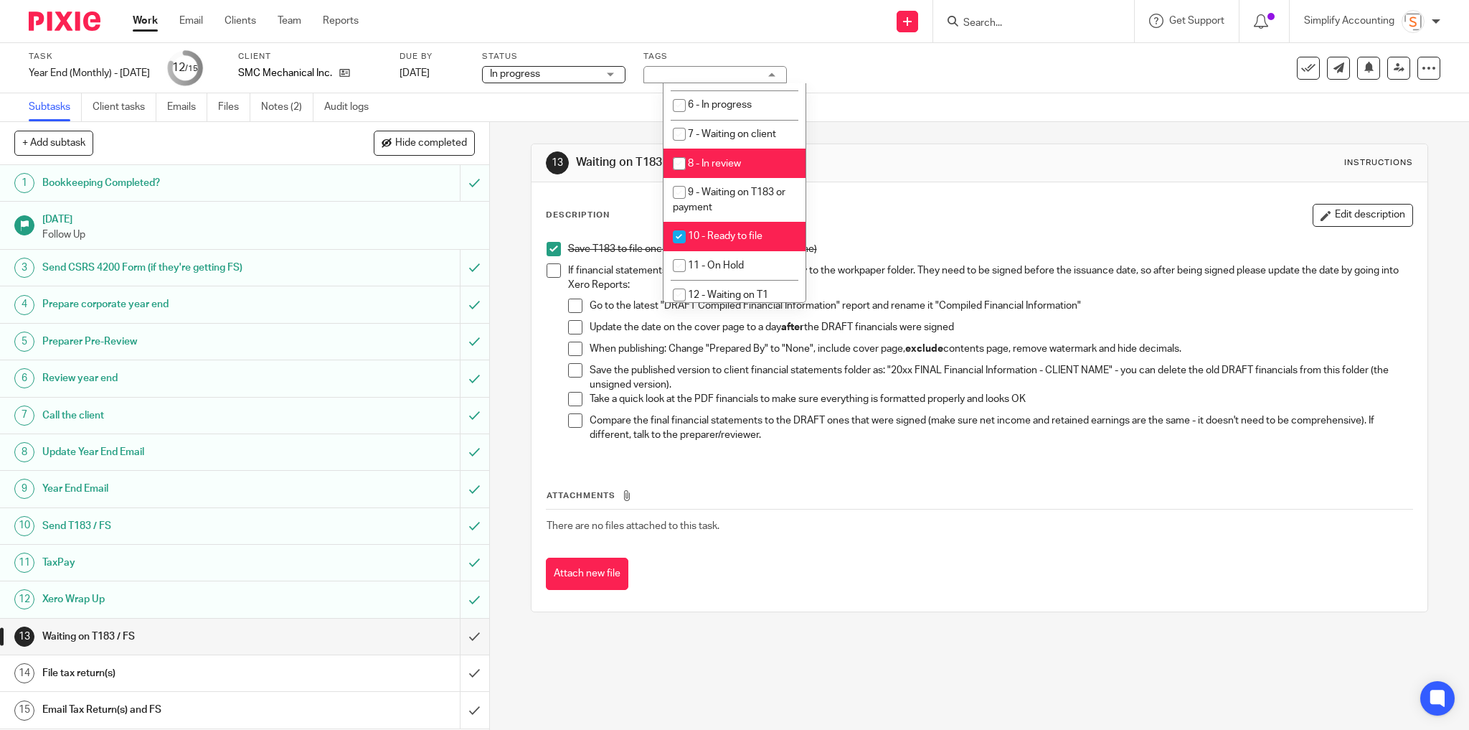
checkbox input "false"
click at [851, 92] on div "Task Year End (Monthly) - June 2025 Save Year End (Monthly) - June 2025 12 /15 …" at bounding box center [734, 68] width 1469 height 50
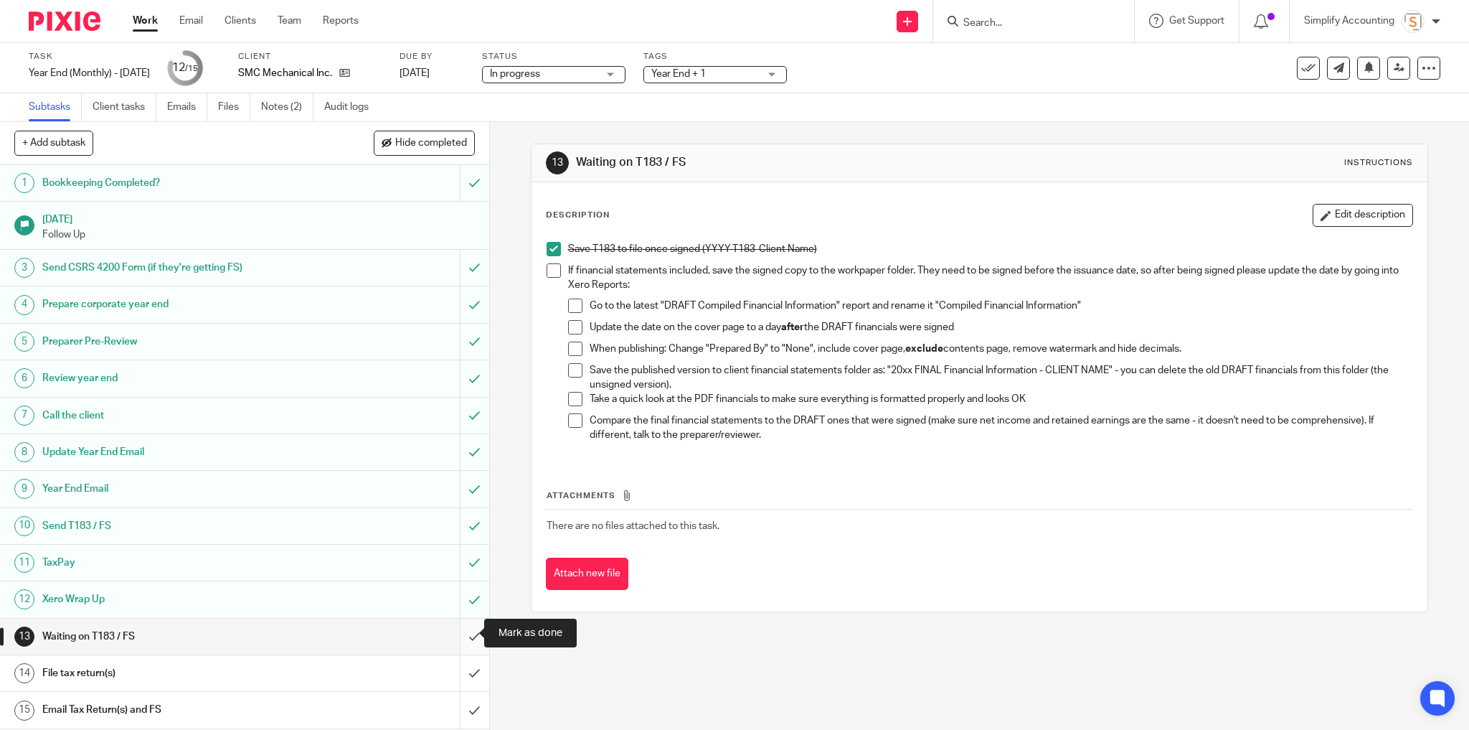
click at [462, 629] on input "submit" at bounding box center [244, 636] width 489 height 36
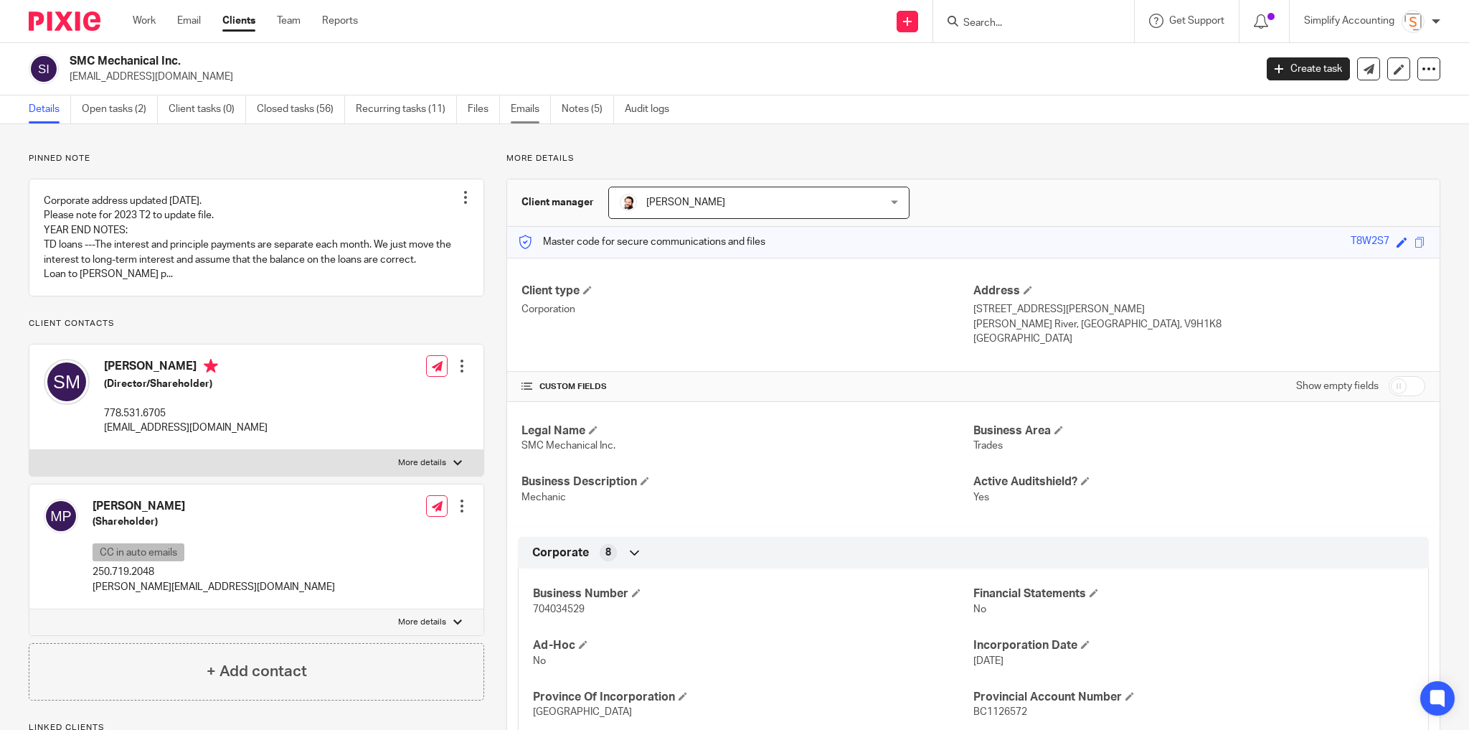
click at [521, 108] on link "Emails" at bounding box center [531, 109] width 40 height 28
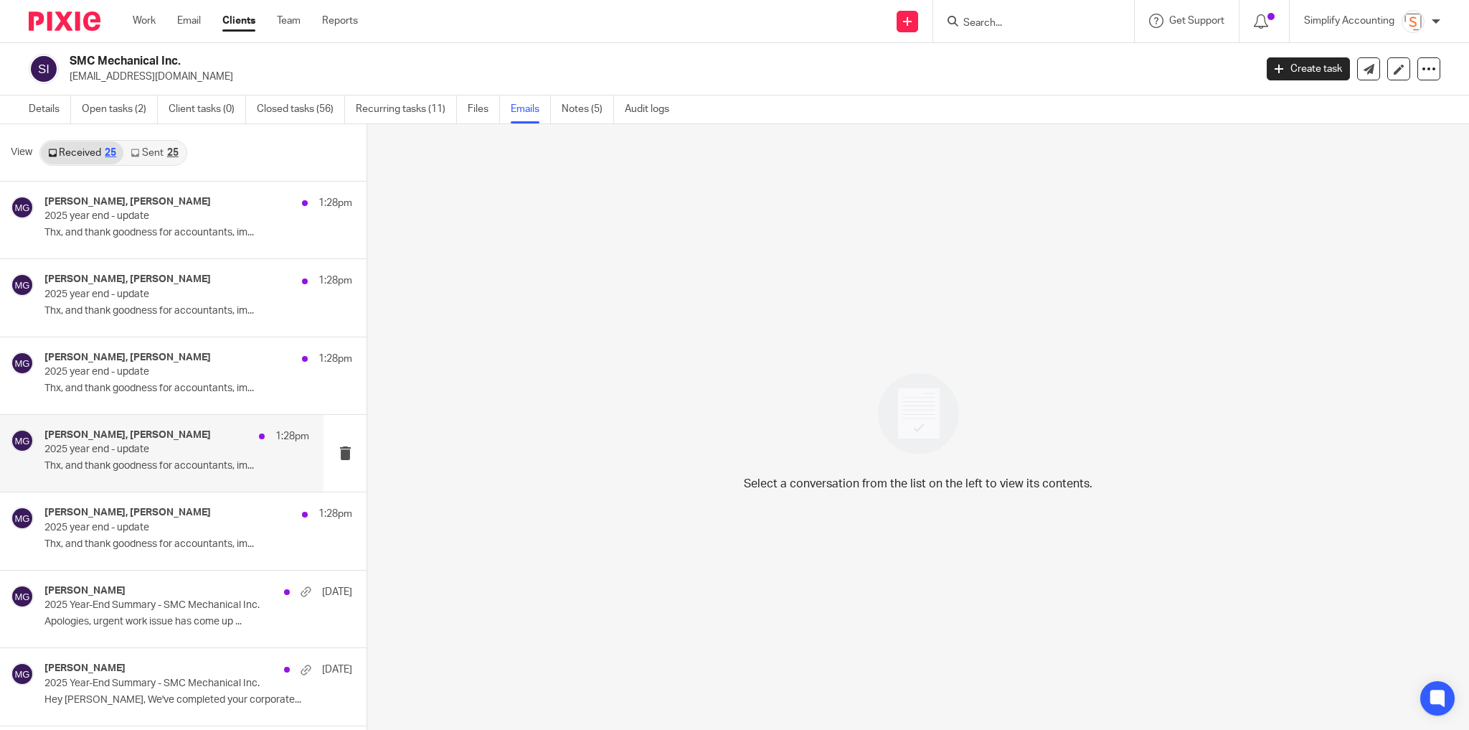
scroll to position [57, 0]
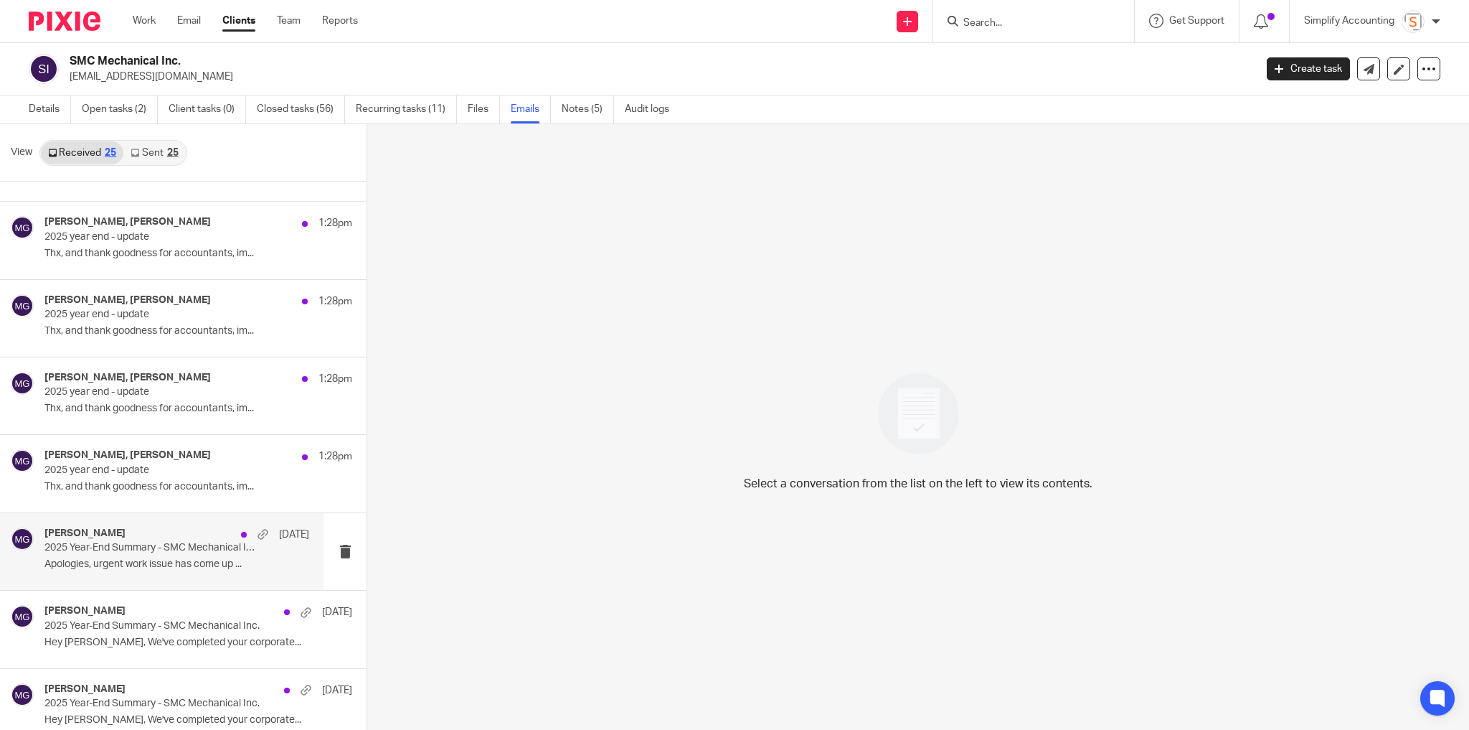
click at [107, 555] on div "[PERSON_NAME] [DATE] Year-End Summary - SMC Mechanical Inc. Apologies, urgent w…" at bounding box center [176, 551] width 265 height 48
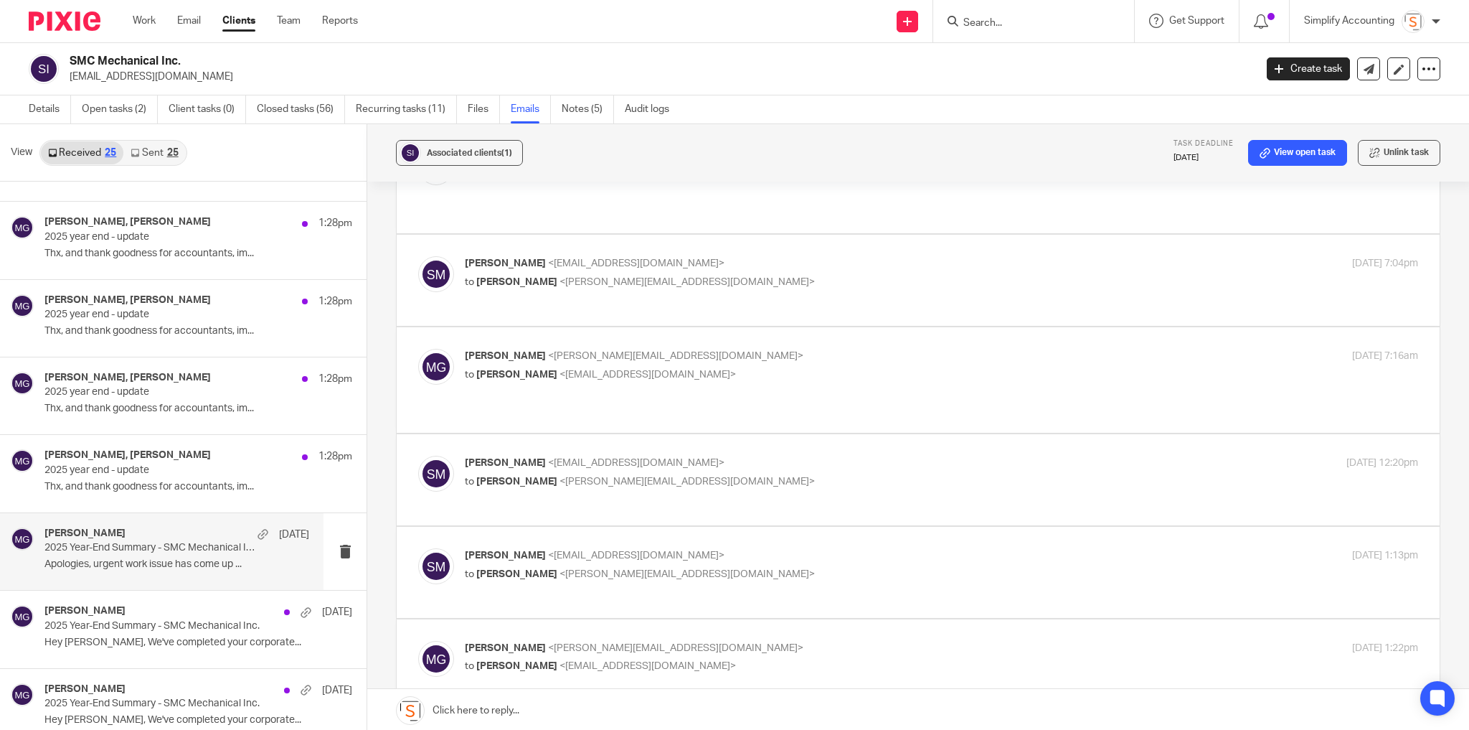
scroll to position [402, 0]
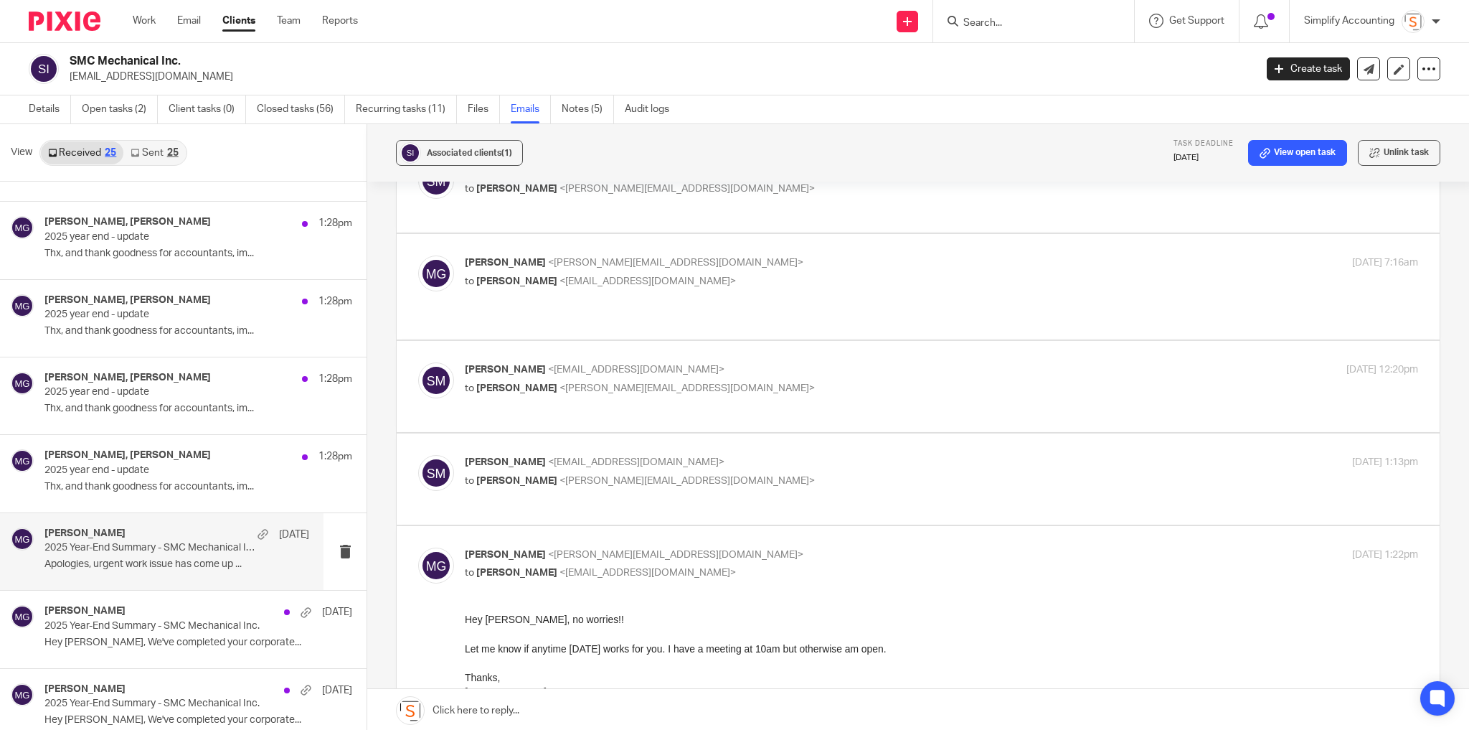
click at [876, 473] on p "to [PERSON_NAME] <[PERSON_NAME][EMAIL_ADDRESS][DOMAIN_NAME]>" at bounding box center [783, 480] width 636 height 15
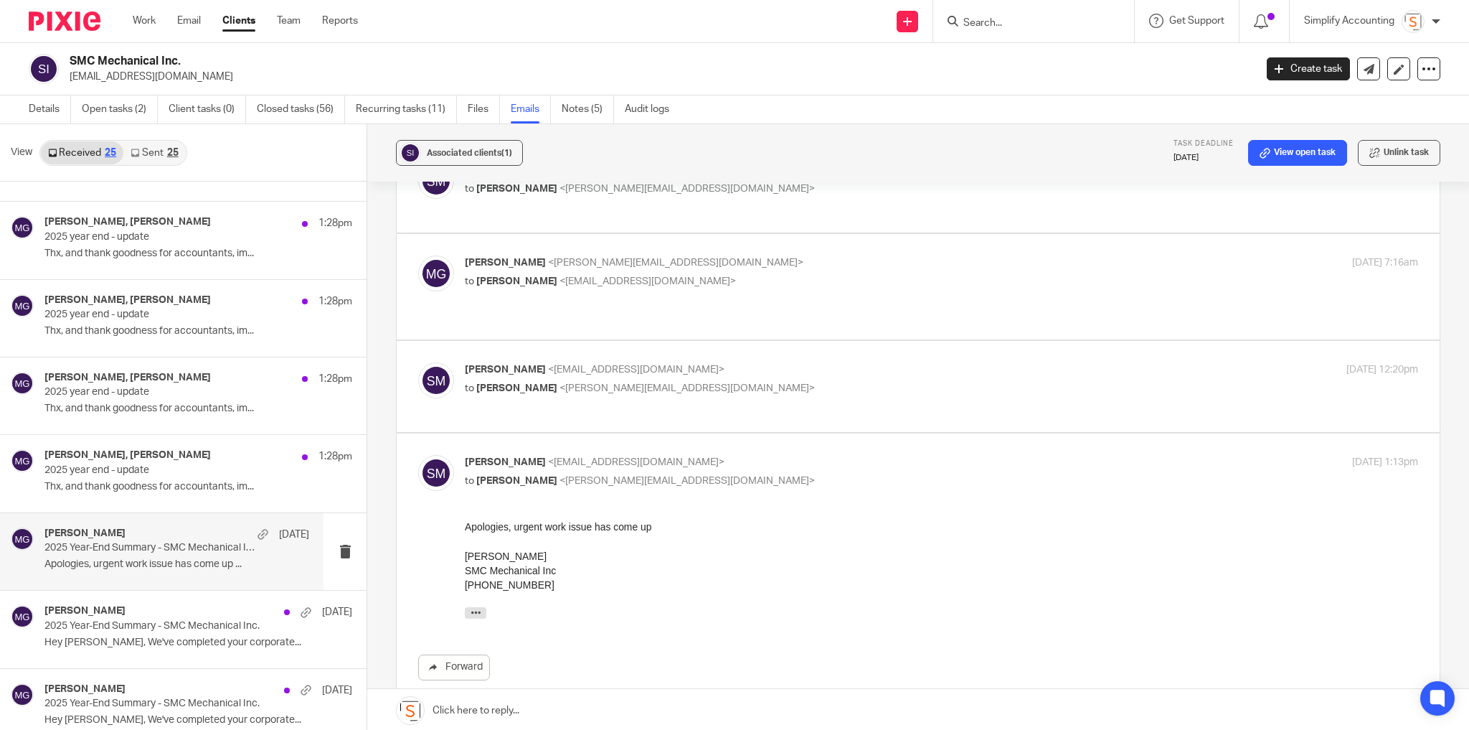
scroll to position [0, 0]
click at [876, 473] on p "to [PERSON_NAME] <[PERSON_NAME][EMAIL_ADDRESS][DOMAIN_NAME]>" at bounding box center [783, 480] width 636 height 15
checkbox input "false"
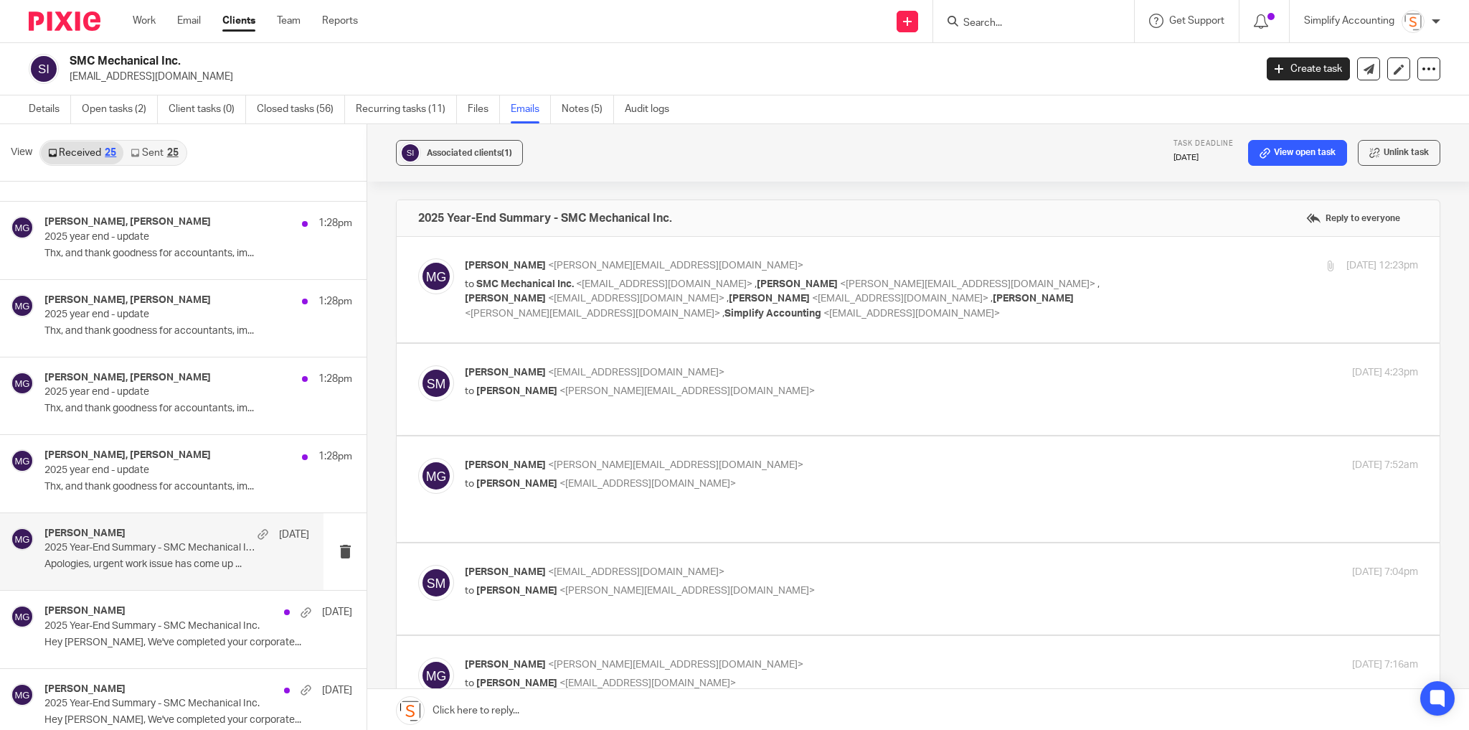
click at [1100, 268] on div "Sep 12, 2025 12:23pm" at bounding box center [1259, 265] width 318 height 15
checkbox input "true"
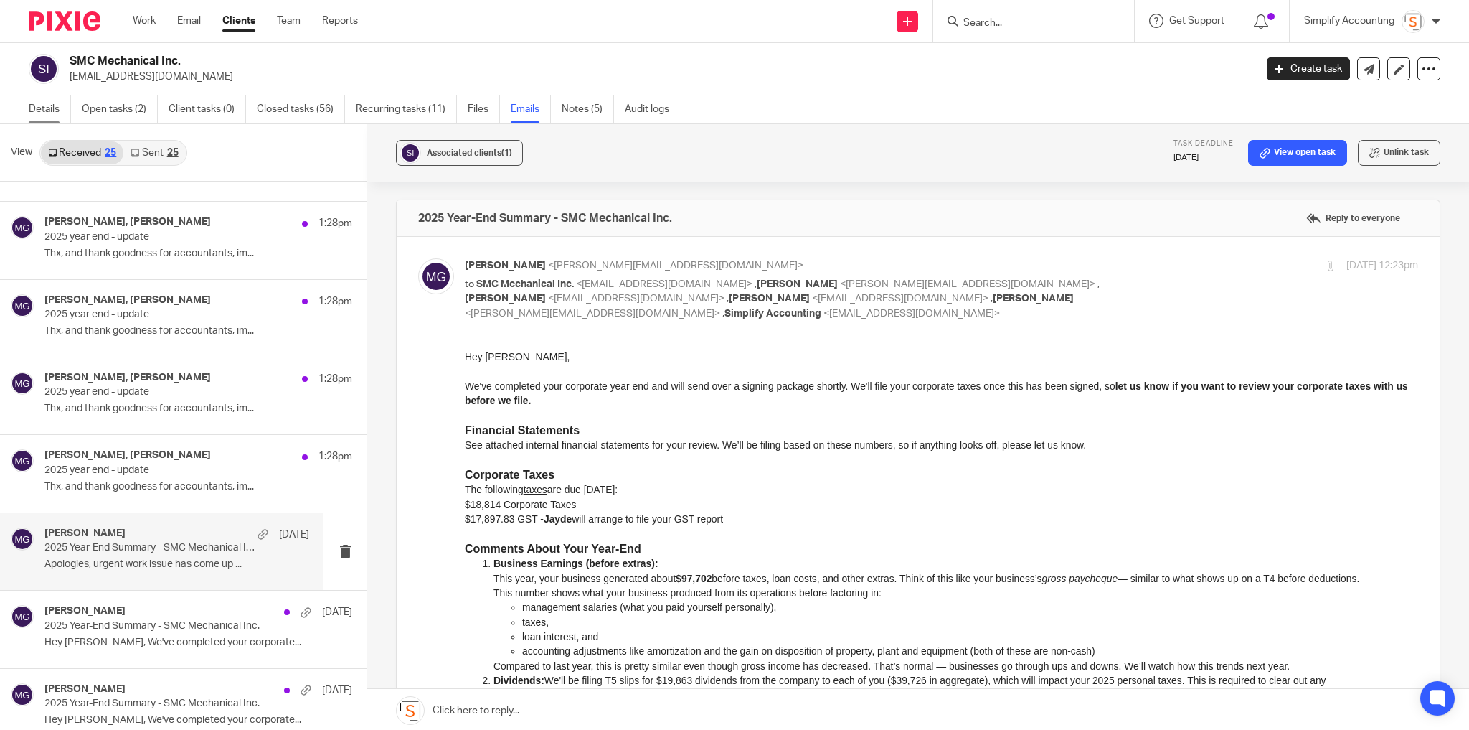
click at [50, 110] on link "Details" at bounding box center [50, 109] width 42 height 28
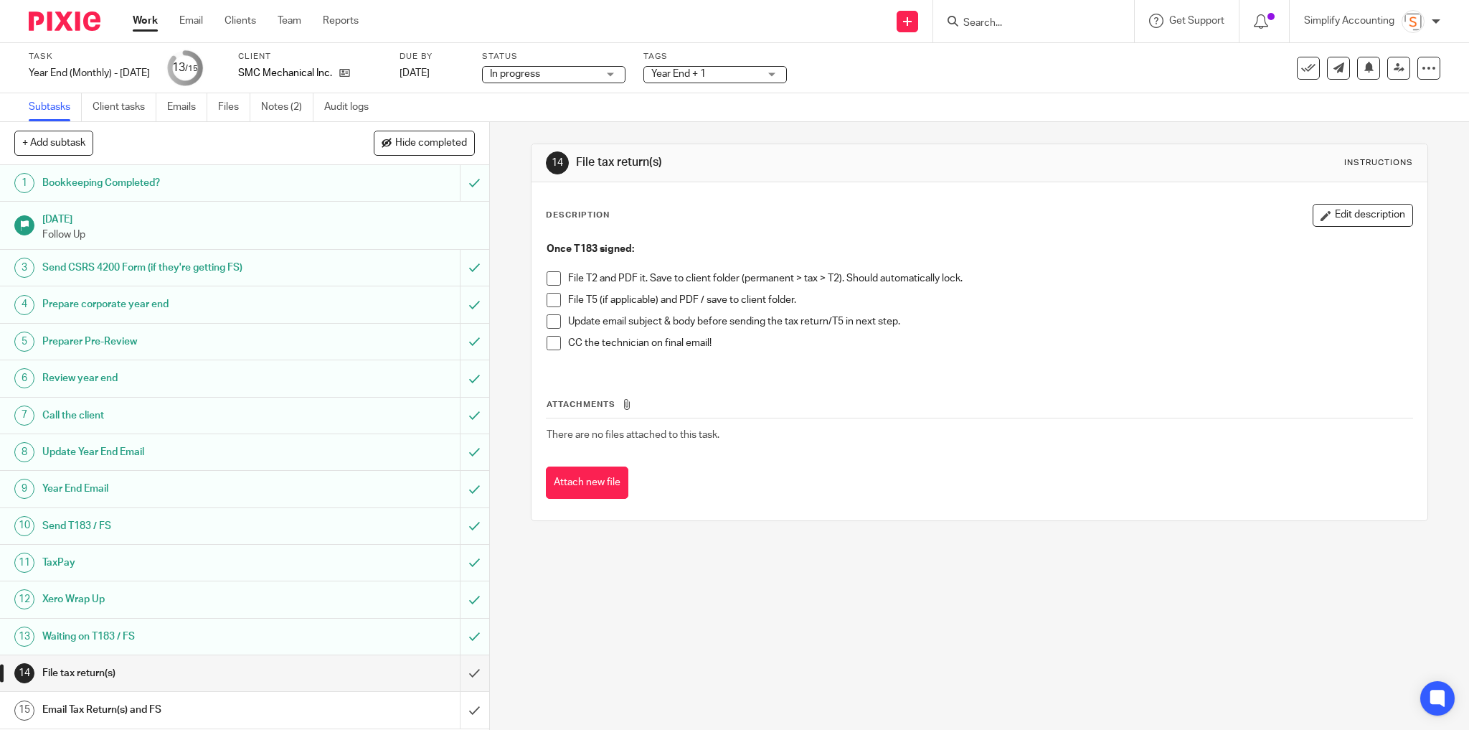
click at [553, 275] on span at bounding box center [554, 278] width 14 height 14
drag, startPoint x: 1122, startPoint y: 241, endPoint x: 1013, endPoint y: 247, distance: 109.2
click at [1122, 242] on p "Once T183 signed:" at bounding box center [980, 249] width 867 height 14
click at [547, 293] on span at bounding box center [554, 300] width 14 height 14
click at [549, 319] on span at bounding box center [554, 321] width 14 height 14
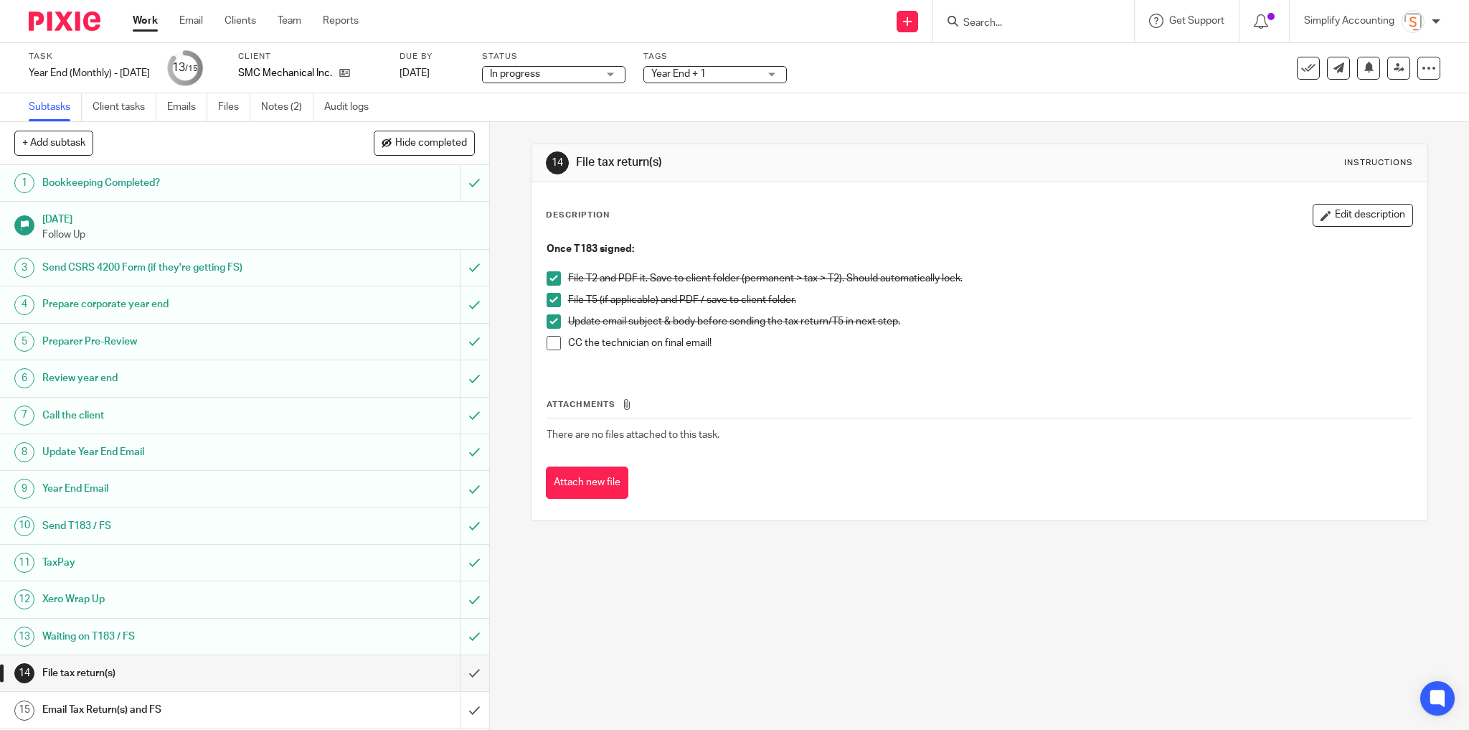
click at [552, 338] on span at bounding box center [554, 343] width 14 height 14
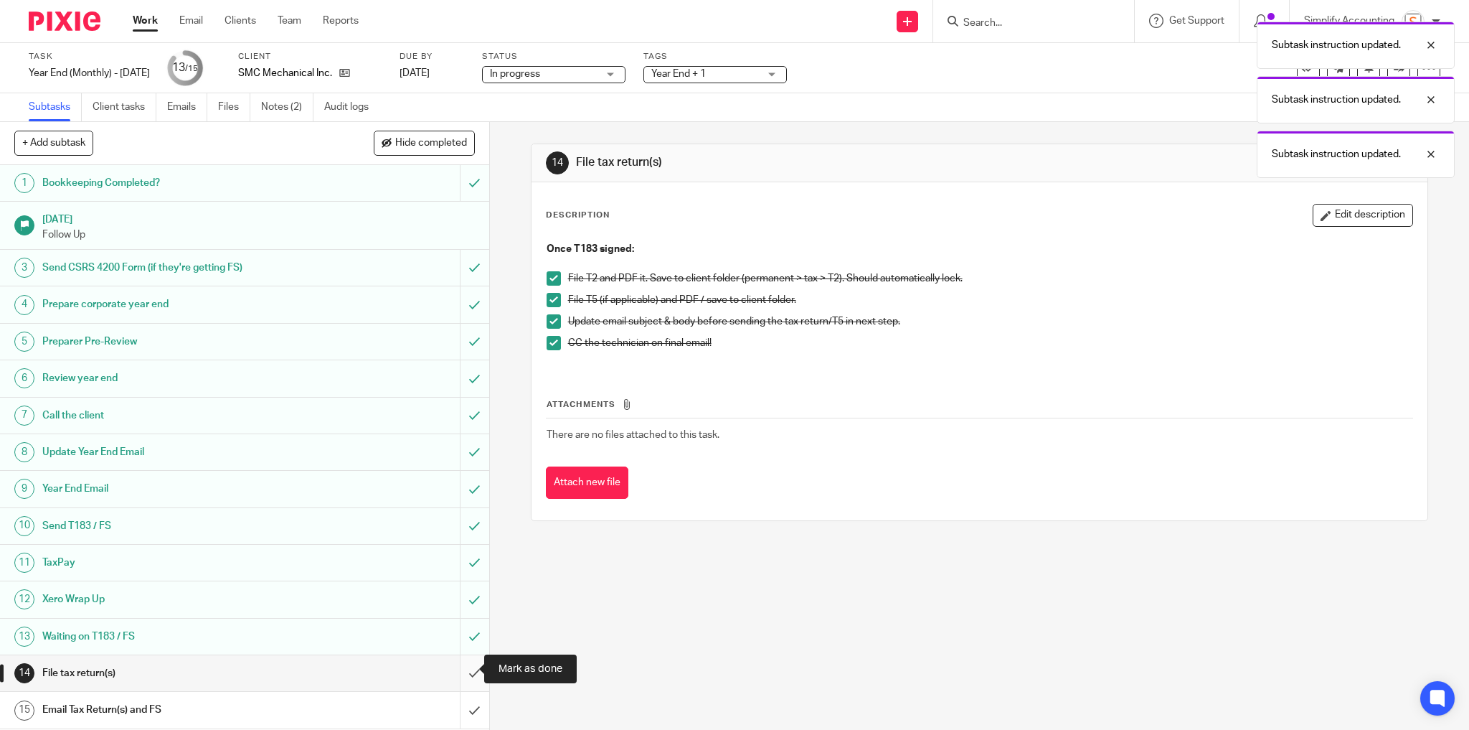
click at [458, 672] on input "submit" at bounding box center [244, 673] width 489 height 36
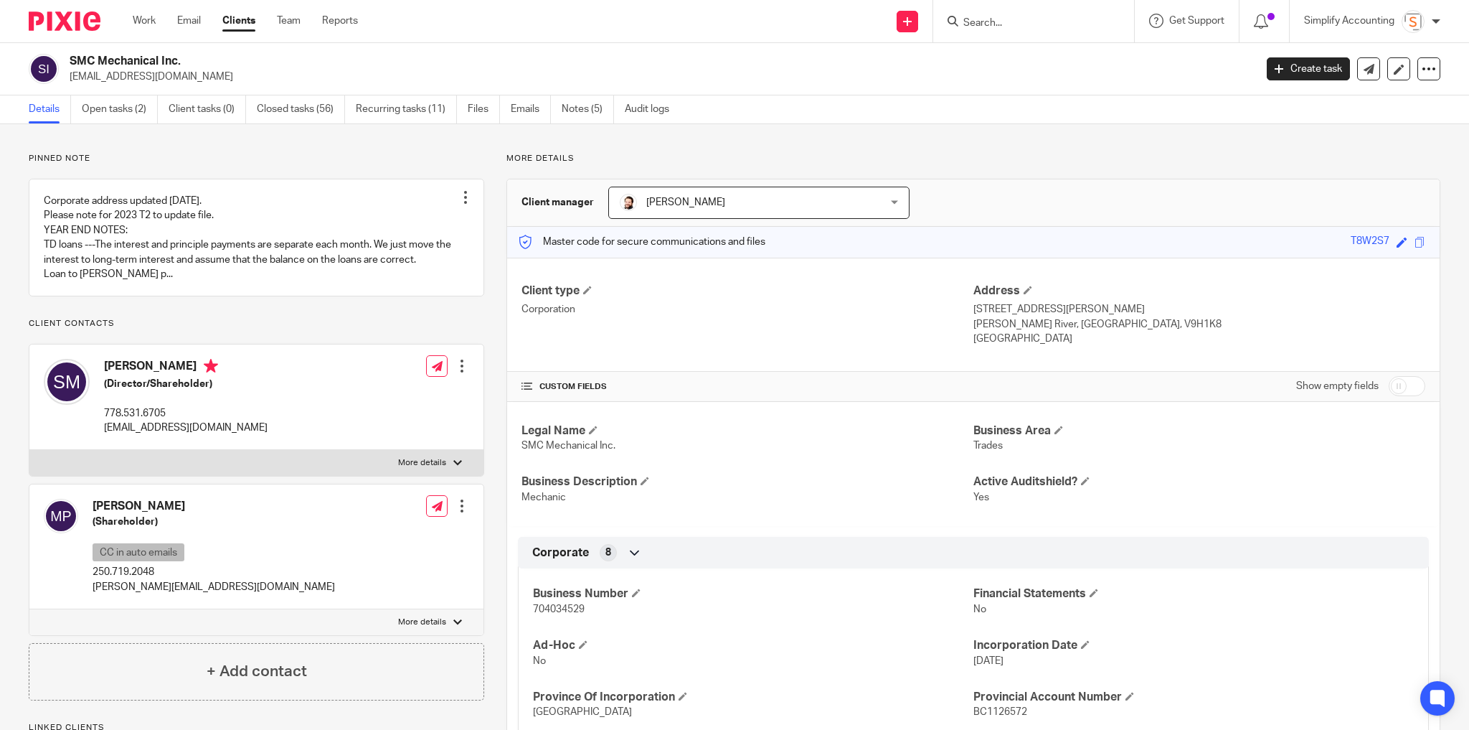
click at [93, 65] on h2 "SMC Mechanical Inc." at bounding box center [540, 61] width 940 height 15
copy div "SMC Mechanical Inc."
drag, startPoint x: 105, startPoint y: 112, endPoint x: 98, endPoint y: 112, distance: 7.9
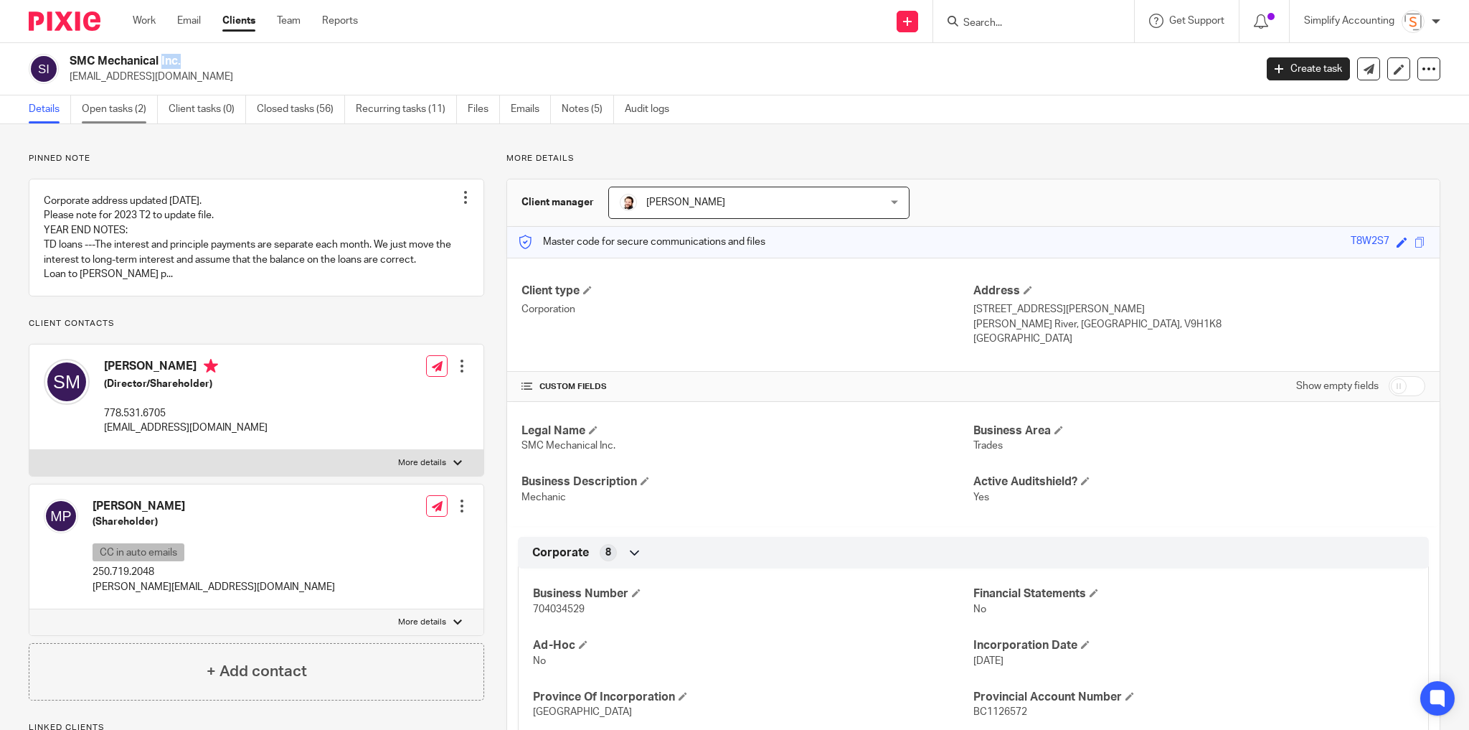
click at [105, 112] on link "Open tasks (2)" at bounding box center [120, 109] width 76 height 28
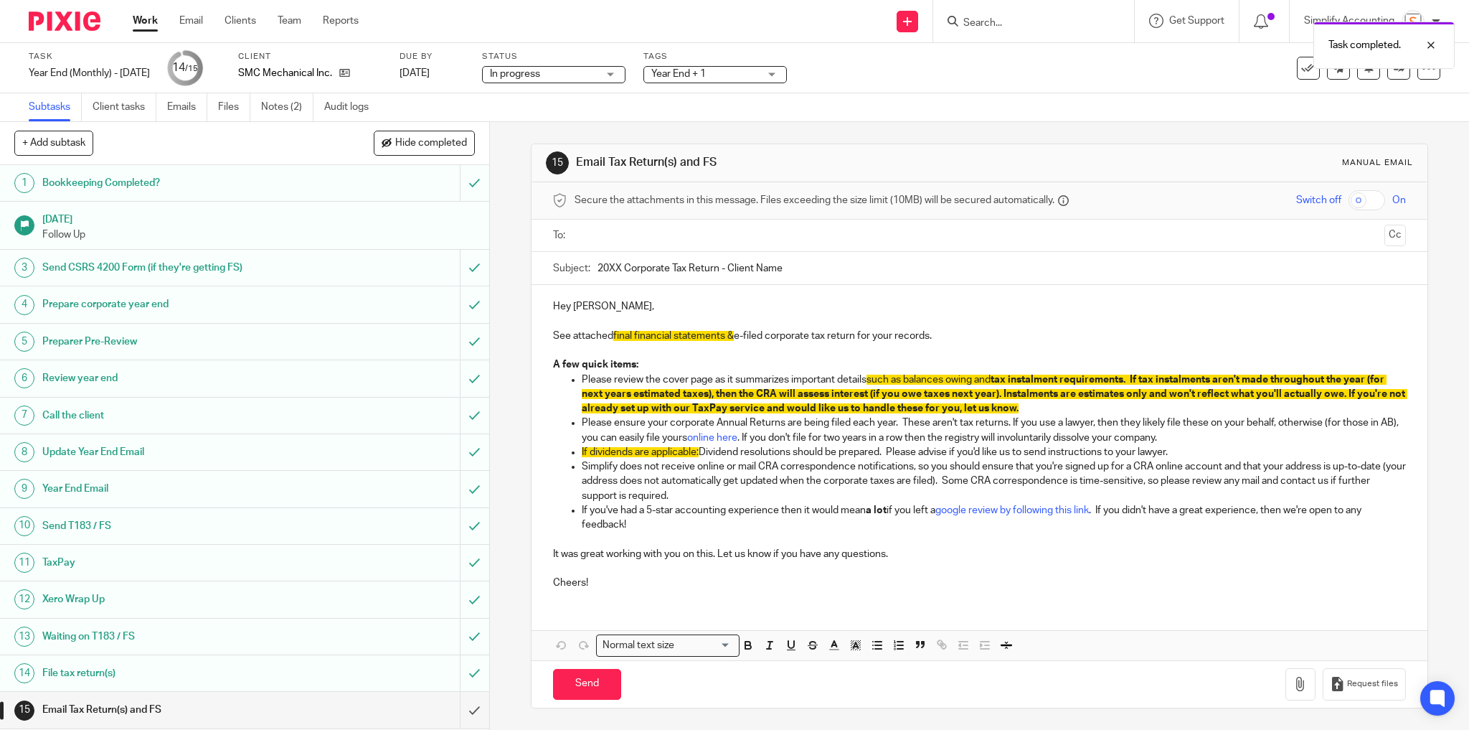
click at [604, 267] on input "20XX Corporate Tax Return - Client Name" at bounding box center [1002, 268] width 809 height 32
drag, startPoint x: 727, startPoint y: 268, endPoint x: 788, endPoint y: 268, distance: 61.0
click at [788, 268] on input "2025 Corporate Tax Return - Client Name" at bounding box center [1002, 268] width 809 height 32
paste input "Z:\01 - Corporate Clients\SMC Mechanical Inc\Permanent\Taxes\T2"
paste input "SMC Mechanical Inc."
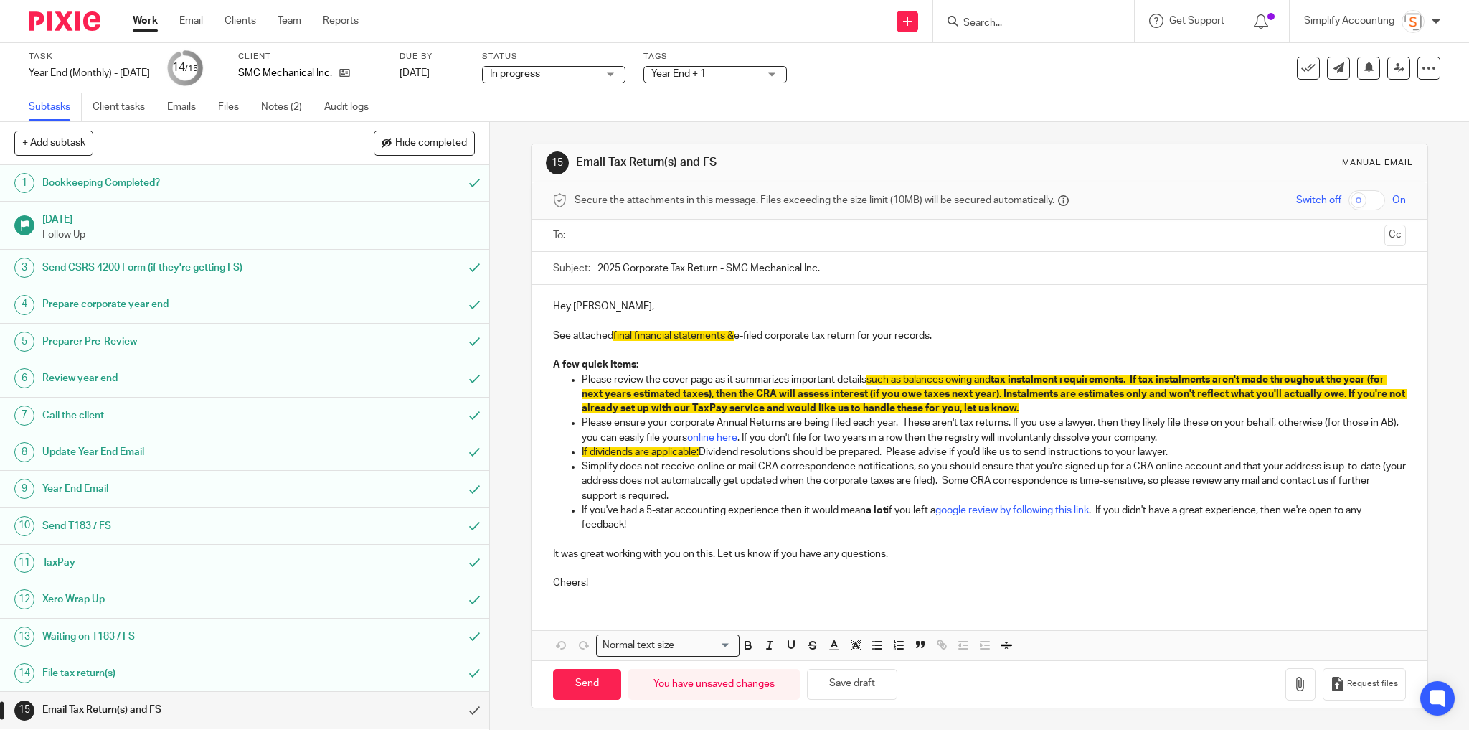
type input "2025 Corporate Tax Return - SMC Mechanical Inc."
drag, startPoint x: 732, startPoint y: 337, endPoint x: 605, endPoint y: 336, distance: 126.3
click at [605, 336] on p "See attached final financial statements & e-filed corporate tax return for your…" at bounding box center [980, 336] width 854 height 14
drag, startPoint x: 613, startPoint y: 332, endPoint x: 732, endPoint y: 334, distance: 118.4
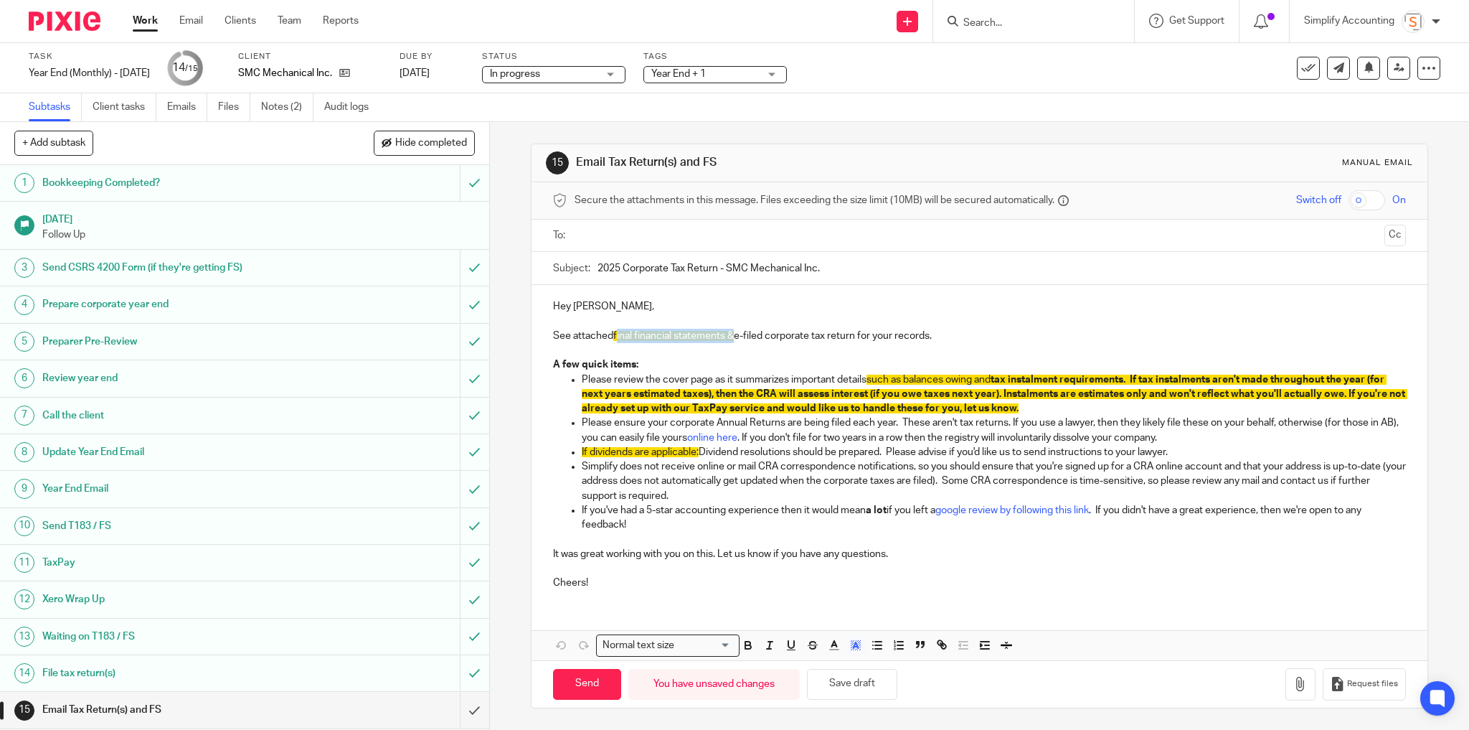
click at [732, 334] on span "final financial statements &" at bounding box center [673, 336] width 121 height 10
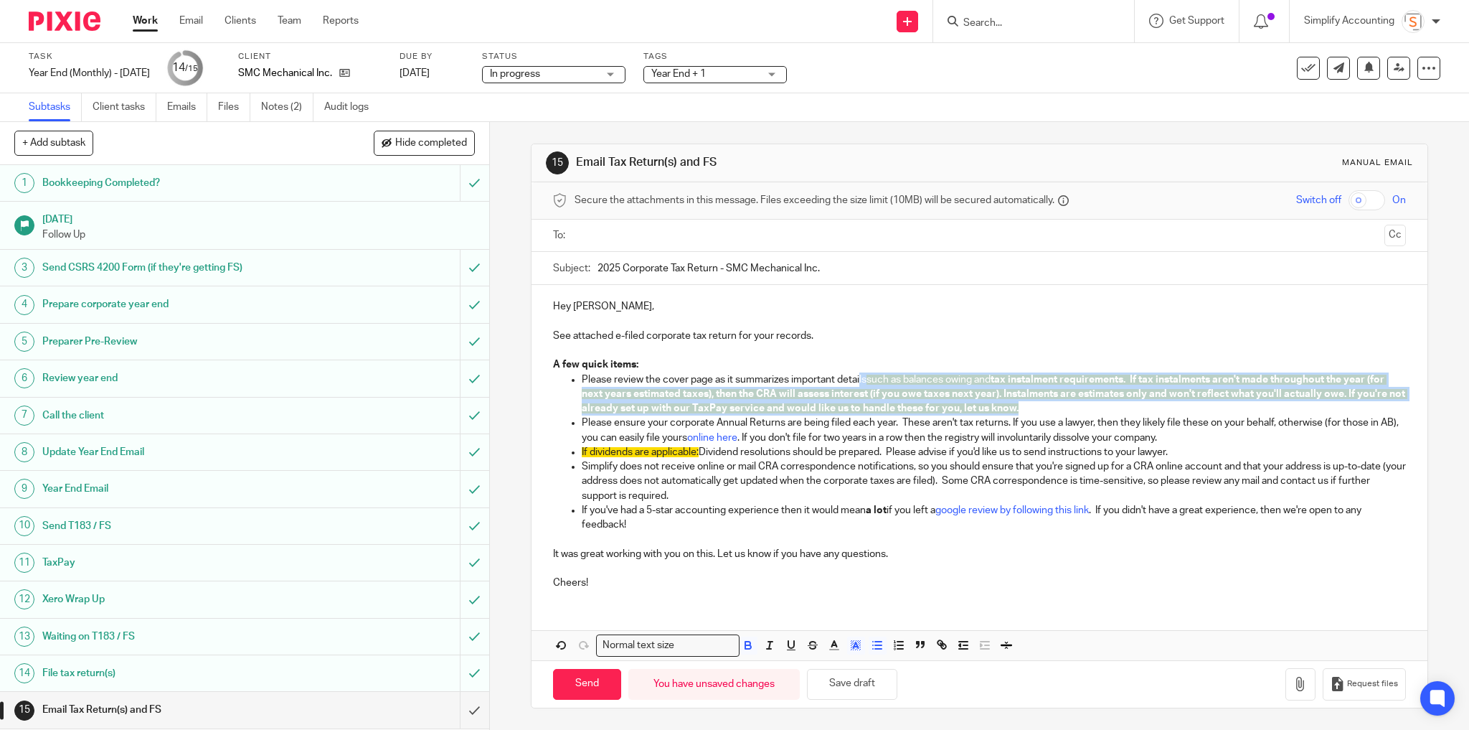
drag, startPoint x: 1067, startPoint y: 405, endPoint x: 856, endPoint y: 375, distance: 213.0
click at [857, 376] on p "Please review the cover page as it summarizes important details such as balance…" at bounding box center [994, 394] width 825 height 44
click at [853, 644] on polyline "button" at bounding box center [855, 645] width 5 height 6
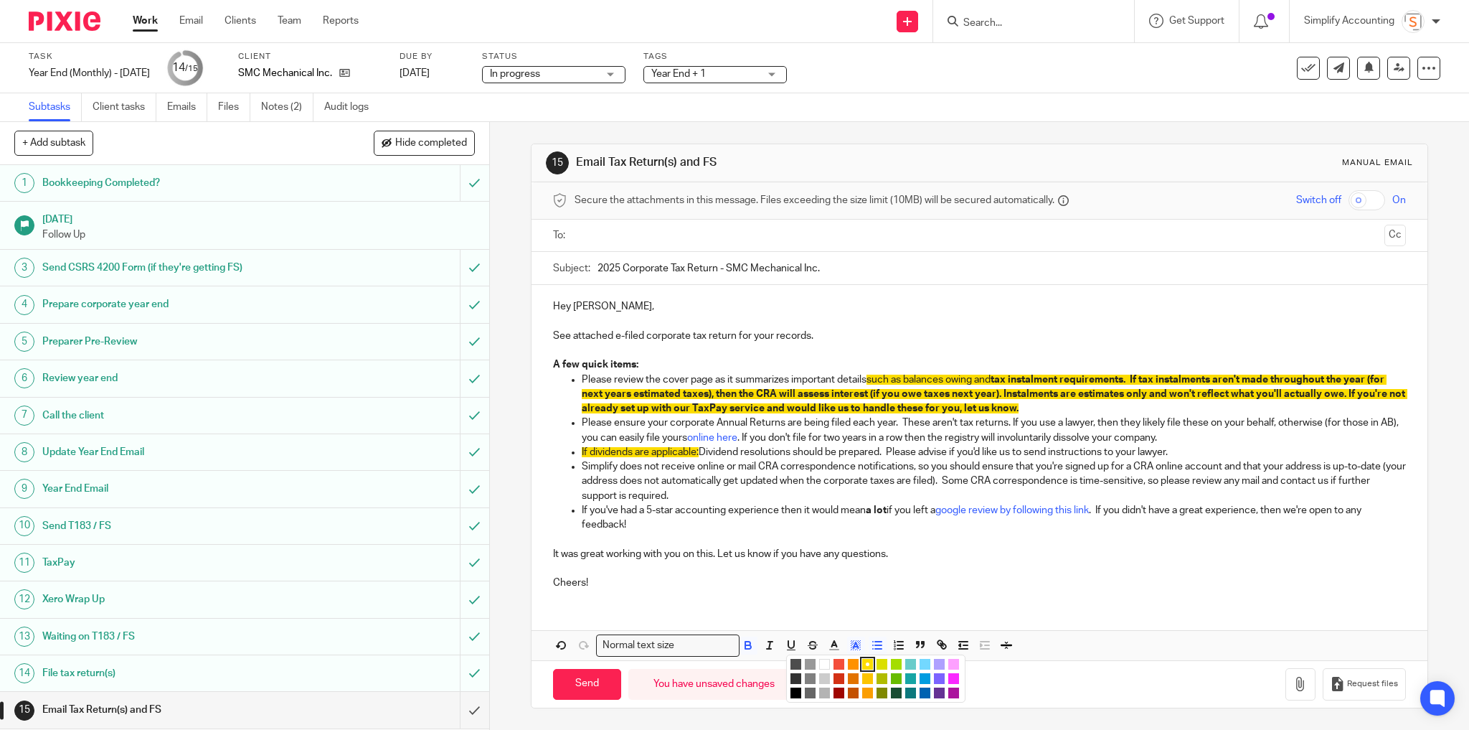
click at [819, 663] on li "color:#FFFFFF" at bounding box center [824, 664] width 11 height 11
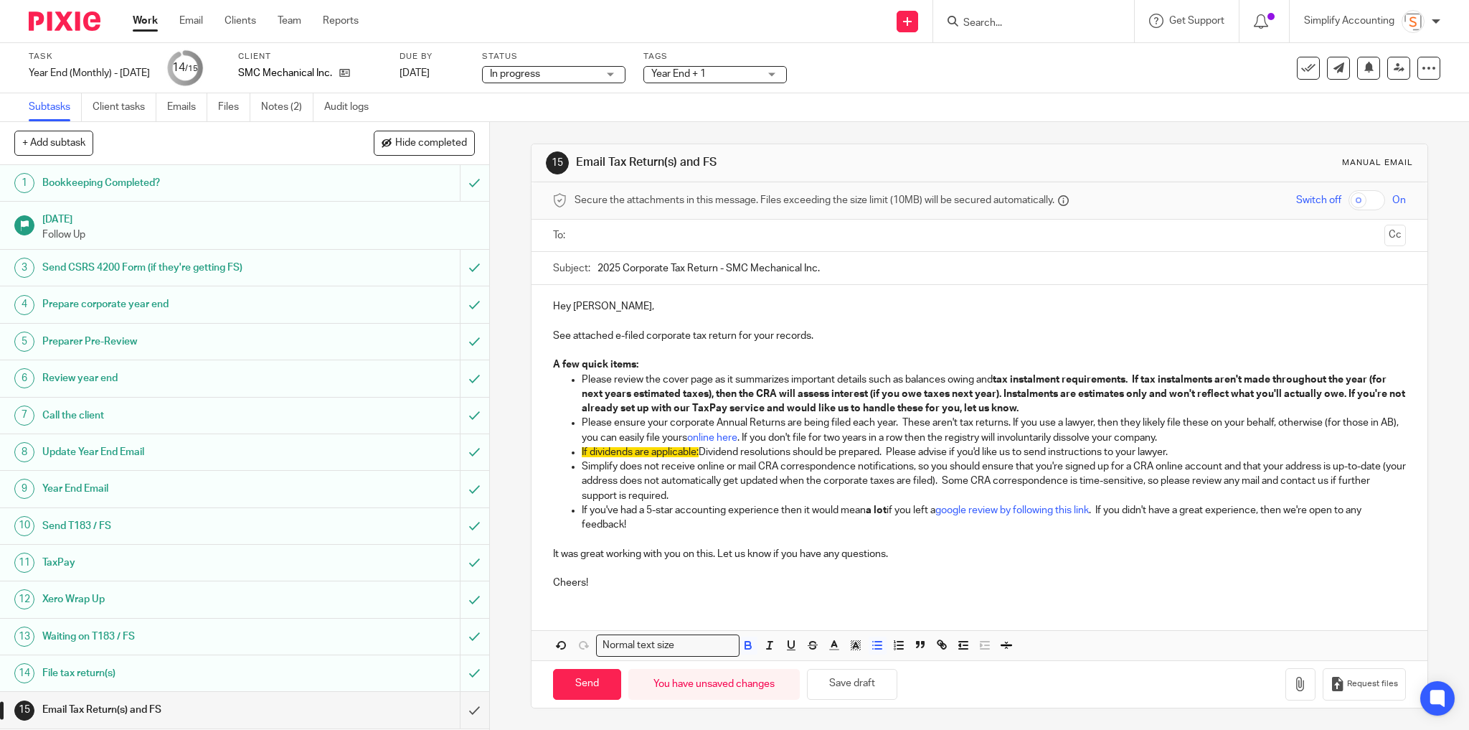
drag, startPoint x: 922, startPoint y: 541, endPoint x: 919, endPoint y: 533, distance: 8.4
click at [922, 541] on p at bounding box center [980, 539] width 854 height 14
drag, startPoint x: 686, startPoint y: 451, endPoint x: 577, endPoint y: 450, distance: 109.0
click at [582, 450] on p "If dividends are applicable: Dividend resolutions should be prepared. Please ad…" at bounding box center [994, 452] width 825 height 14
click at [835, 679] on button "Save draft" at bounding box center [852, 684] width 90 height 31
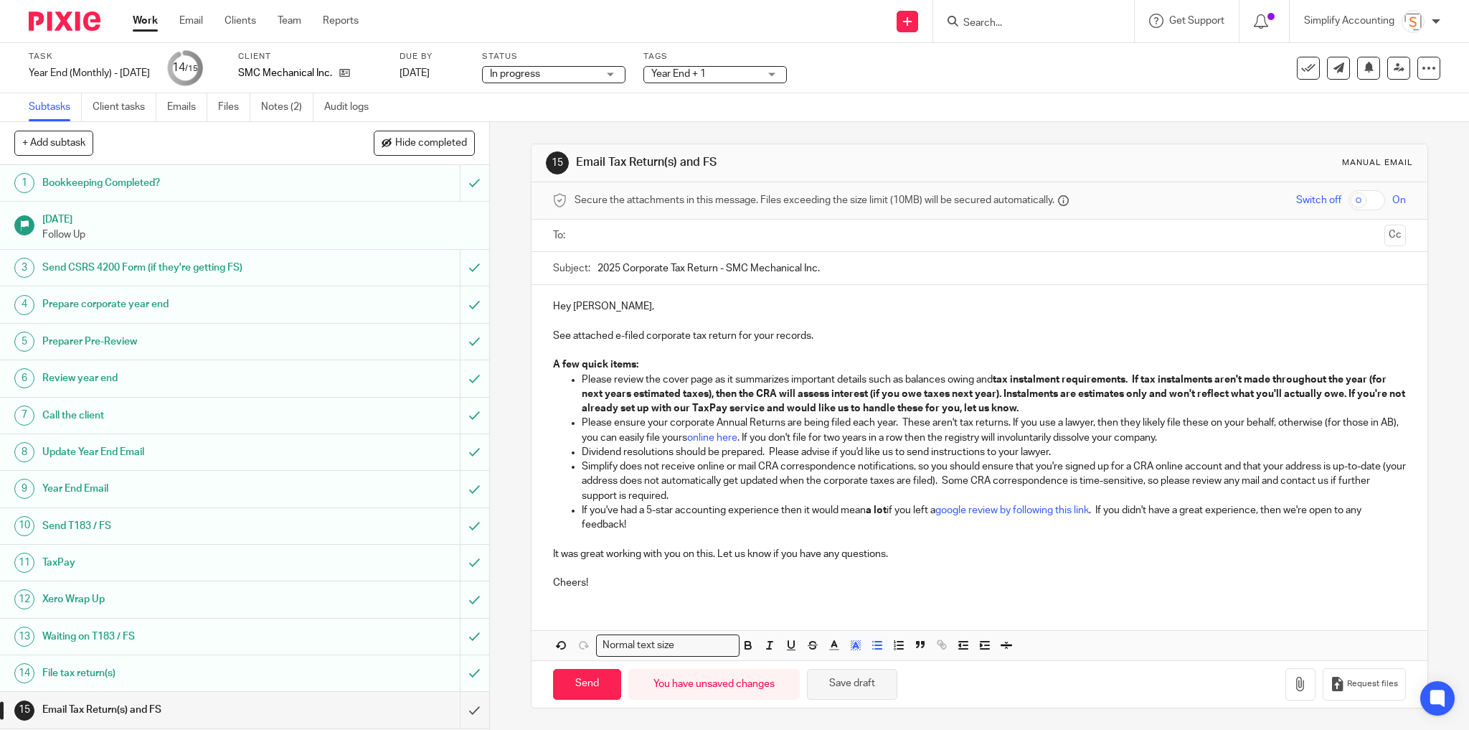
click at [833, 685] on button "Save draft" at bounding box center [852, 684] width 90 height 31
click at [1293, 680] on icon "button" at bounding box center [1300, 683] width 14 height 14
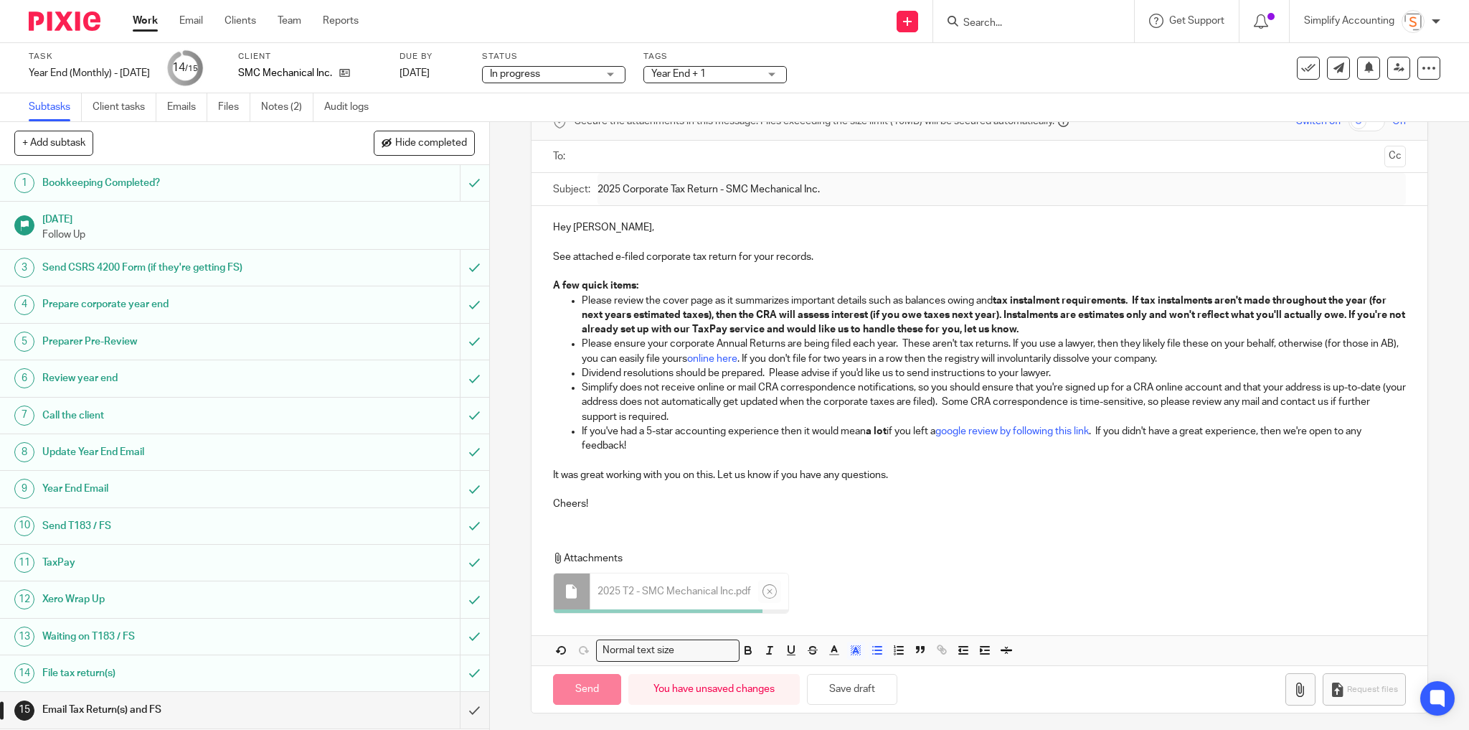
scroll to position [76, 0]
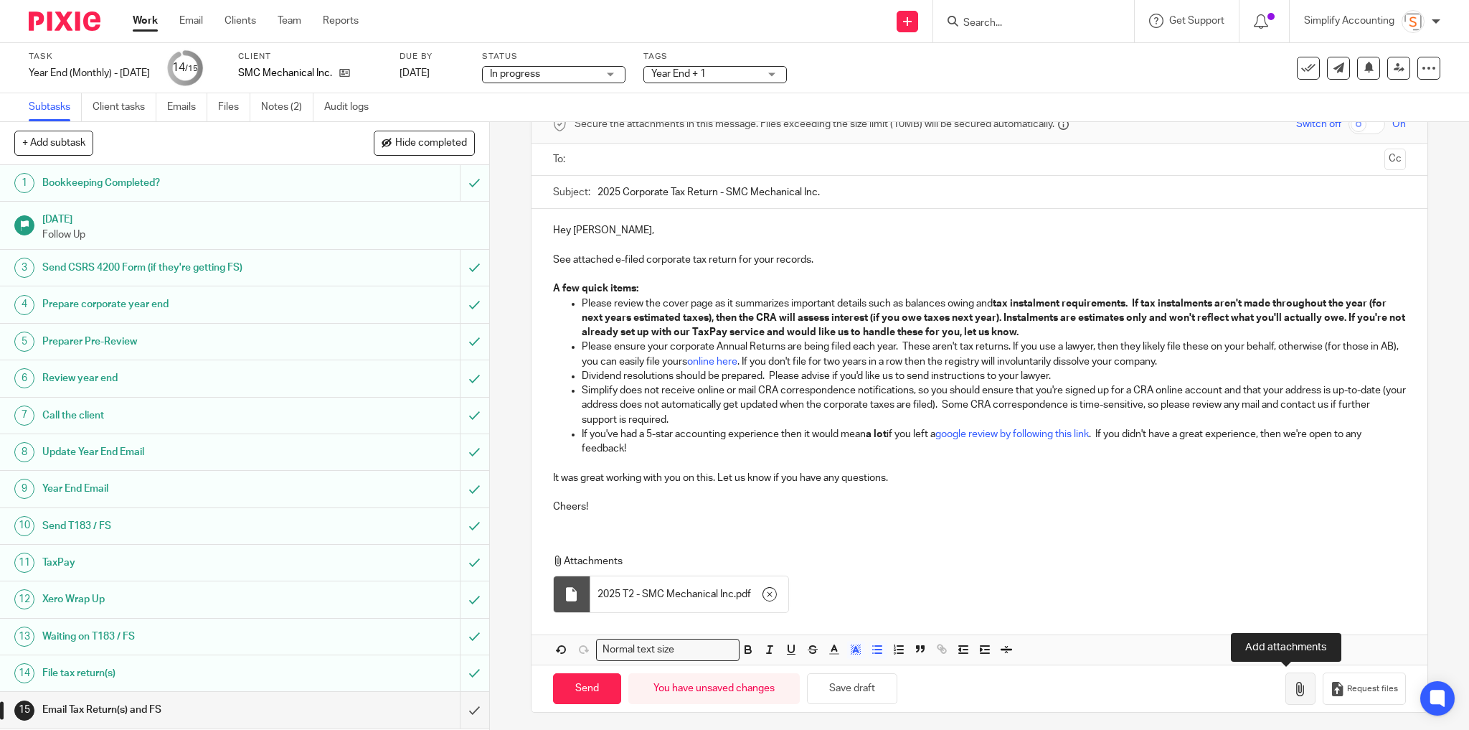
click at [1293, 687] on icon "button" at bounding box center [1300, 688] width 14 height 14
click at [1016, 594] on icon "button" at bounding box center [1013, 594] width 14 height 14
click at [853, 698] on button "Save draft" at bounding box center [852, 688] width 90 height 31
click at [646, 154] on input "text" at bounding box center [979, 159] width 799 height 16
click at [745, 161] on input "text" at bounding box center [1048, 161] width 662 height 28
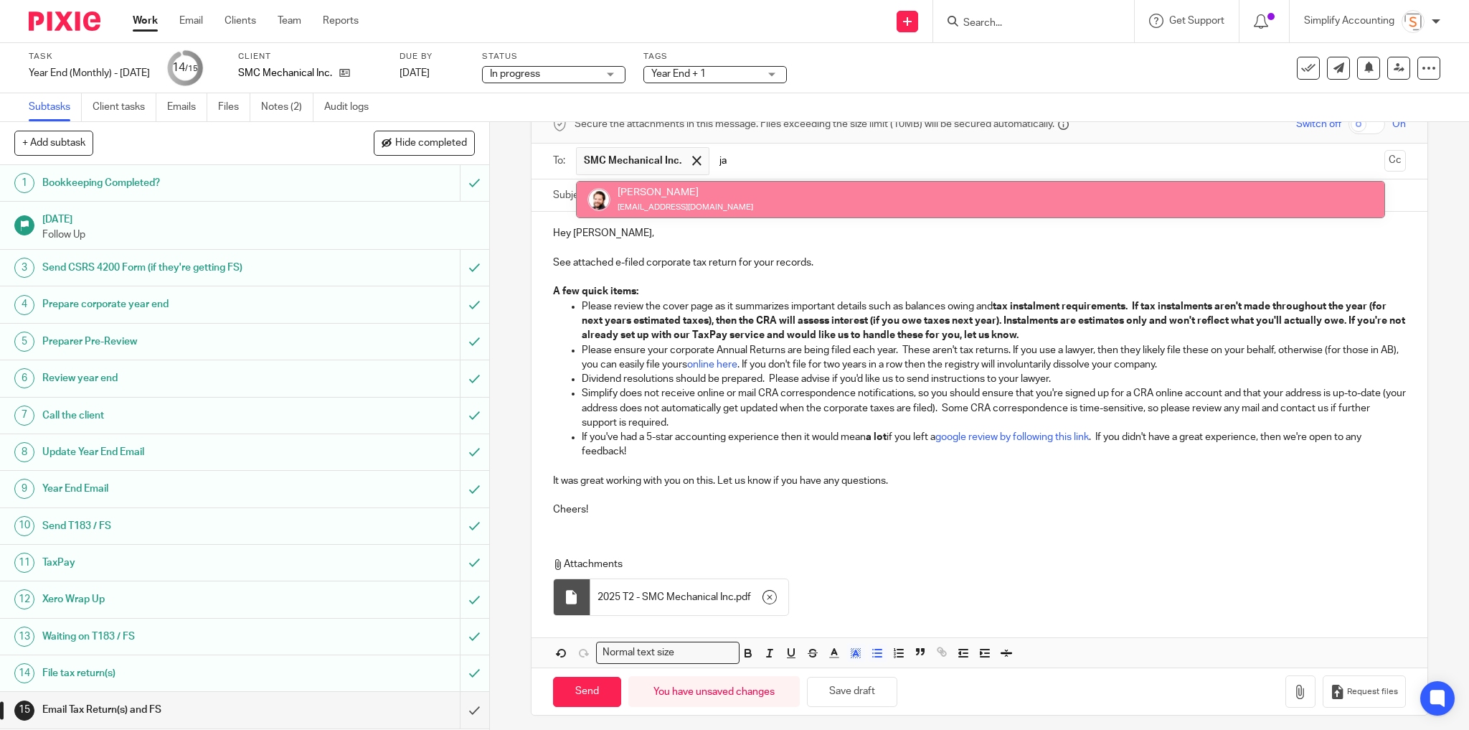
type input "ja"
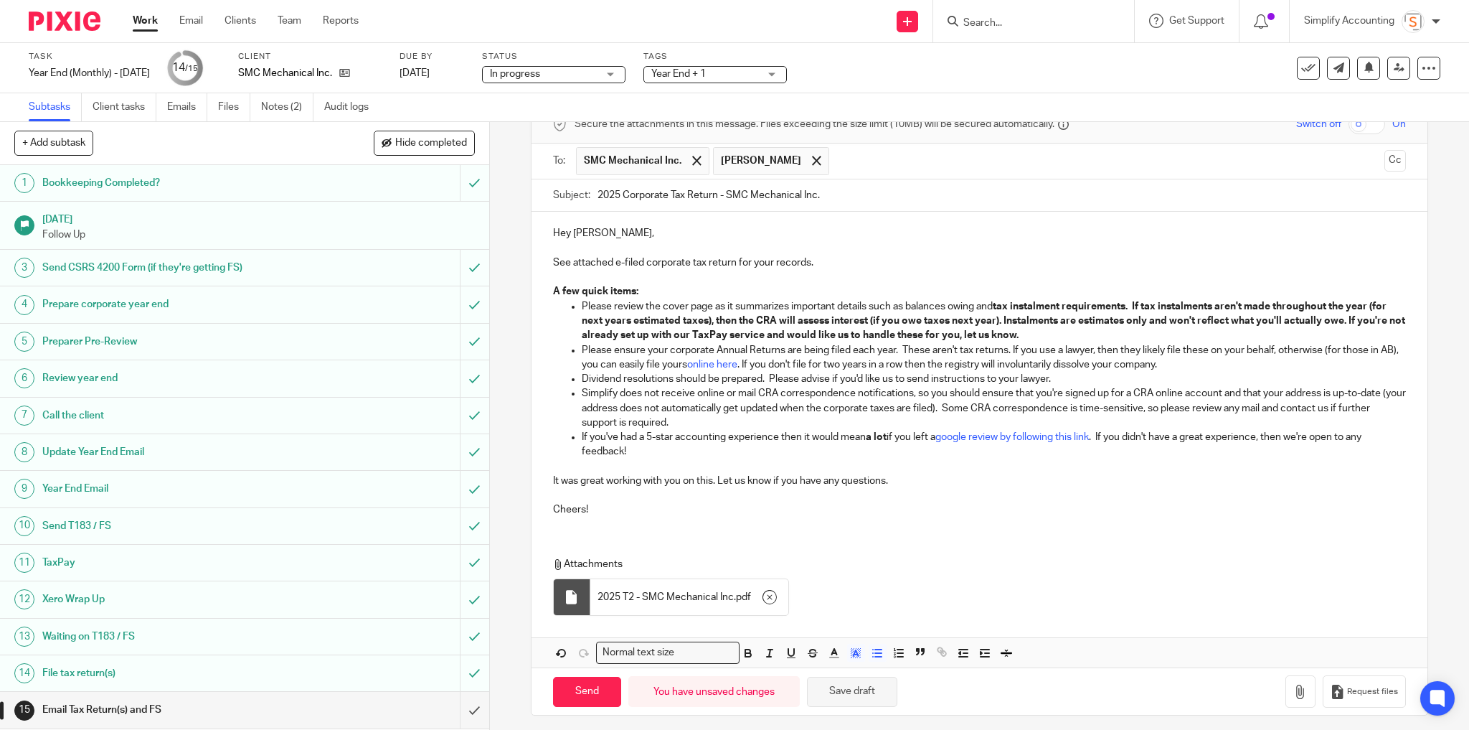
click at [847, 694] on button "Save draft" at bounding box center [852, 691] width 90 height 31
click at [572, 692] on input "Send" at bounding box center [587, 691] width 68 height 31
type input "Sent"
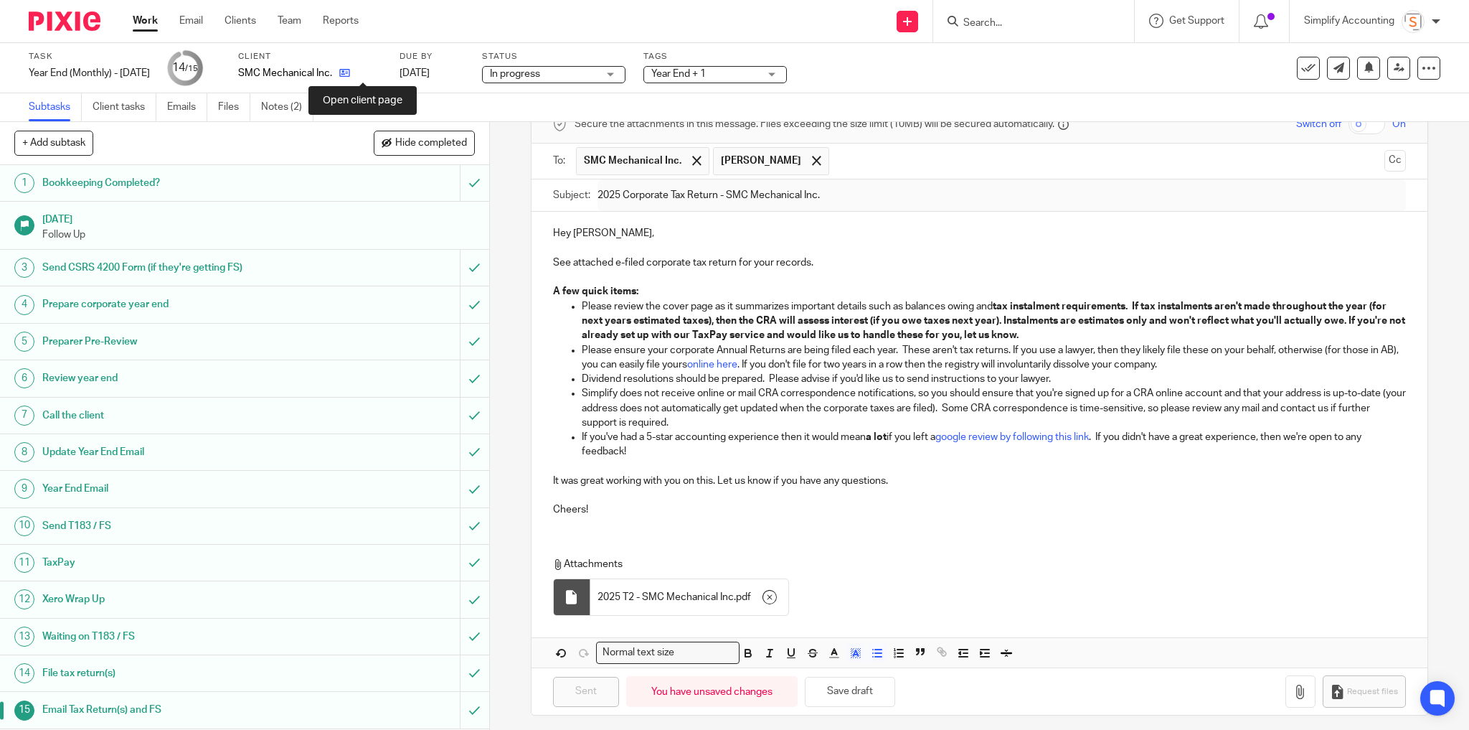
click at [350, 76] on icon at bounding box center [344, 72] width 11 height 11
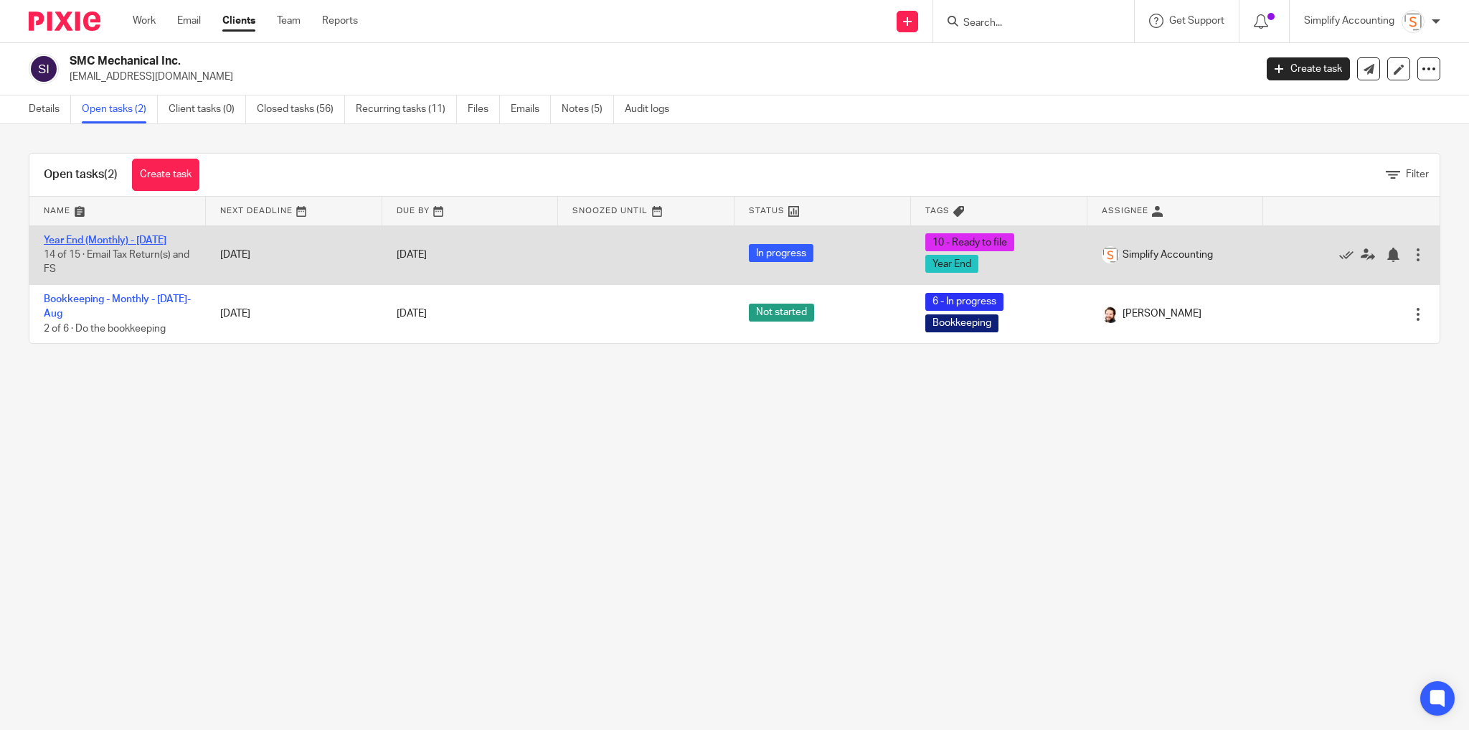
click at [166, 240] on link "Year End (Monthly) - [DATE]" at bounding box center [105, 240] width 123 height 10
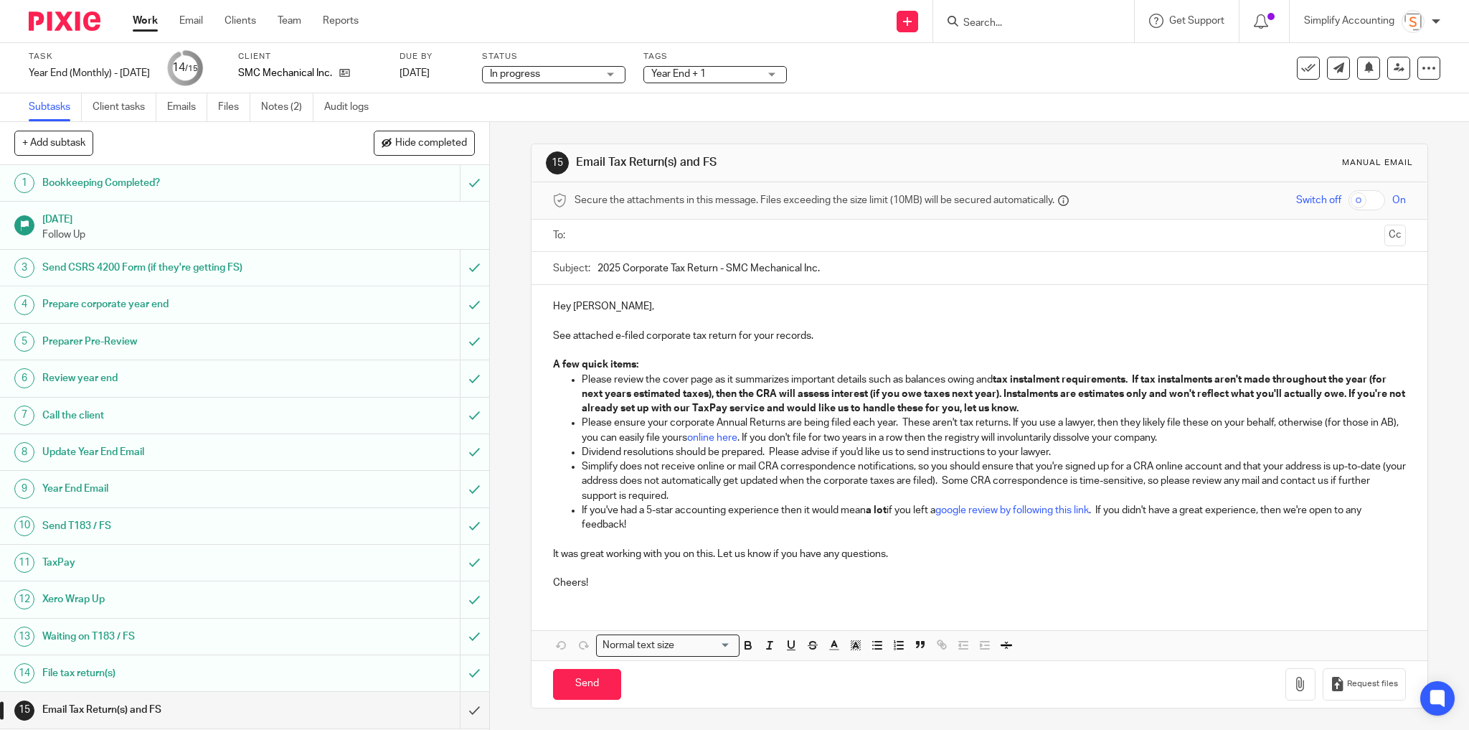
click at [182, 674] on h1 "File tax return(s)" at bounding box center [176, 673] width 269 height 22
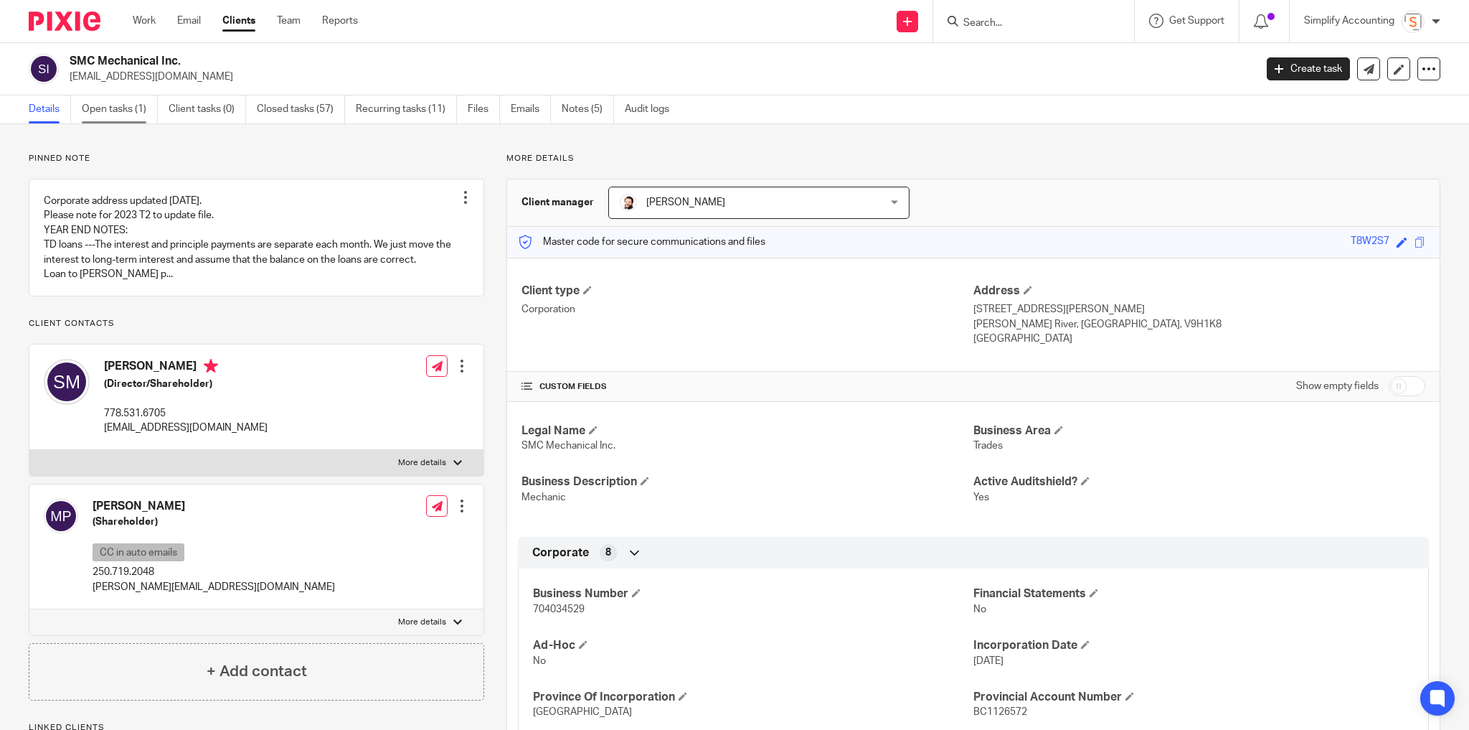
click at [111, 98] on link "Open tasks (1)" at bounding box center [120, 109] width 76 height 28
click at [115, 110] on link "Open tasks (1)" at bounding box center [120, 109] width 76 height 28
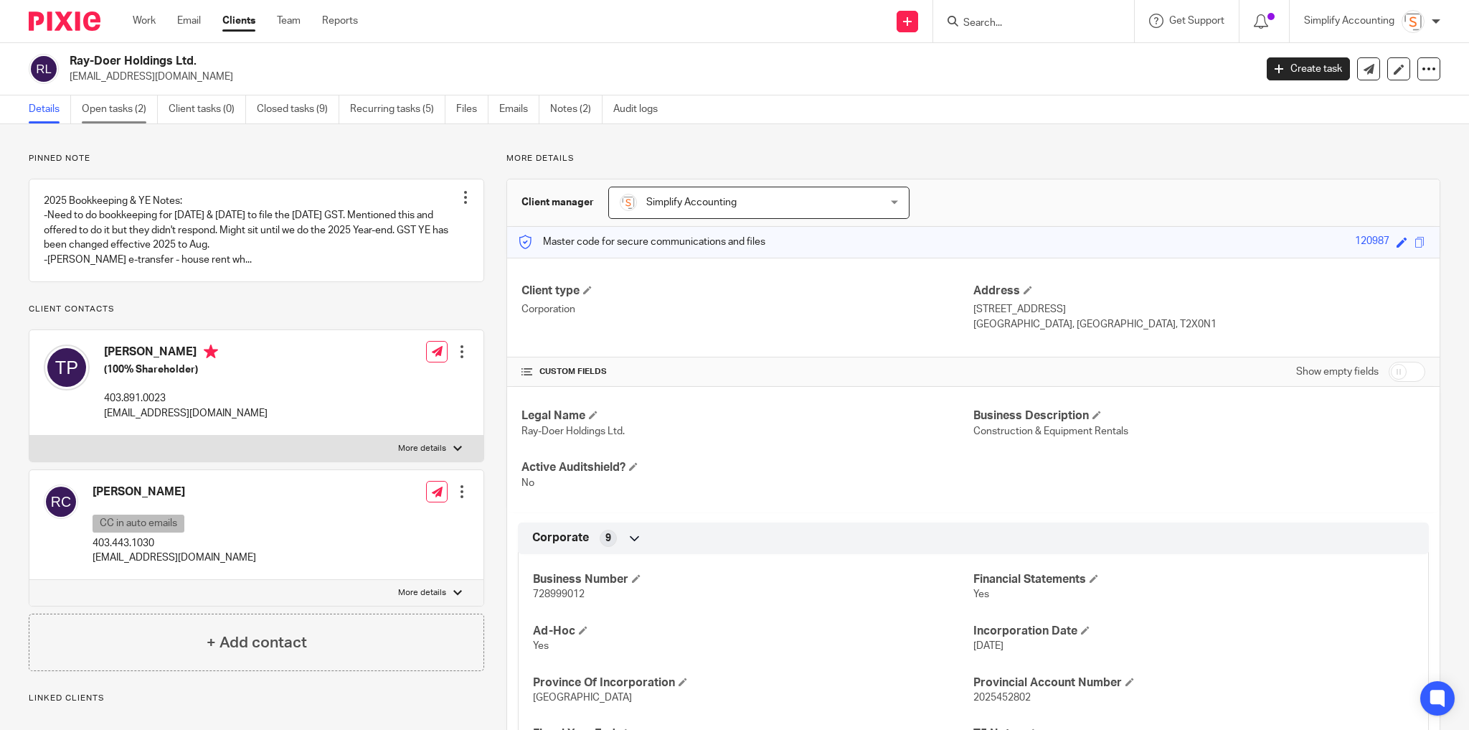
click at [105, 110] on link "Open tasks (2)" at bounding box center [120, 109] width 76 height 28
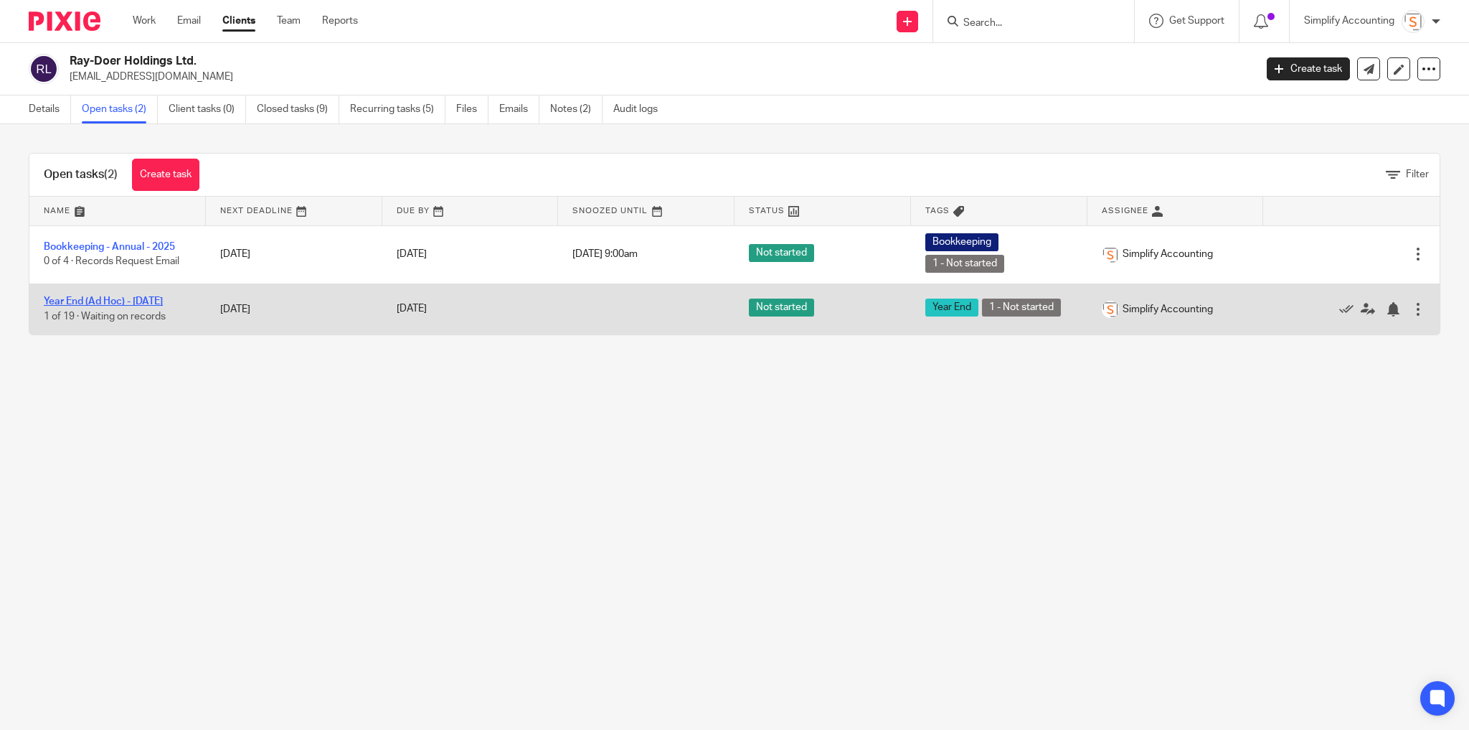
click at [152, 296] on link "Year End (Ad Hoc) - August 2025" at bounding box center [103, 301] width 119 height 10
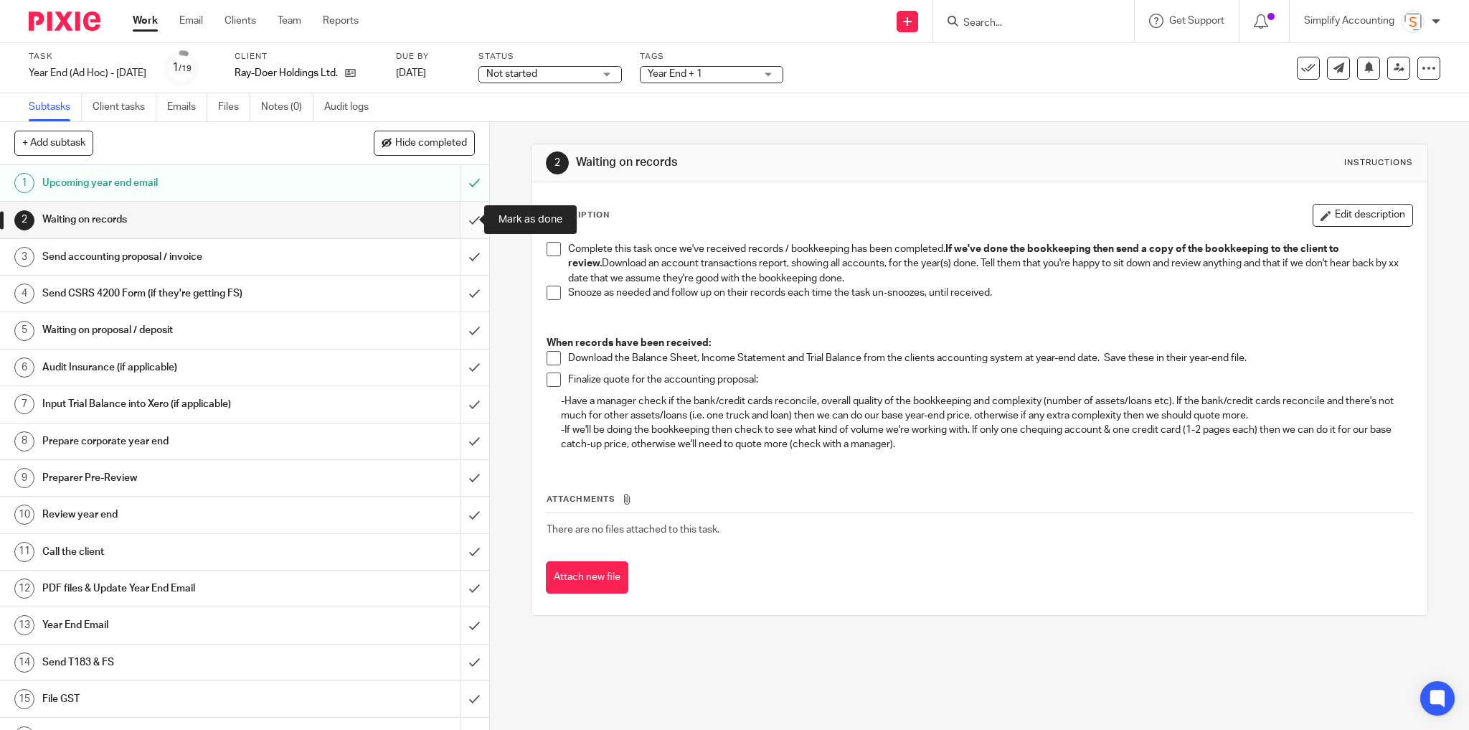
click at [465, 215] on input "submit" at bounding box center [244, 220] width 489 height 36
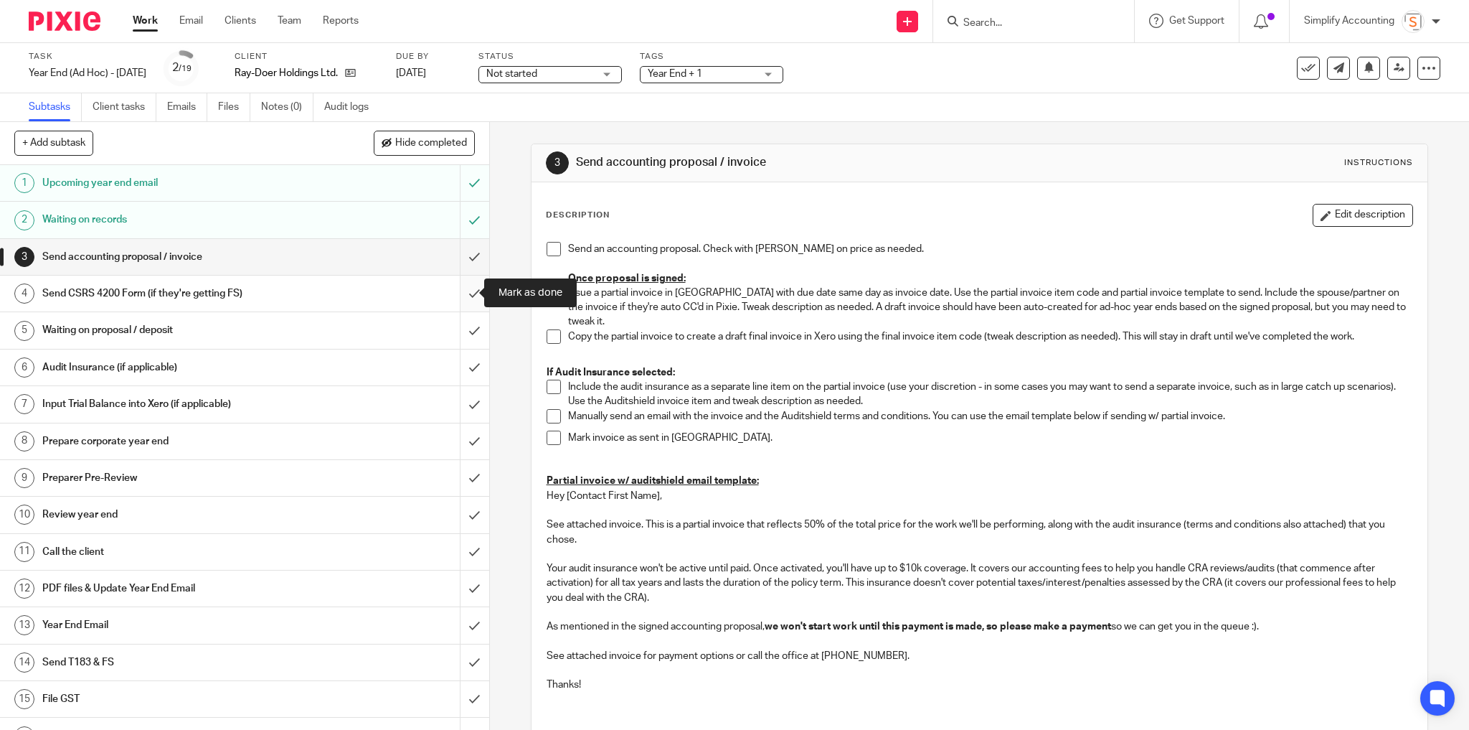
click at [467, 293] on input "submit" at bounding box center [244, 293] width 489 height 36
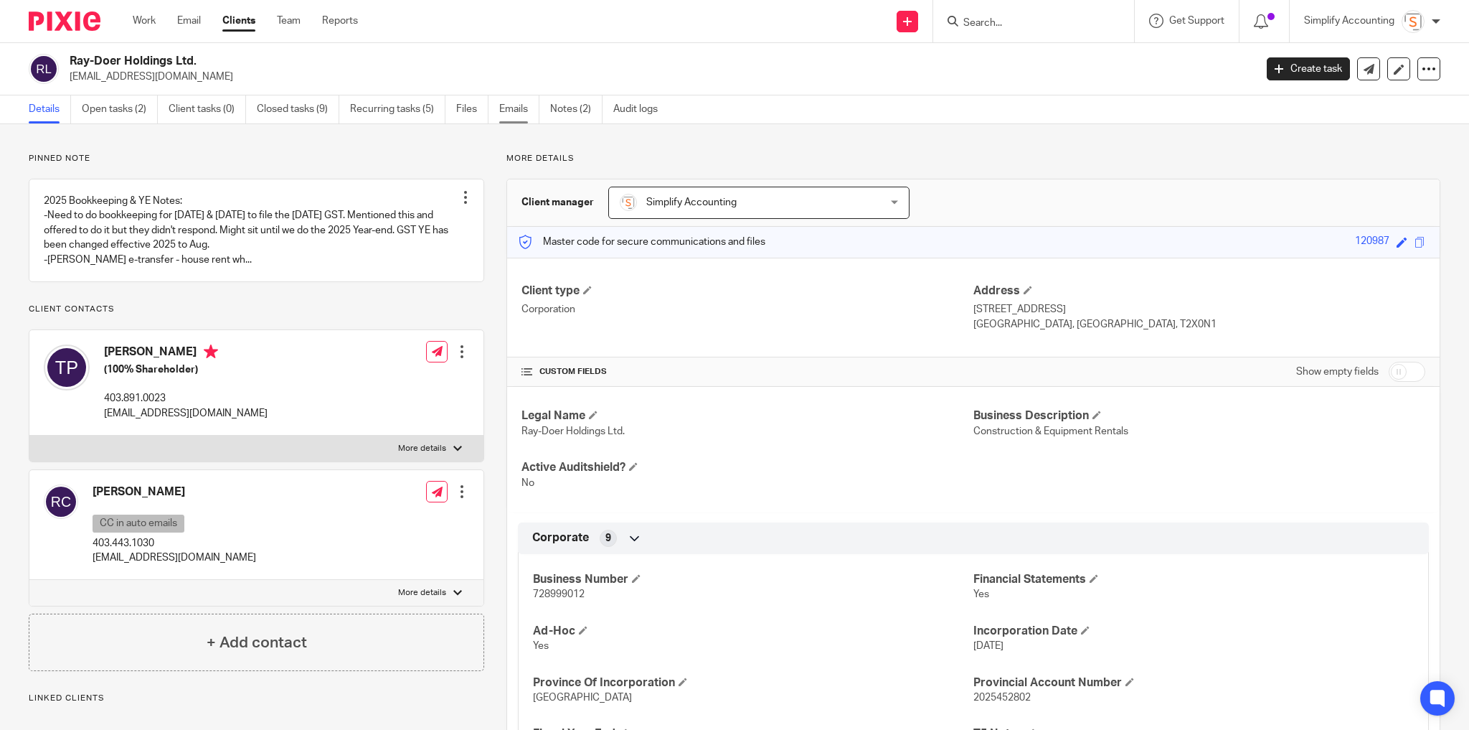
click at [521, 110] on link "Emails" at bounding box center [519, 109] width 40 height 28
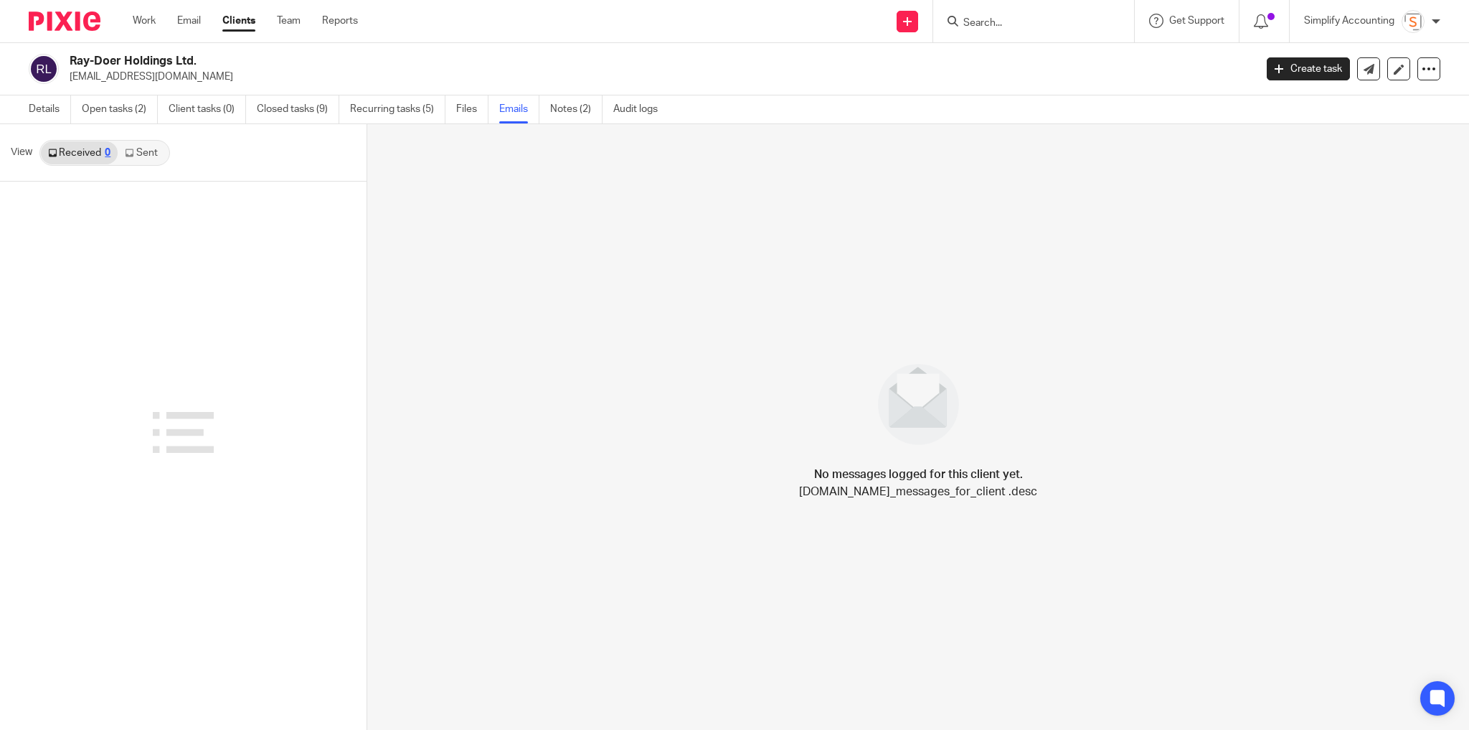
click at [148, 155] on link "Sent" at bounding box center [143, 152] width 50 height 23
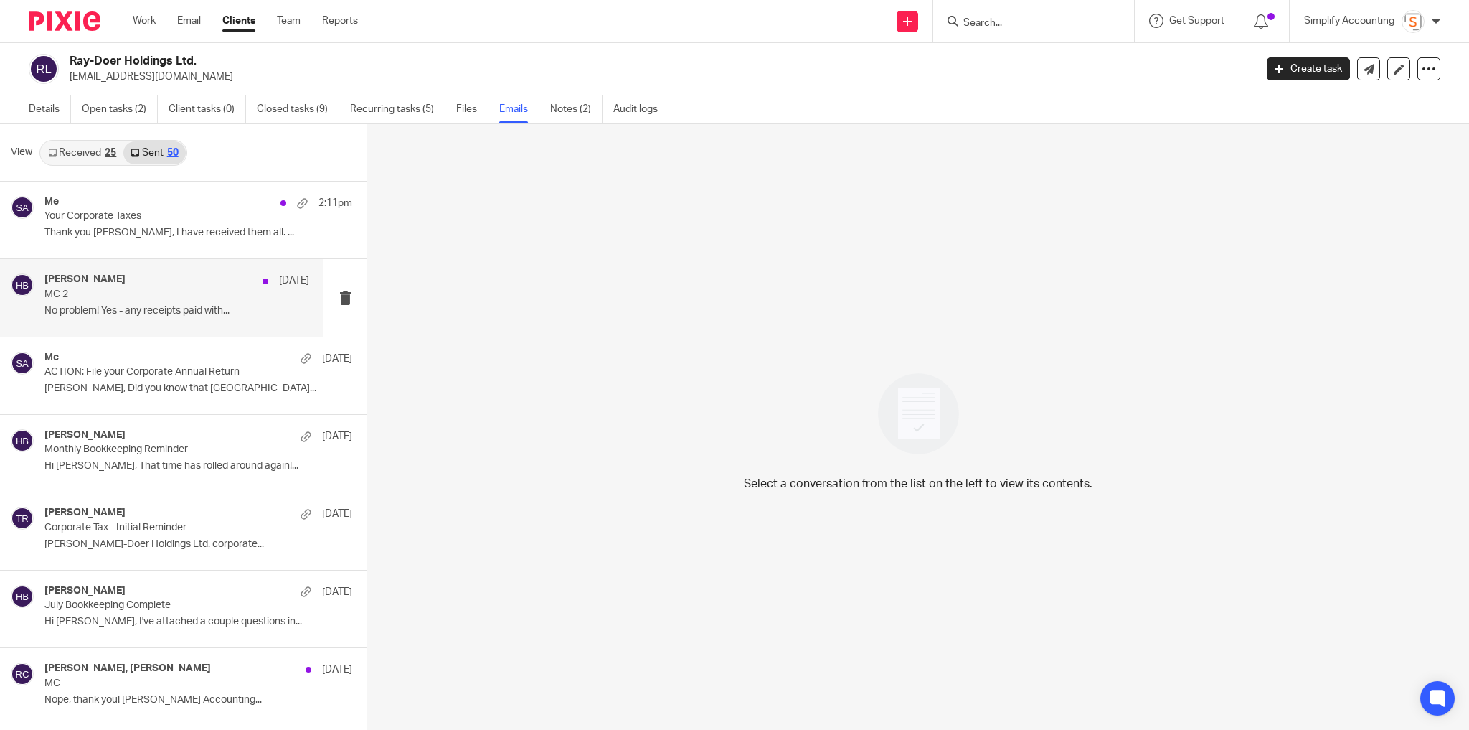
click at [163, 311] on p "No problem! Yes - any receipts paid with..." at bounding box center [176, 311] width 265 height 12
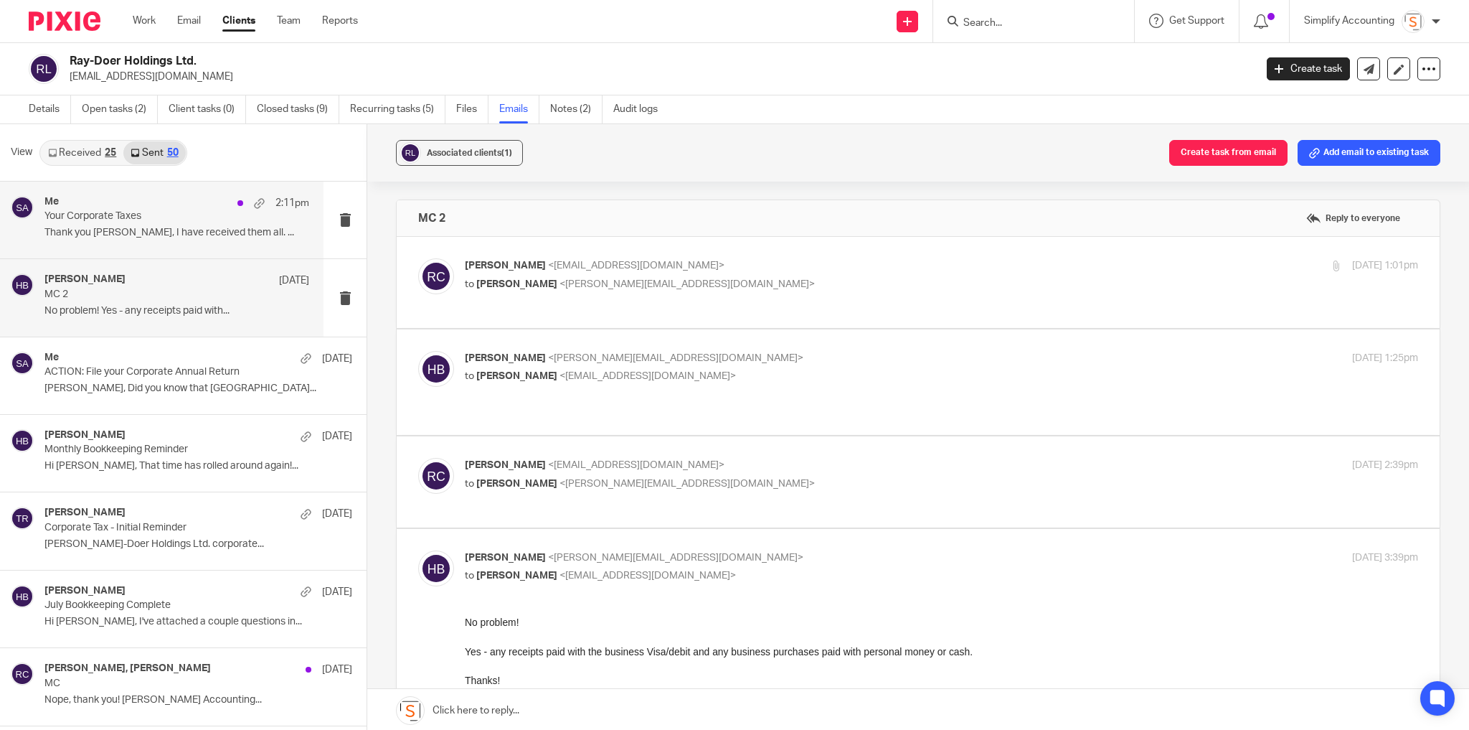
click at [171, 242] on div "Me 2:11pm Your Corporate Taxes Thank you [PERSON_NAME], I have received them al…" at bounding box center [176, 220] width 265 height 48
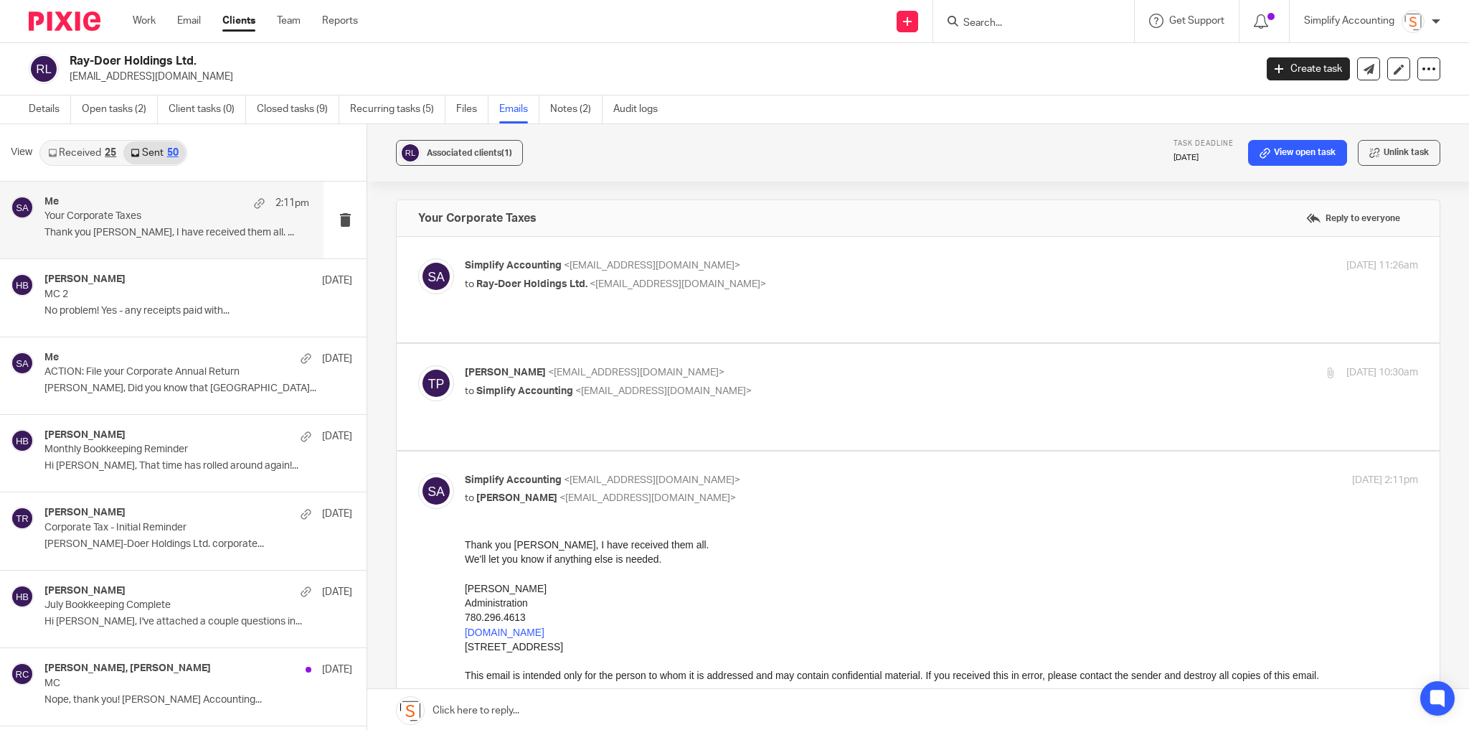
click at [164, 234] on p "Thank you [PERSON_NAME], I have received them all. ..." at bounding box center [176, 233] width 265 height 12
click at [111, 291] on p "MC 2" at bounding box center [150, 294] width 212 height 12
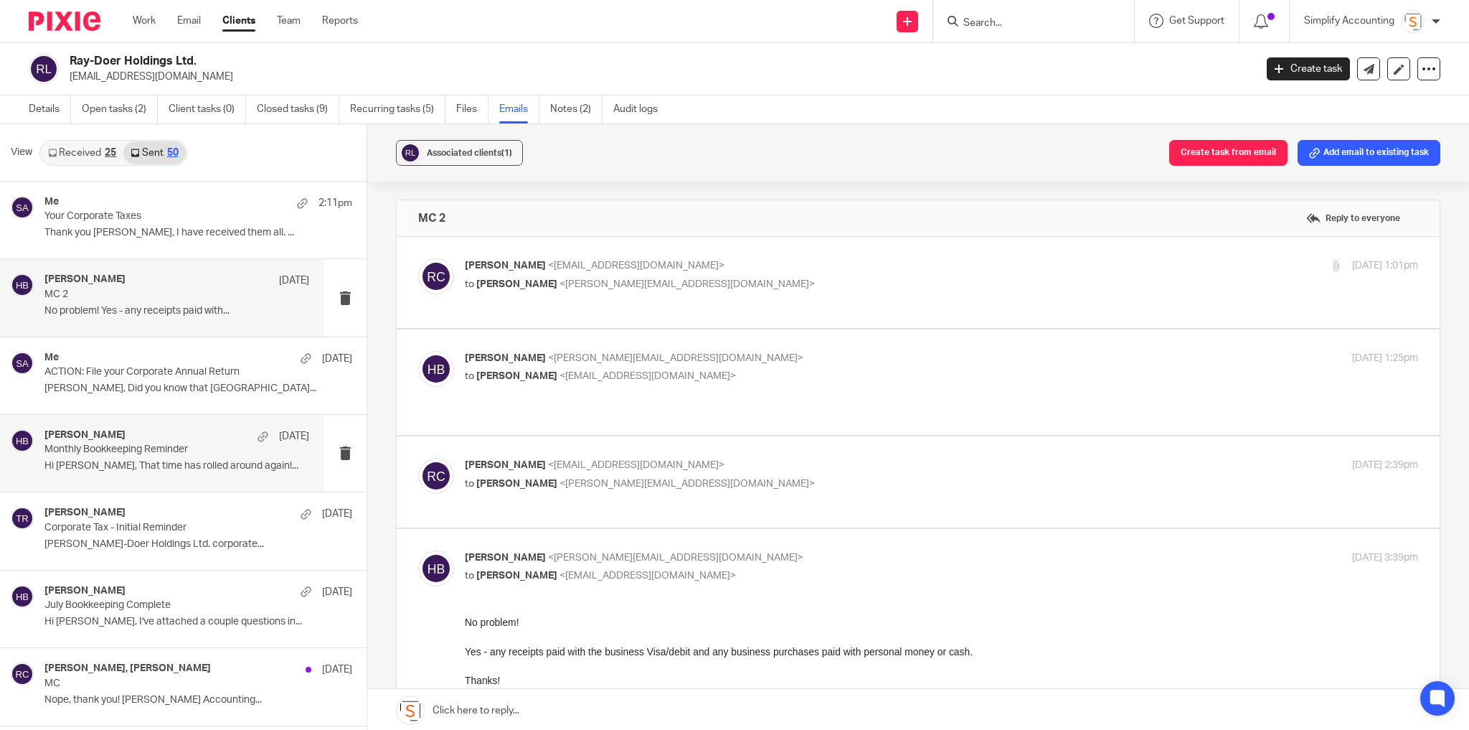
click at [133, 449] on p "Monthly Bookkeeping Reminder" at bounding box center [150, 449] width 212 height 12
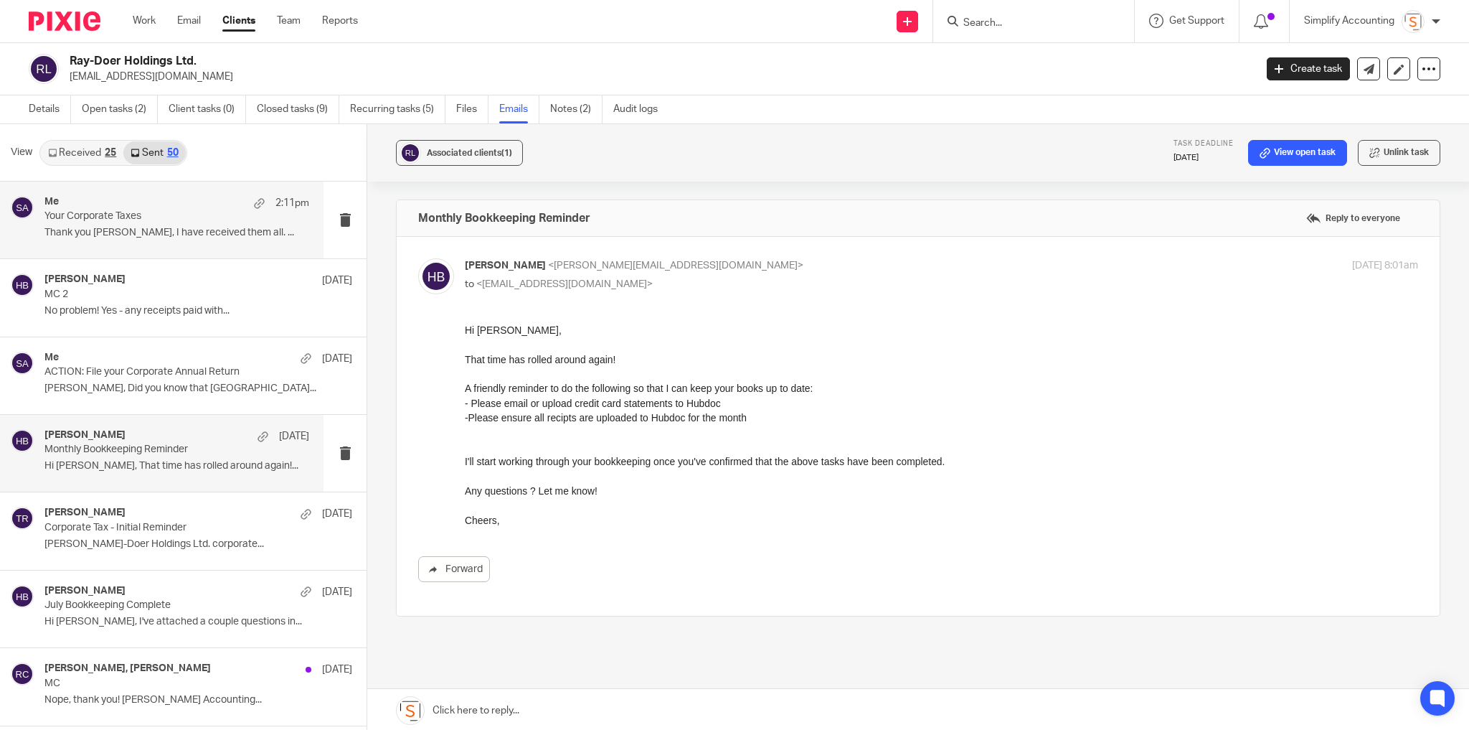
click at [123, 230] on p "Thank you [PERSON_NAME], I have received them all. ..." at bounding box center [176, 233] width 265 height 12
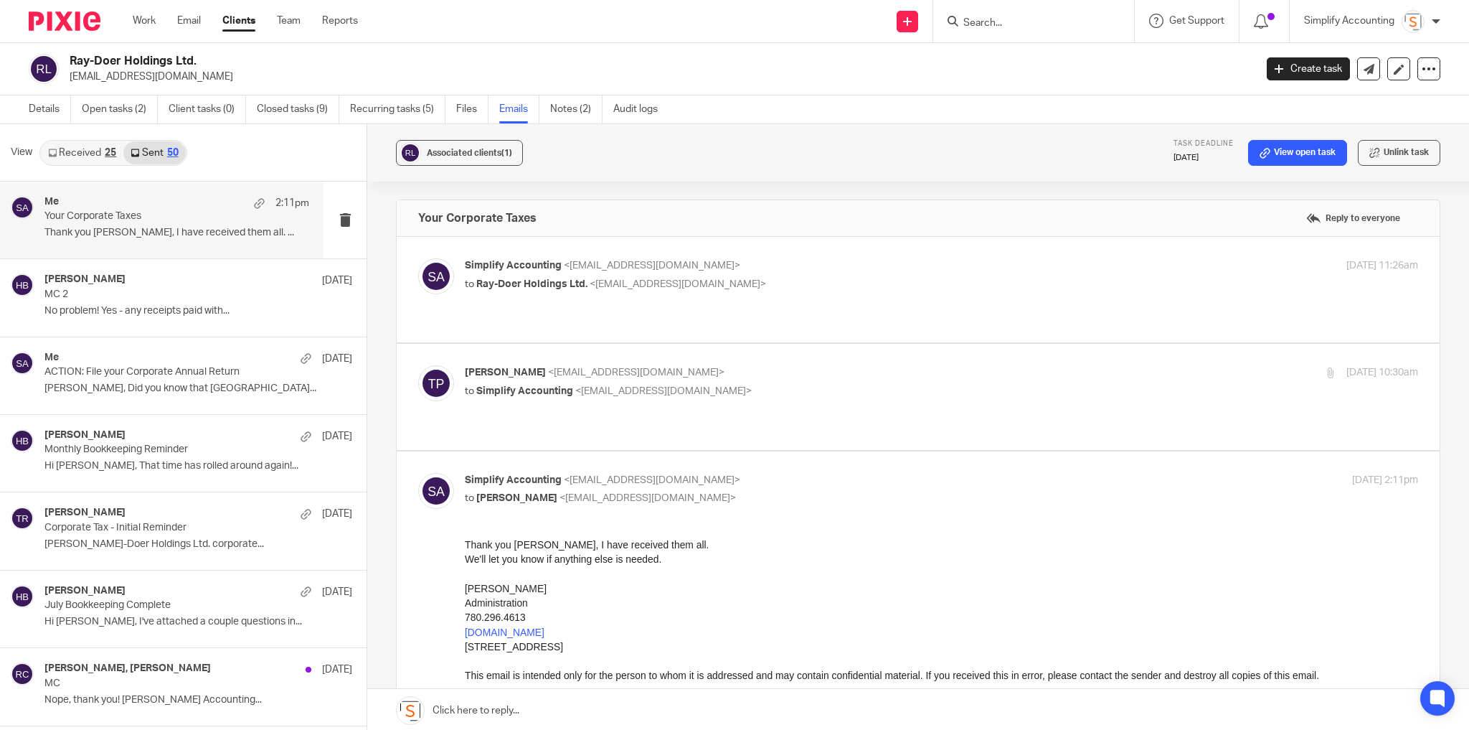
click at [895, 270] on p "Simplify Accounting <[EMAIL_ADDRESS][DOMAIN_NAME]>" at bounding box center [783, 265] width 636 height 15
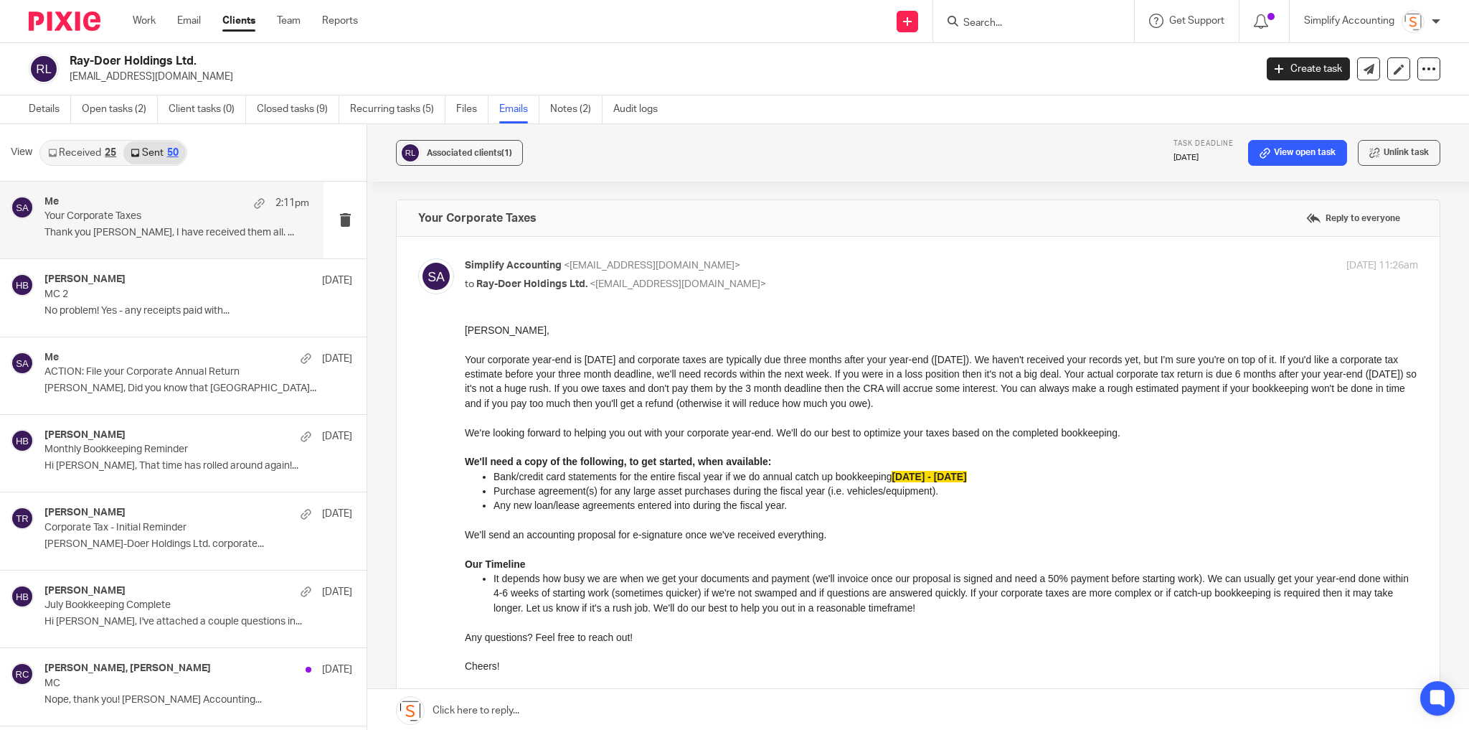
click at [895, 270] on p "Simplify Accounting <info@simplifyaccounting.ca>" at bounding box center [783, 265] width 636 height 15
checkbox input "false"
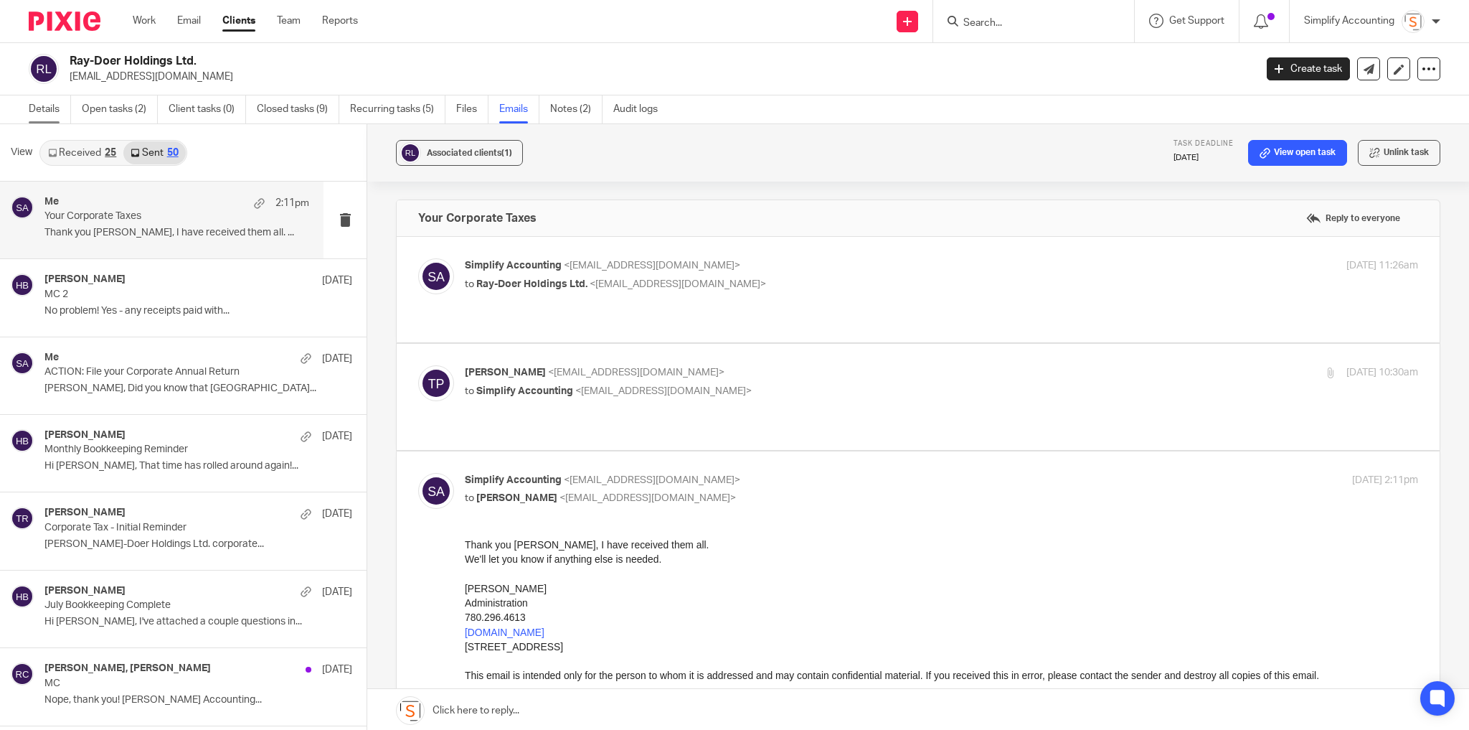
click at [39, 112] on link "Details" at bounding box center [50, 109] width 42 height 28
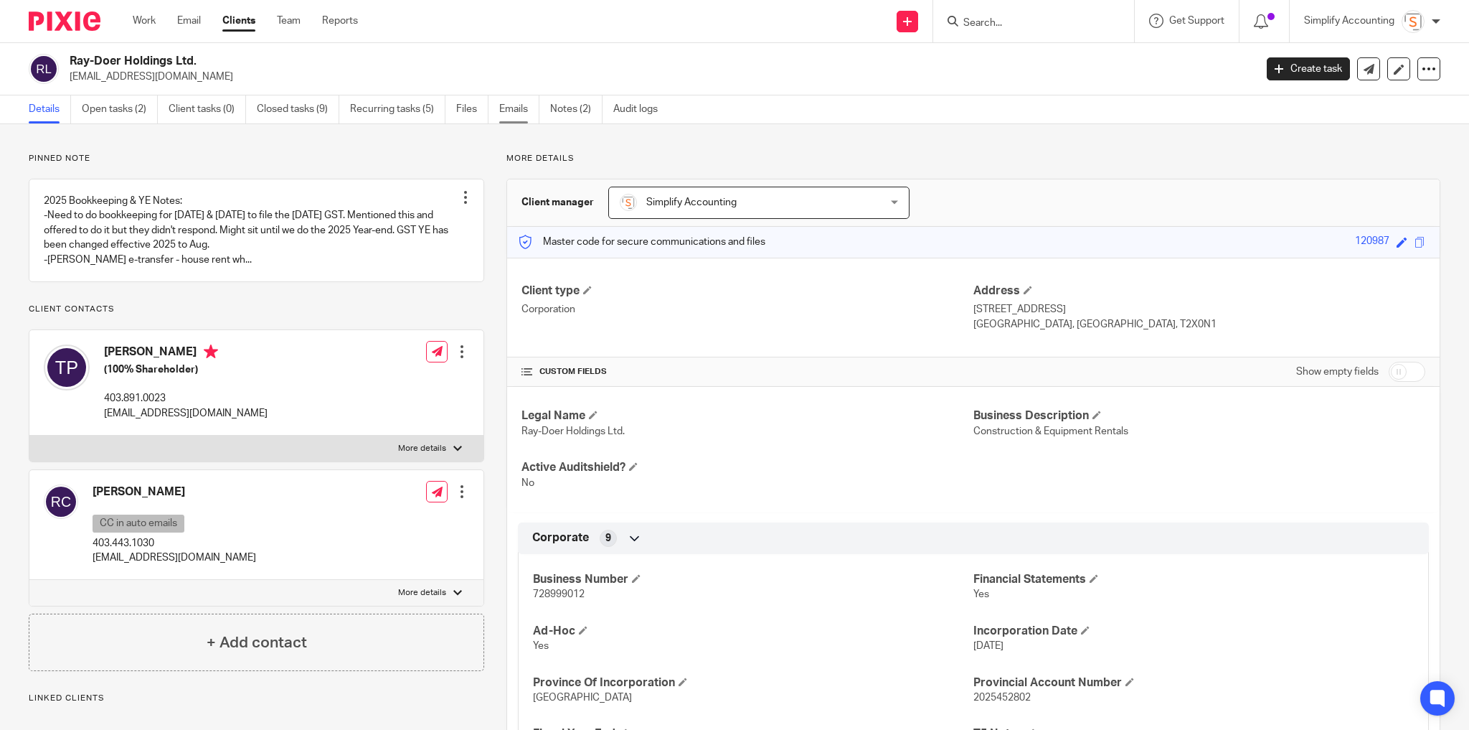
click at [506, 104] on link "Emails" at bounding box center [519, 109] width 40 height 28
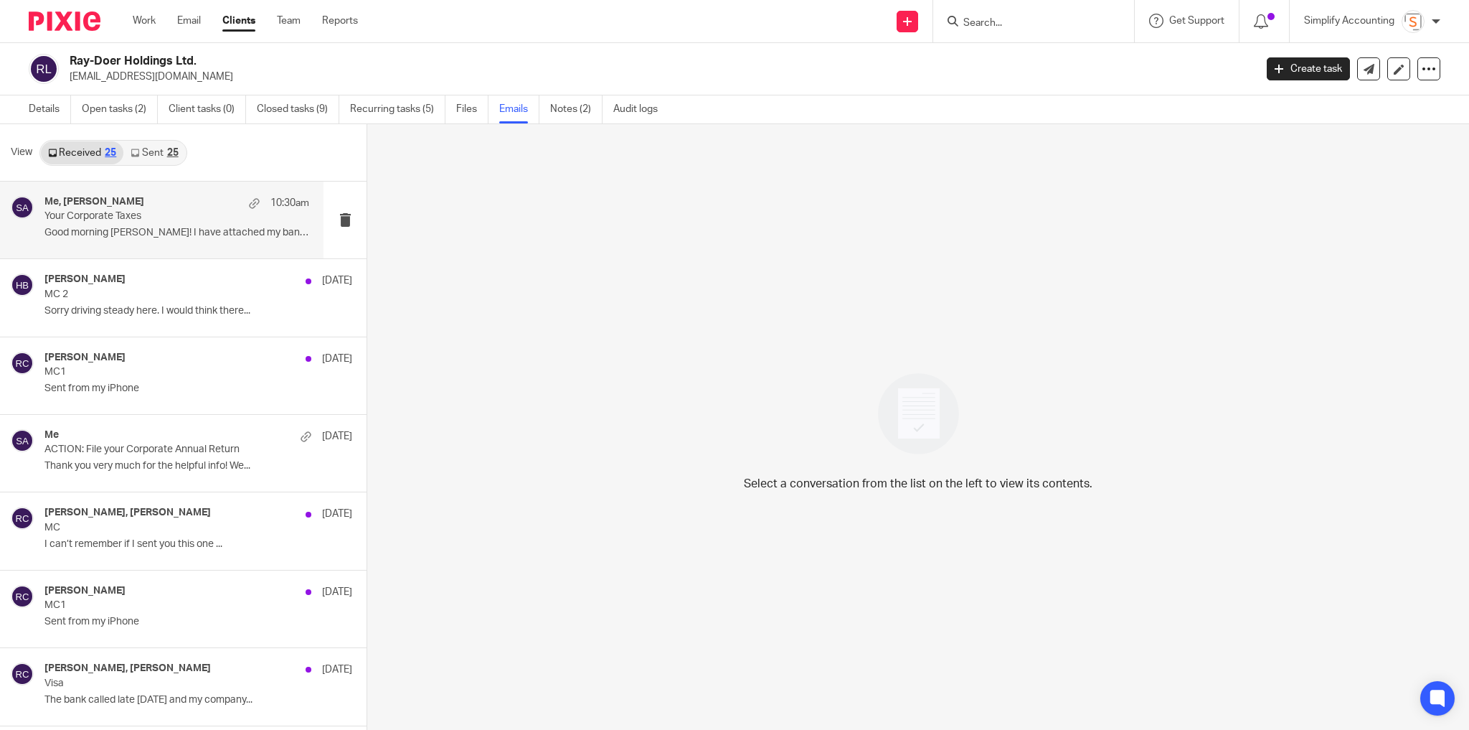
click at [139, 203] on h4 "Me, Tracy Prokopetz" at bounding box center [94, 202] width 100 height 12
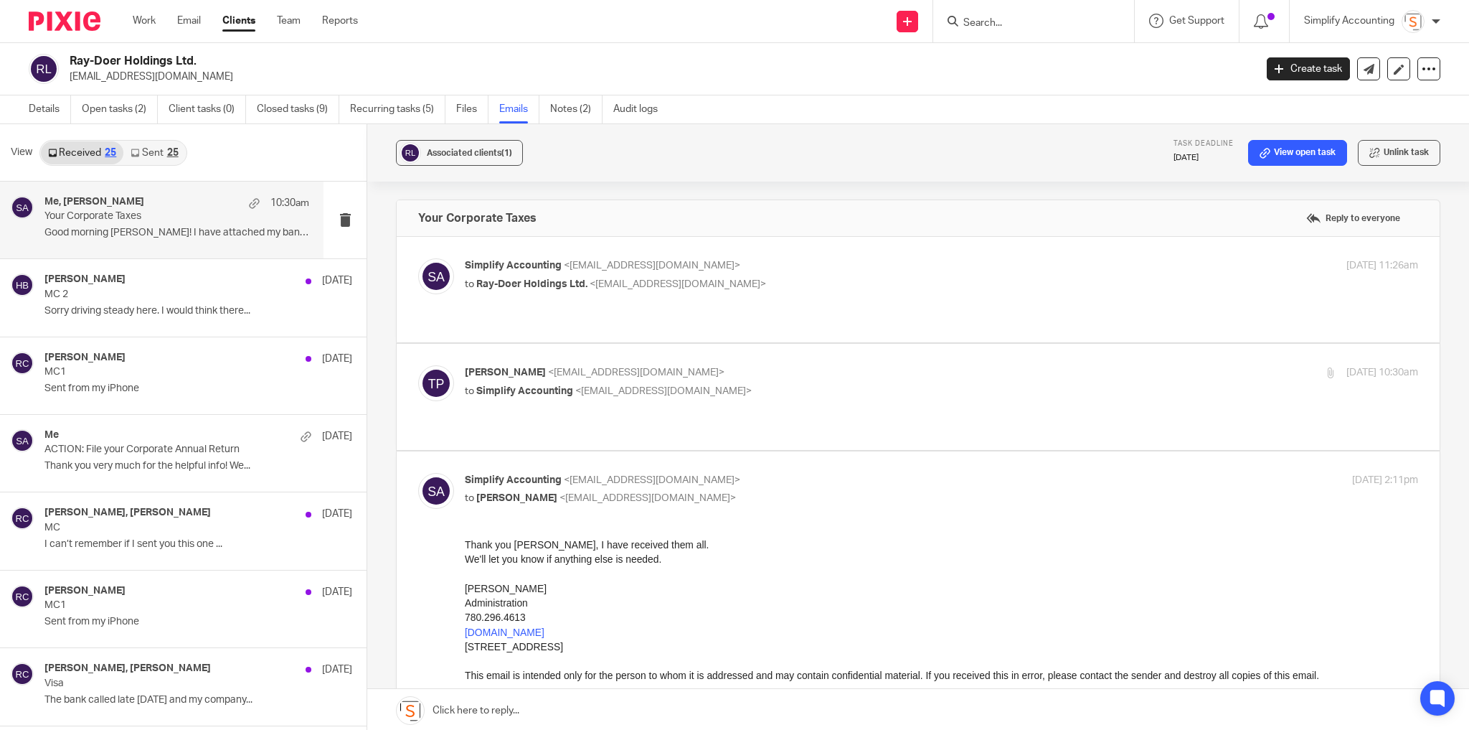
click at [140, 78] on p "ray-doer@outlook.com" at bounding box center [658, 77] width 1176 height 14
copy main "ray-doer@outlook.com Create task Update from Companies House Export data Merge …"
click at [41, 114] on link "Details" at bounding box center [50, 109] width 42 height 28
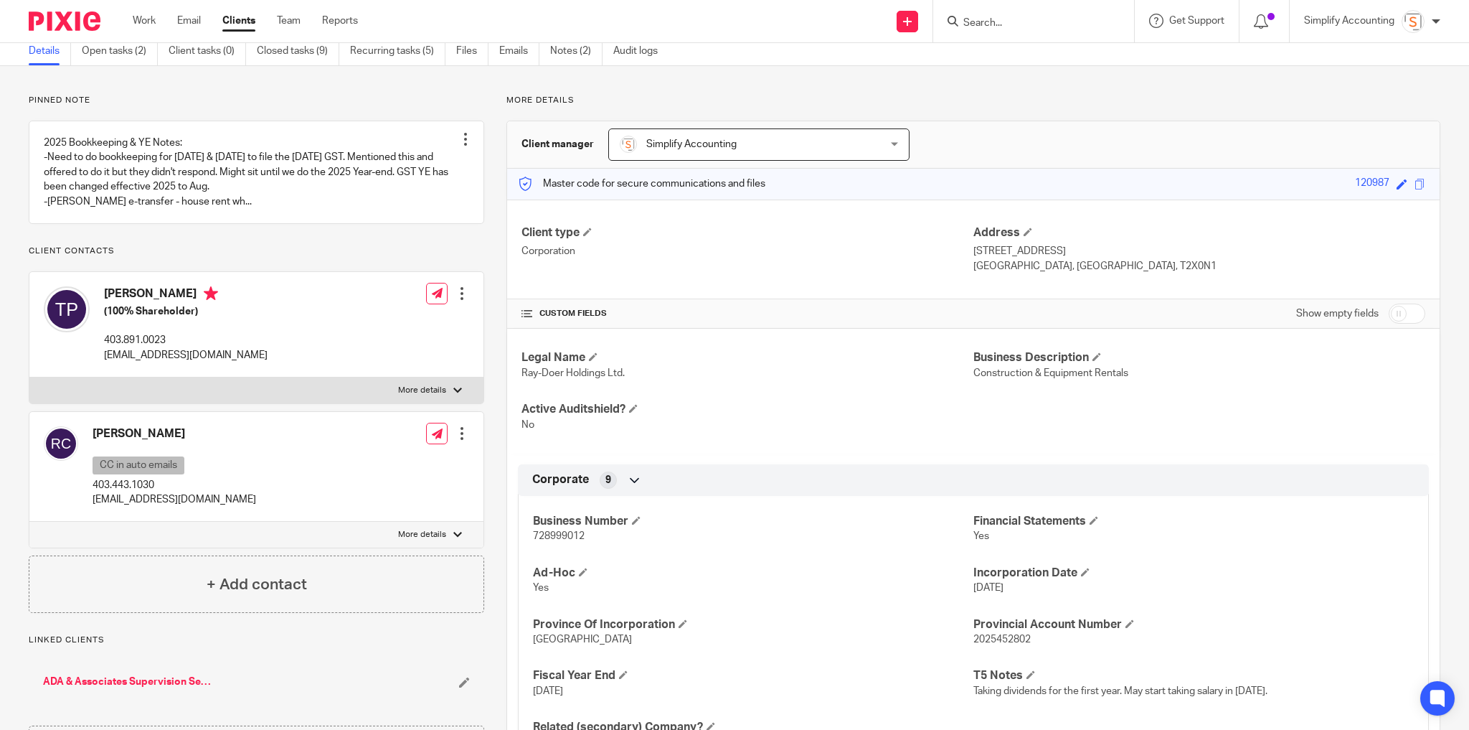
scroll to position [230, 0]
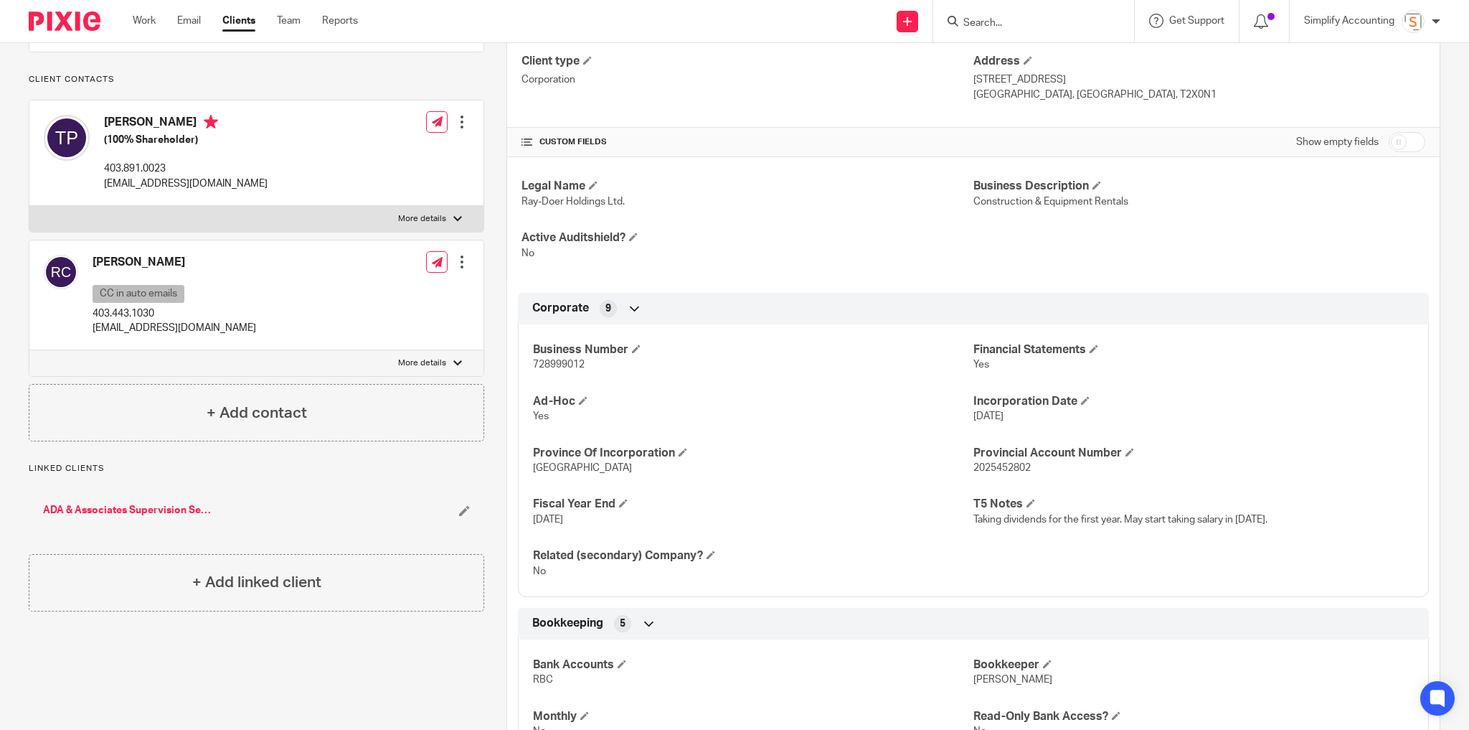
click at [1034, 24] on input "Search" at bounding box center [1026, 23] width 129 height 13
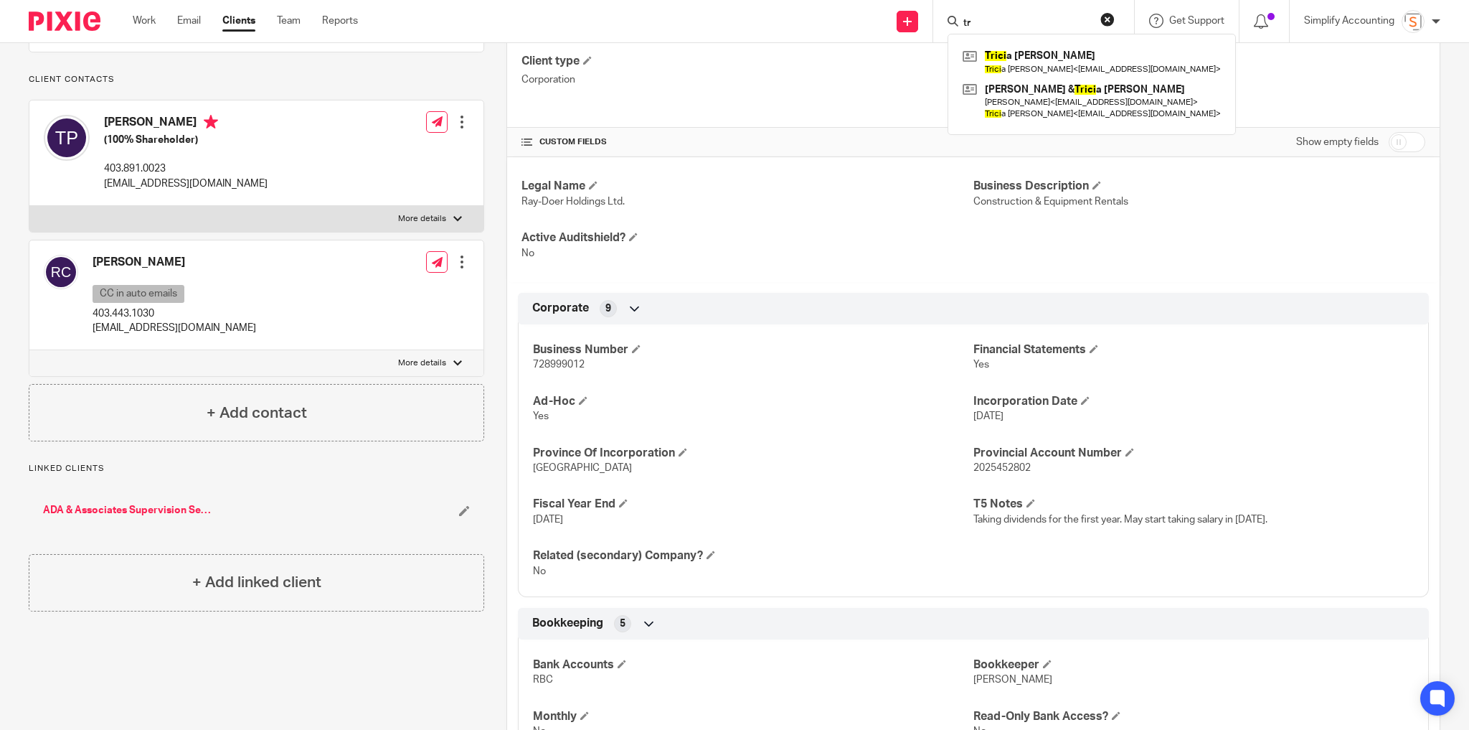
type input "t"
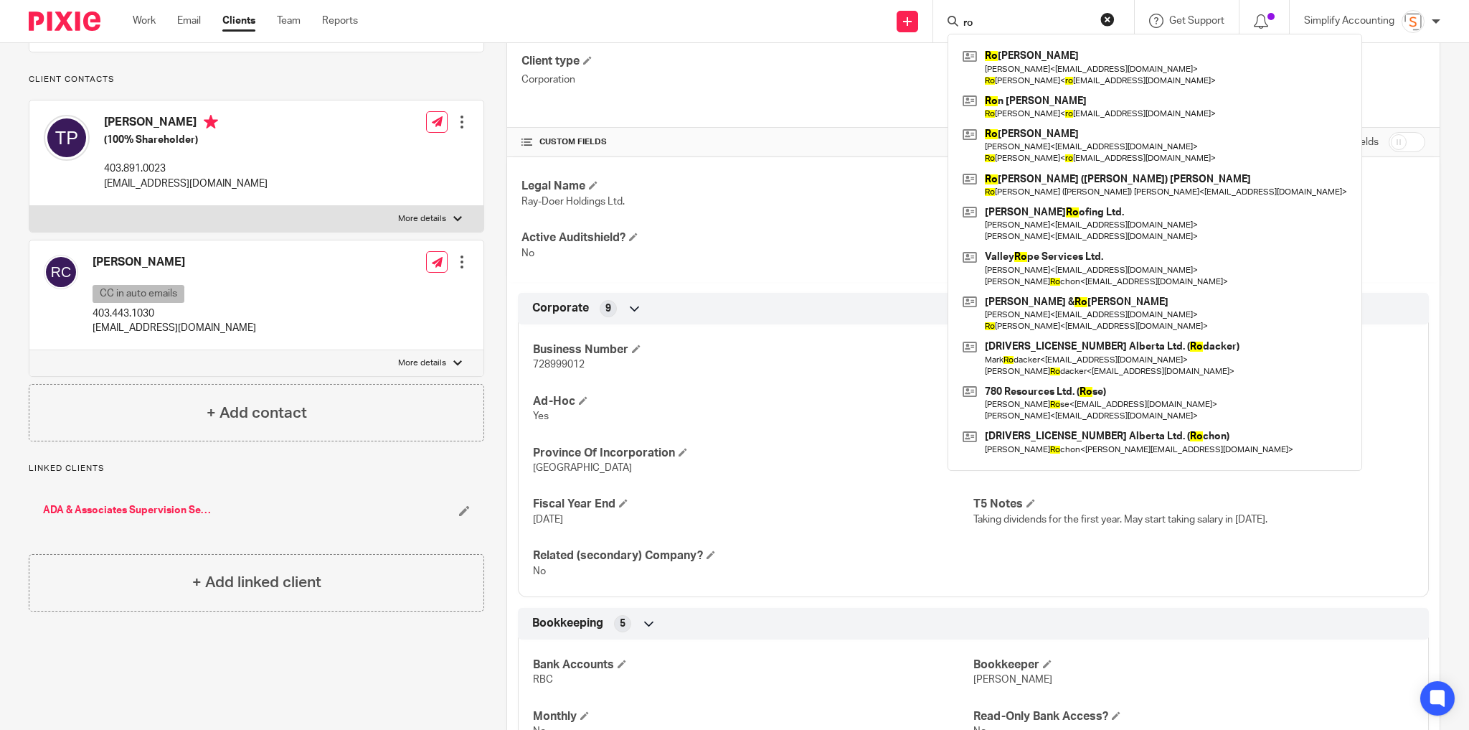
type input "r"
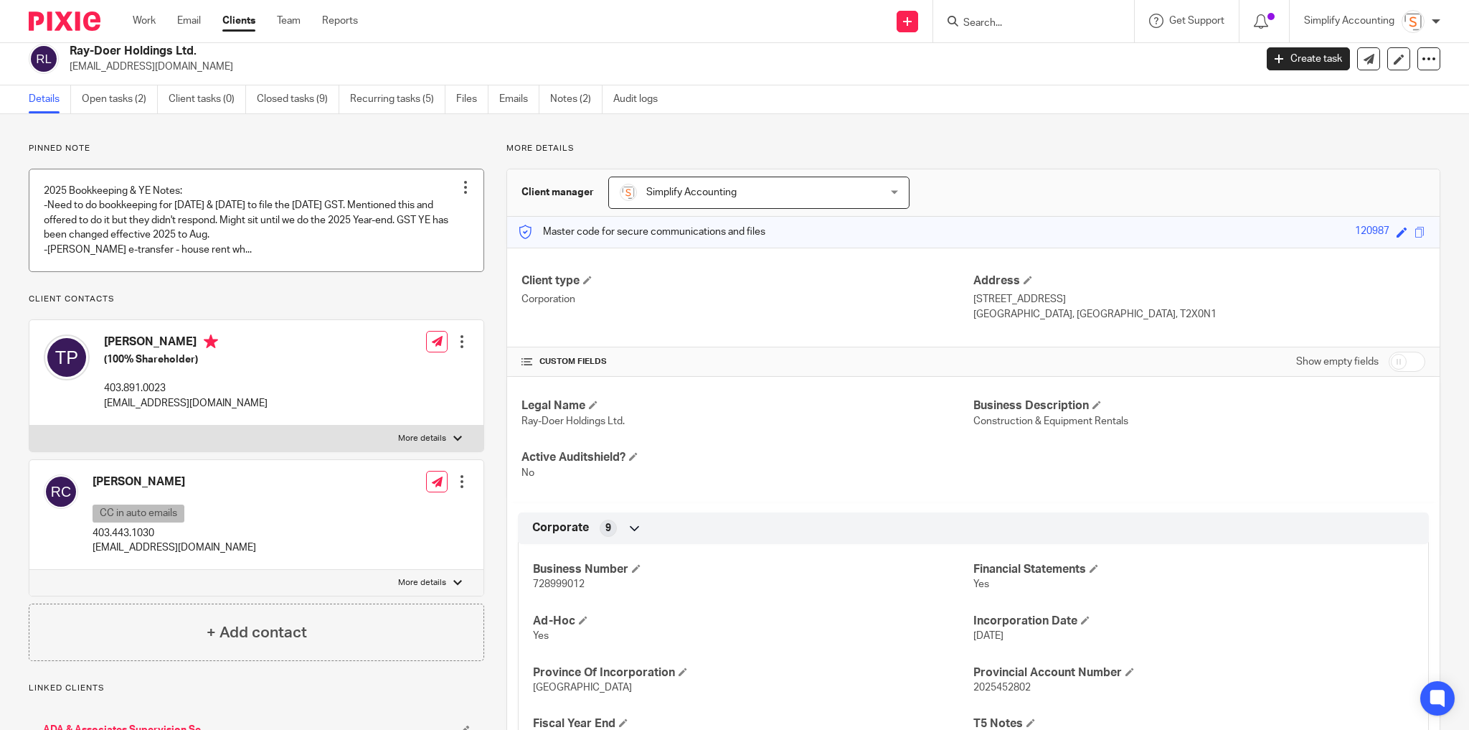
scroll to position [0, 0]
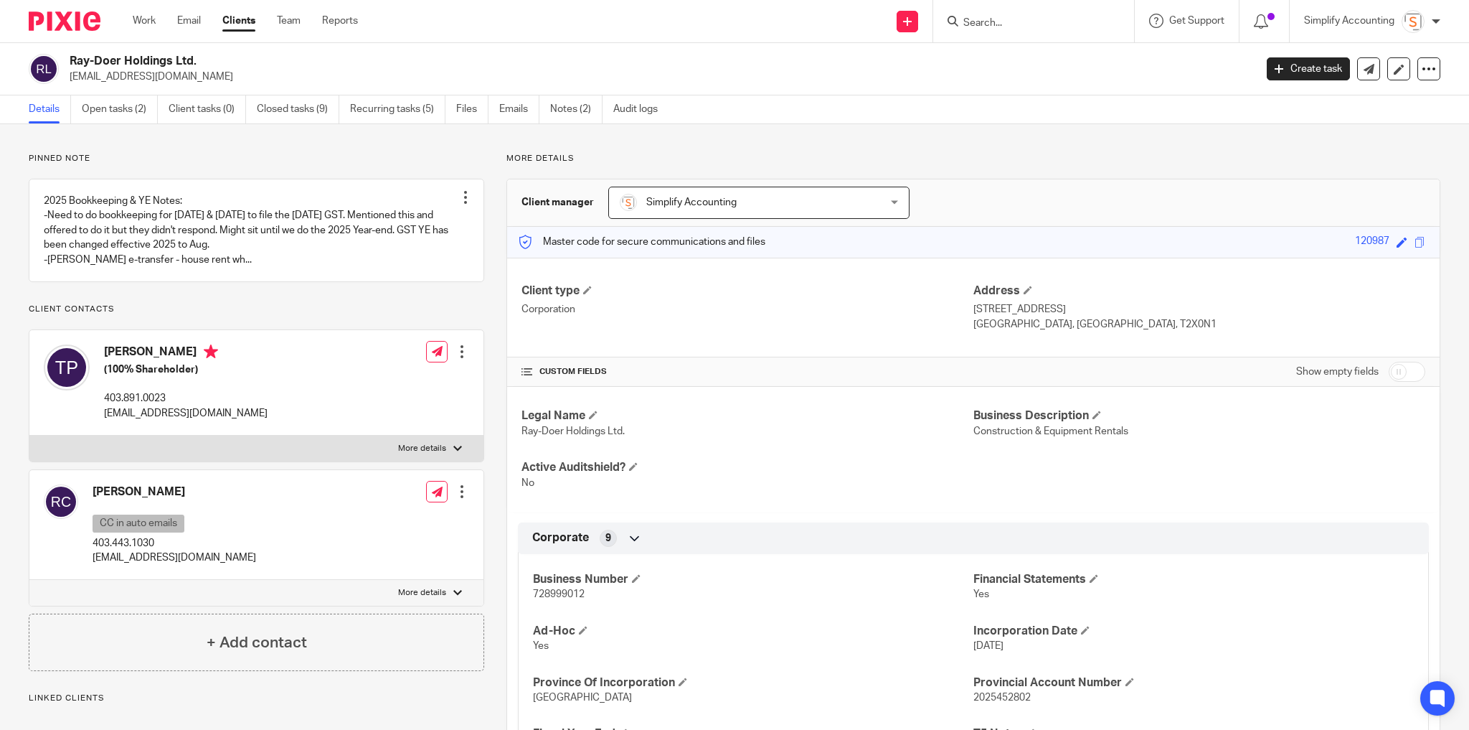
click at [984, 18] on input "Search" at bounding box center [1026, 23] width 129 height 13
type input "ballen"
click at [1016, 44] on div "1744033 Alberta Ltd. ( Ballen dine) Kirsten Ballen dine < kirstenballendine@hot…" at bounding box center [1103, 67] width 311 height 67
click at [1021, 55] on link at bounding box center [1103, 67] width 288 height 44
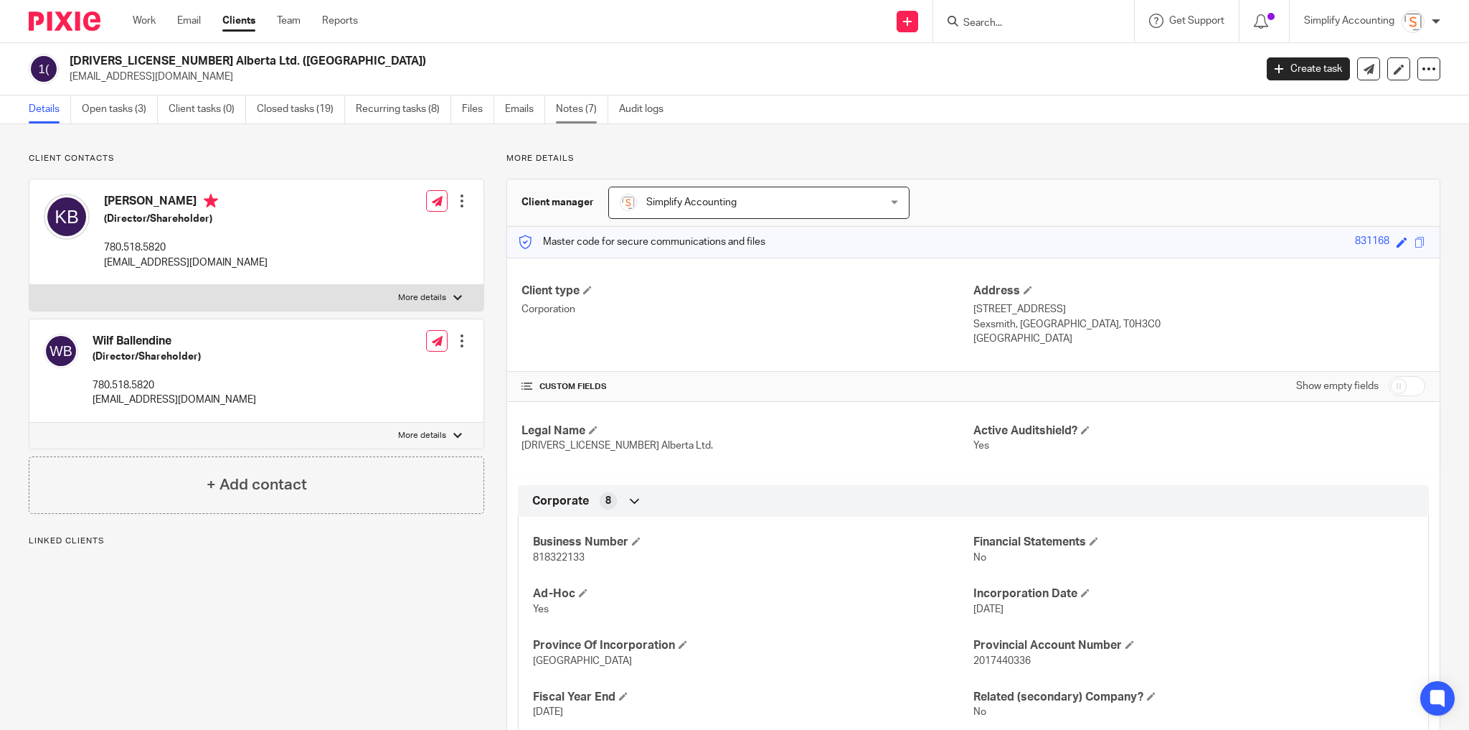
click at [562, 112] on link "Notes (7)" at bounding box center [582, 109] width 52 height 28
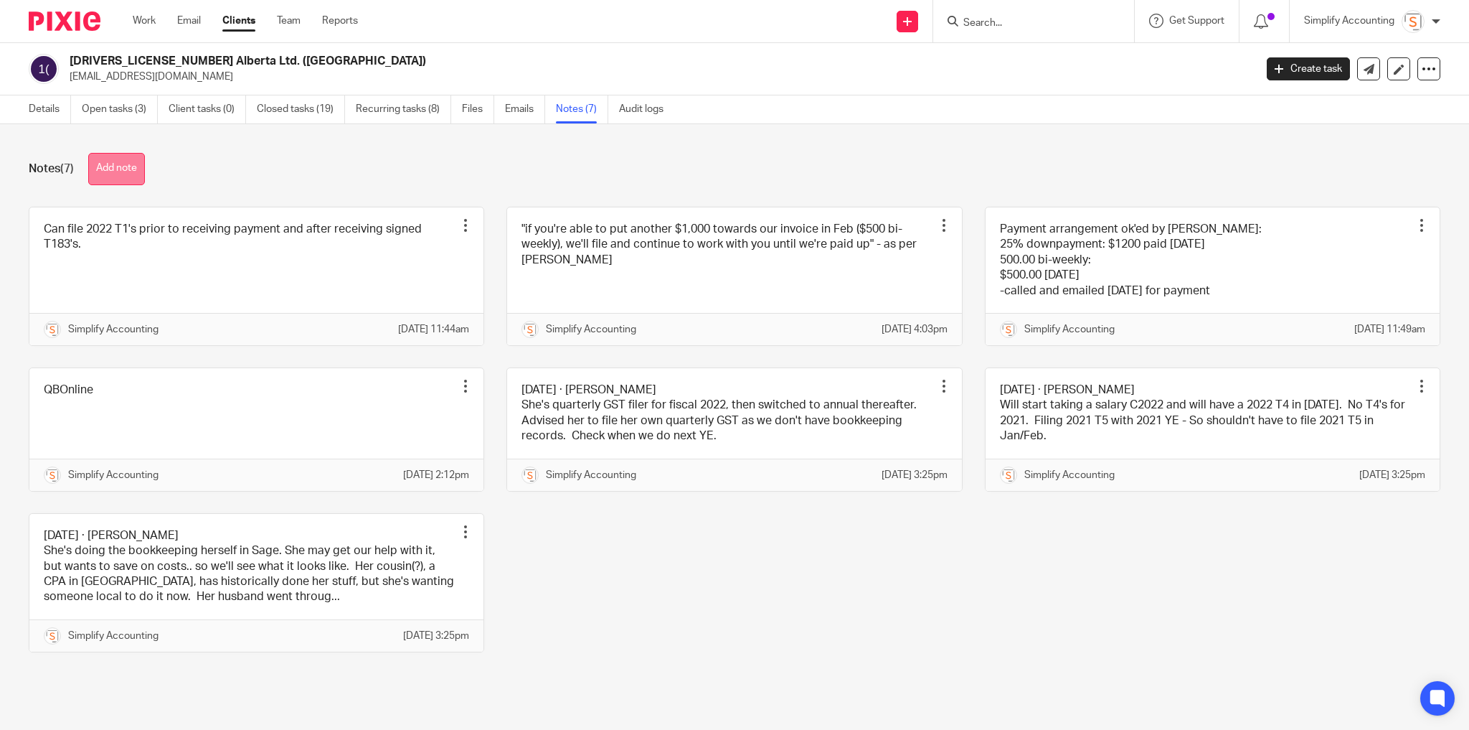
click at [109, 165] on button "Add note" at bounding box center [116, 169] width 57 height 32
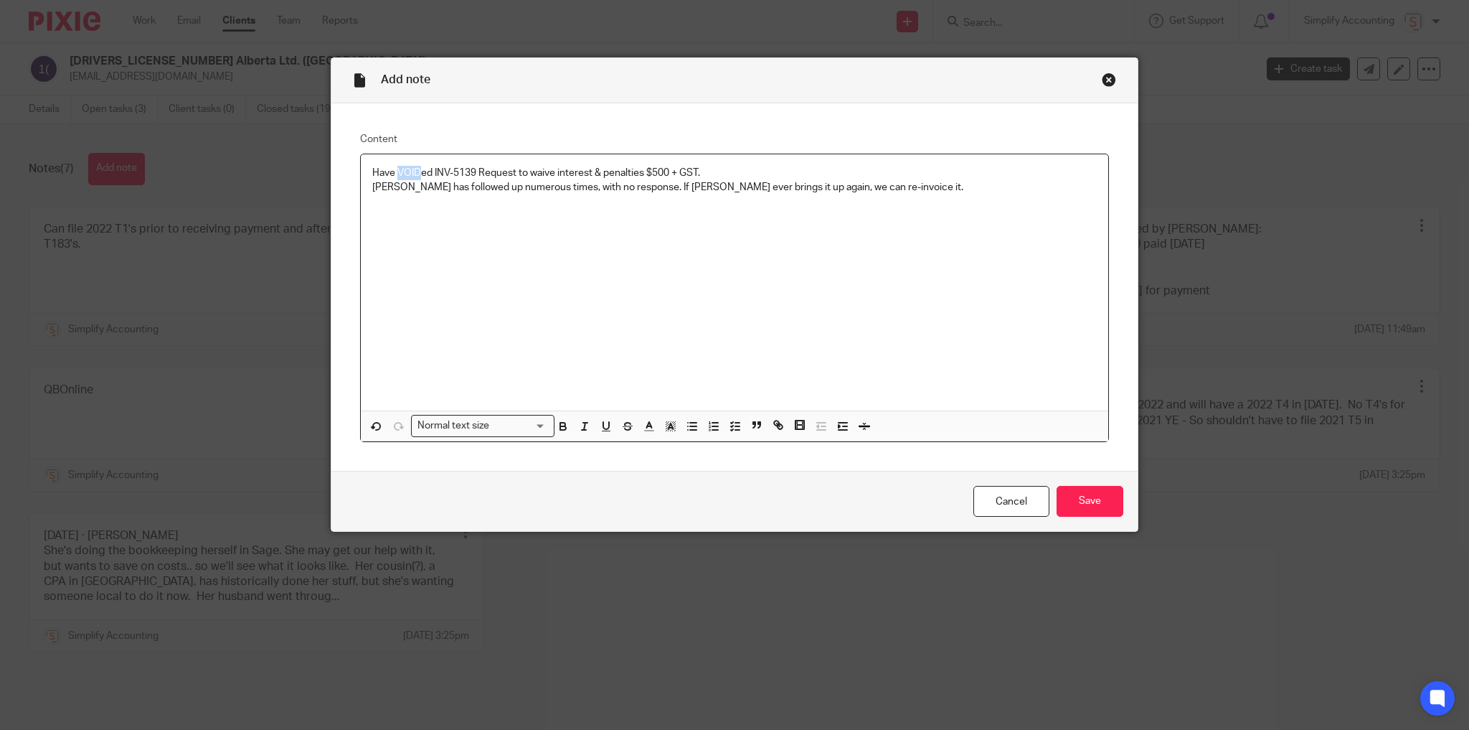
drag, startPoint x: 413, startPoint y: 171, endPoint x: 392, endPoint y: 172, distance: 20.9
click at [392, 172] on p "Have VOIDed INV-5139 Request to waive interest & penalties $500 + GST." at bounding box center [734, 173] width 725 height 14
click at [889, 187] on p "[PERSON_NAME] has followed up numerous times, with no response. If [PERSON_NAME…" at bounding box center [734, 187] width 725 height 14
click at [1108, 494] on input "Save" at bounding box center [1090, 501] width 67 height 31
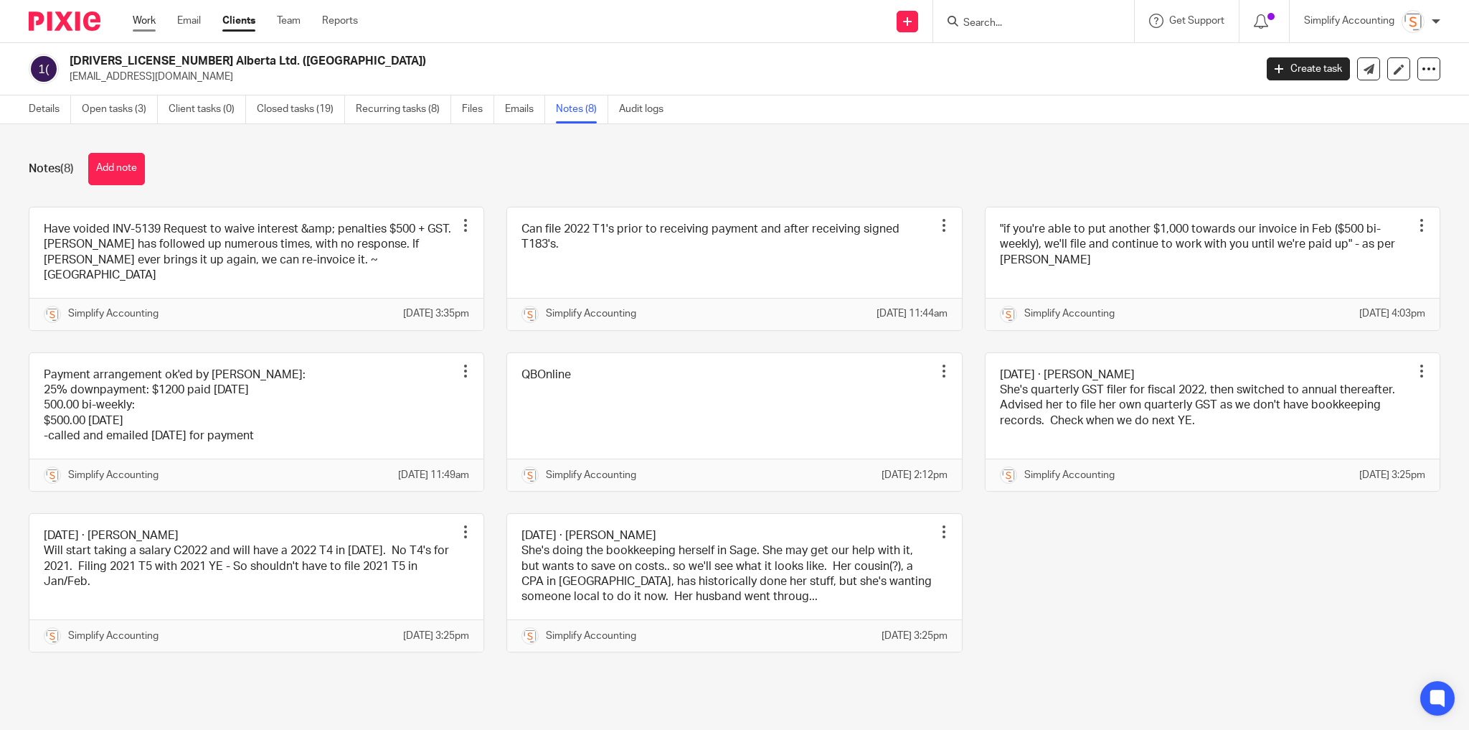
click at [142, 27] on link "Work" at bounding box center [144, 21] width 23 height 14
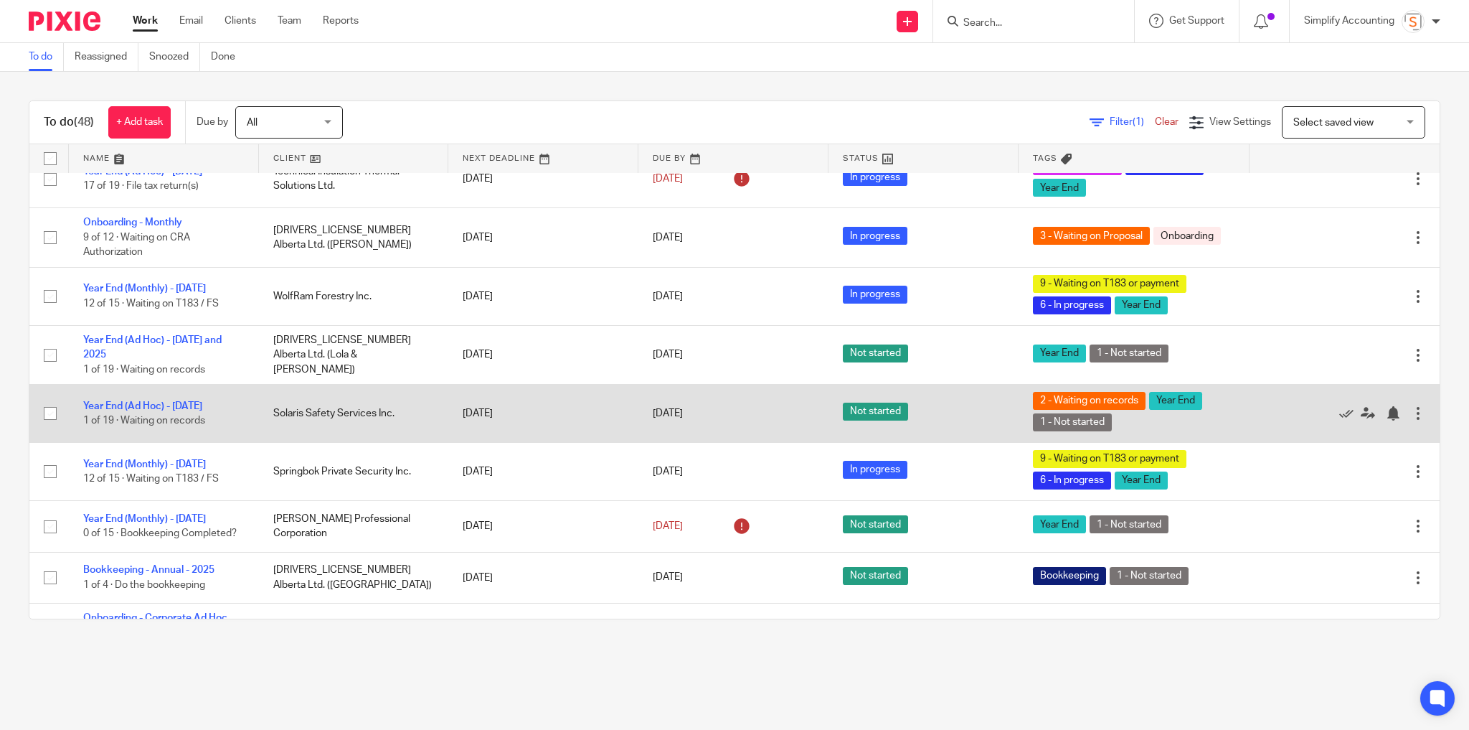
scroll to position [1339, 0]
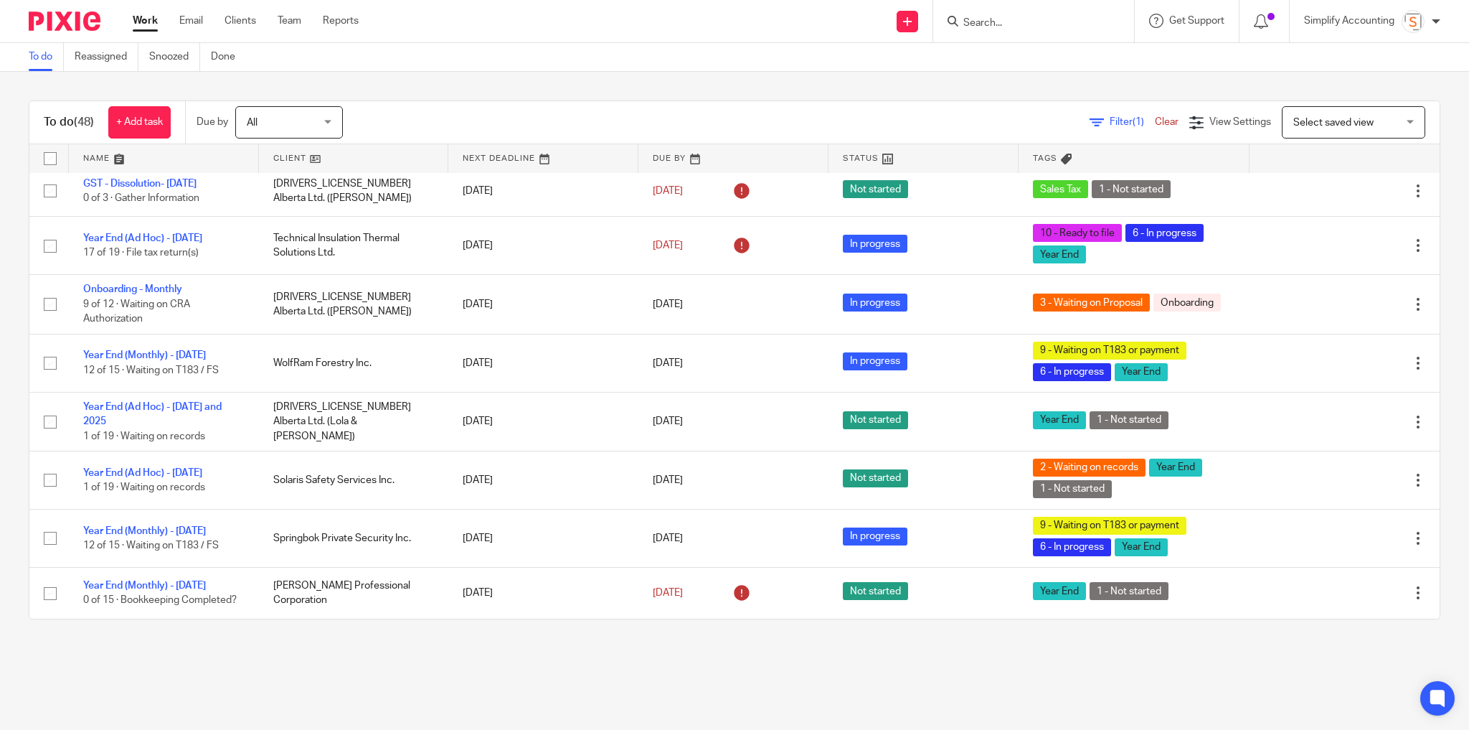
click at [1039, 9] on div at bounding box center [1033, 21] width 201 height 42
click at [1000, 29] on form at bounding box center [1038, 21] width 153 height 18
click at [1000, 27] on input "Search" at bounding box center [1026, 23] width 129 height 13
type input "2108259"
click at [1016, 76] on link at bounding box center [1080, 67] width 242 height 44
